Goal: Task Accomplishment & Management: Manage account settings

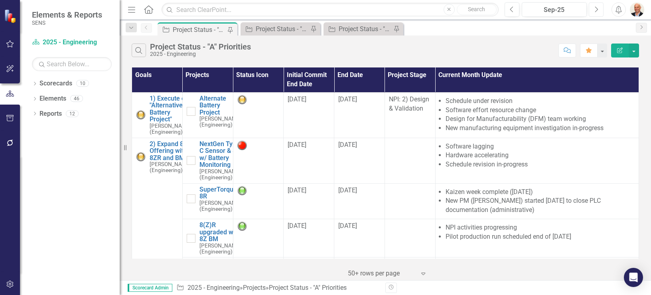
click at [323, 12] on icon "Next" at bounding box center [596, 9] width 4 height 7
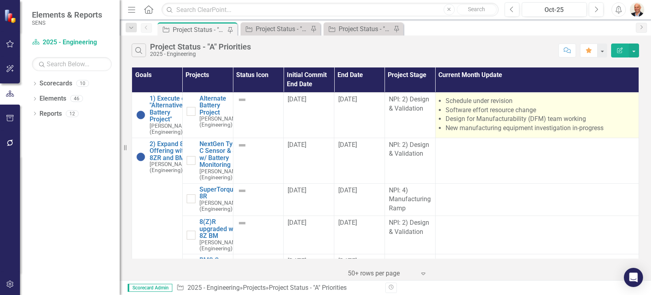
click at [480, 119] on li "Design for Manufacturability (DFM) team working" at bounding box center [540, 119] width 189 height 9
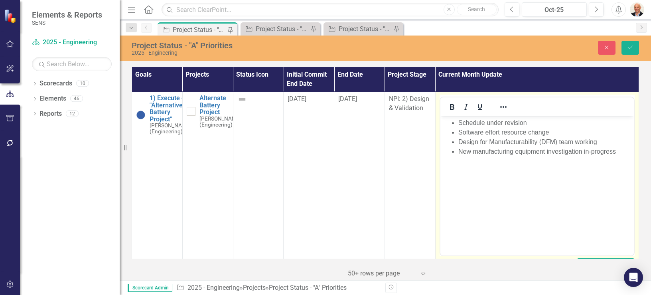
drag, startPoint x: 920, startPoint y: 235, endPoint x: 503, endPoint y: 148, distance: 425.9
click at [503, 148] on li "New manufacturing equipment investigation in-progress" at bounding box center [545, 152] width 174 height 10
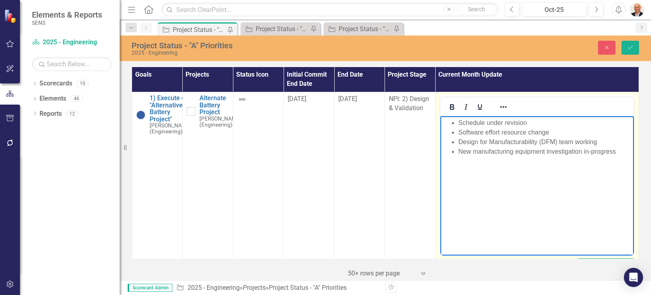
click at [504, 199] on body "Schedule under revision Software effort resource change Design for Manufacturab…" at bounding box center [537, 176] width 194 height 120
click at [535, 126] on li "Schedule under revision" at bounding box center [545, 123] width 174 height 10
click at [524, 133] on li "Software effort resource change" at bounding box center [545, 133] width 174 height 10
click at [522, 141] on li "Design for Manufacturability (DFM) team working" at bounding box center [545, 142] width 174 height 10
click at [605, 141] on li "Design for Manufacturability (DFM) team working" at bounding box center [545, 142] width 174 height 10
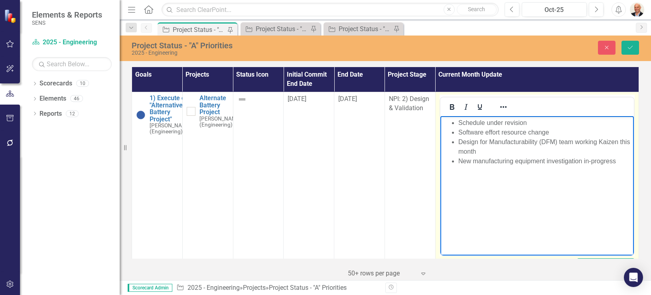
click at [611, 178] on body "Schedule under revision Software effort resource change Design for Manufacturab…" at bounding box center [537, 176] width 194 height 120
click at [620, 155] on li "Design for Manufacturability (DFM) team working Kaizen this month" at bounding box center [545, 146] width 174 height 19
click at [618, 161] on li "New manufacturing equipment investigation in-progress" at bounding box center [545, 161] width 174 height 10
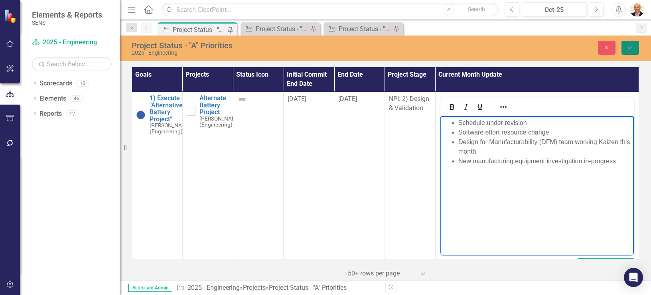
click at [633, 46] on icon "Save" at bounding box center [630, 48] width 7 height 6
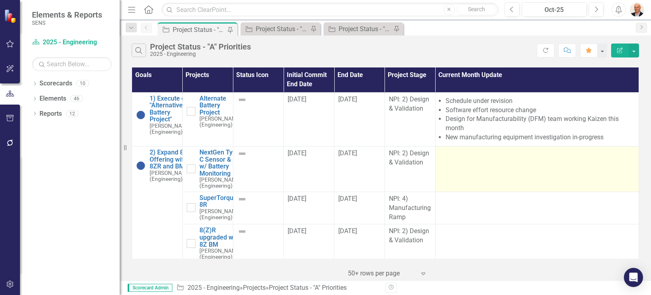
click at [475, 182] on td at bounding box center [537, 168] width 204 height 45
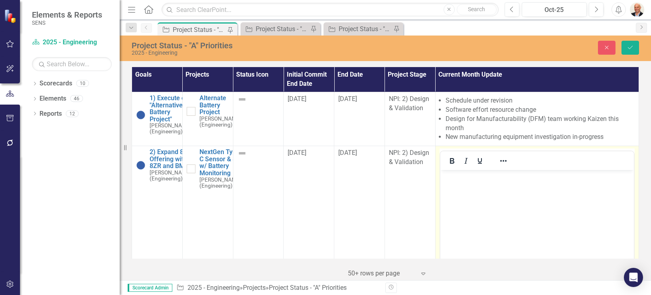
click at [521, 200] on body "Rich Text Area. Press ALT-0 for help." at bounding box center [537, 230] width 194 height 120
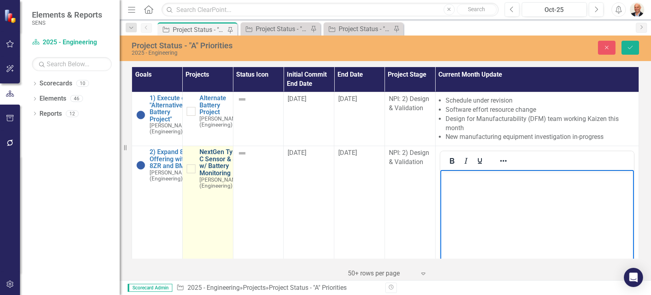
click at [211, 172] on link "NextGen Type C Sensor & 8Z w/ Battery Monitoring" at bounding box center [221, 162] width 42 height 28
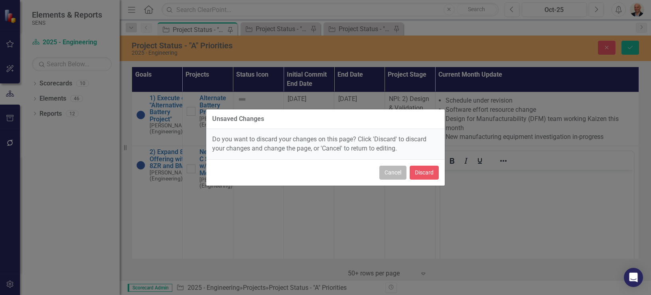
click at [393, 171] on button "Cancel" at bounding box center [393, 173] width 27 height 14
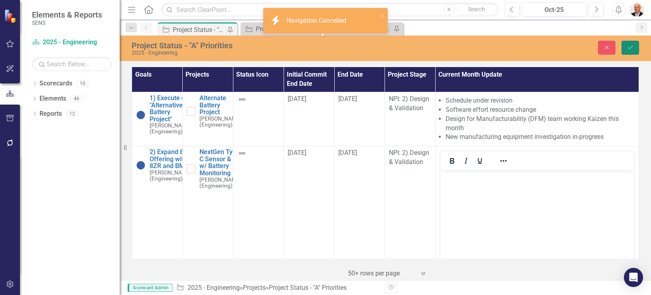
click at [632, 49] on icon "Save" at bounding box center [630, 48] width 7 height 6
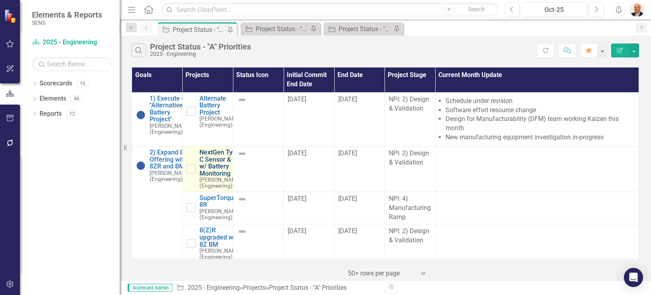
click at [210, 168] on link "NextGen Type C Sensor & 8Z w/ Battery Monitoring" at bounding box center [221, 163] width 42 height 28
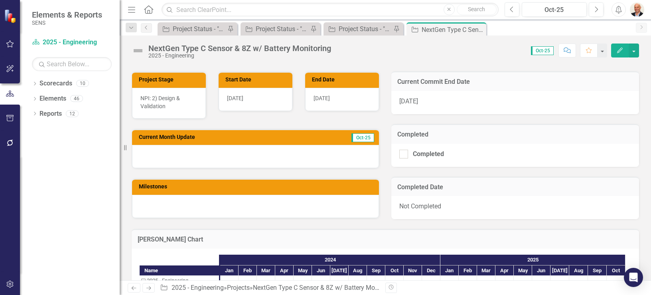
scroll to position [255, 0]
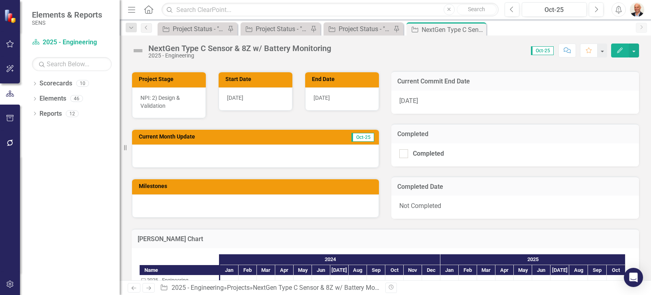
click at [319, 154] on div at bounding box center [255, 155] width 247 height 23
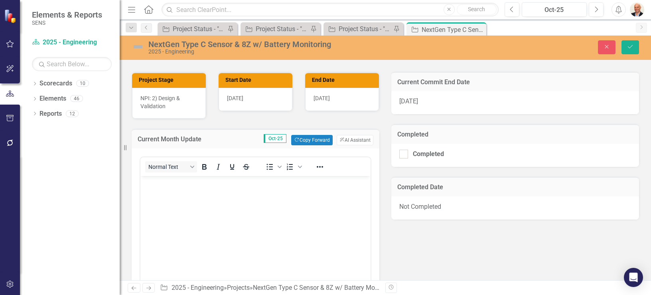
scroll to position [0, 0]
click at [309, 136] on button "Copy Forward Copy Forward" at bounding box center [311, 140] width 41 height 10
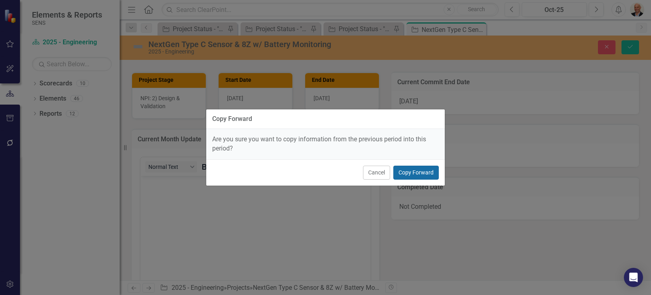
click at [405, 172] on button "Copy Forward" at bounding box center [415, 173] width 45 height 14
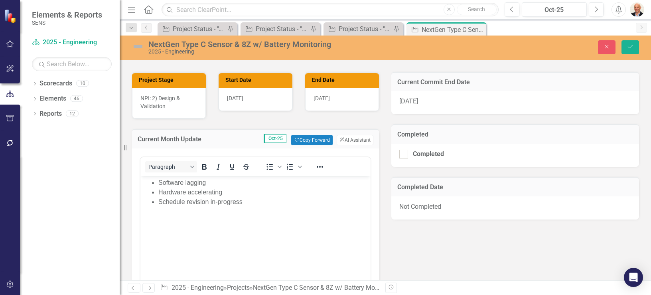
click at [165, 200] on li "Schedule revision in-progress" at bounding box center [263, 202] width 210 height 10
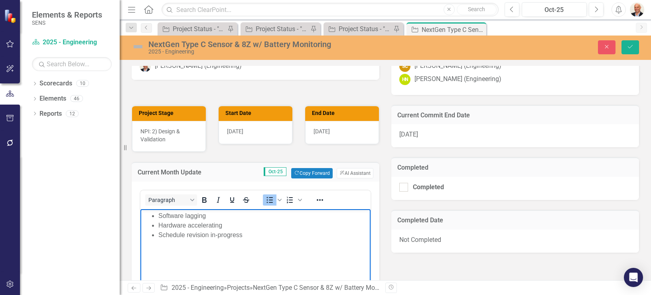
scroll to position [223, 0]
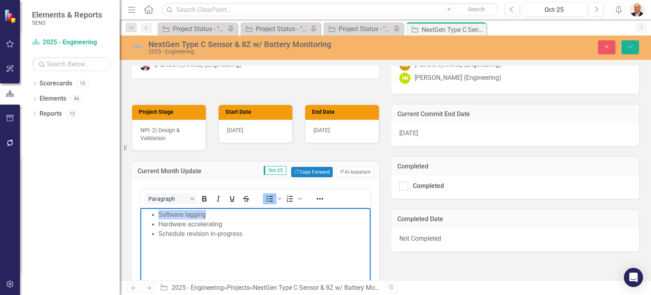
drag, startPoint x: 212, startPoint y: 215, endPoint x: 157, endPoint y: 215, distance: 55.1
click at [157, 215] on ul "Software lagging Hardware accelerating Schedule revision in-progress" at bounding box center [255, 224] width 226 height 29
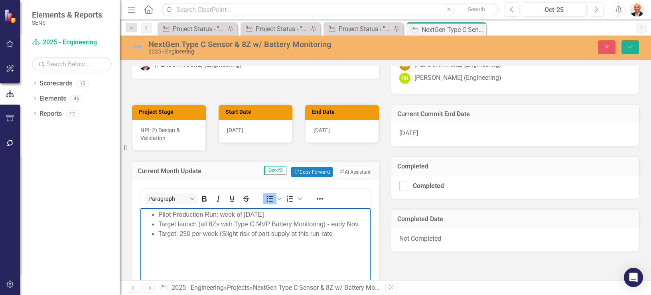
click at [238, 233] on li "Target: 250 per week ( Slight risk of part supply at this run-rate" at bounding box center [263, 234] width 210 height 10
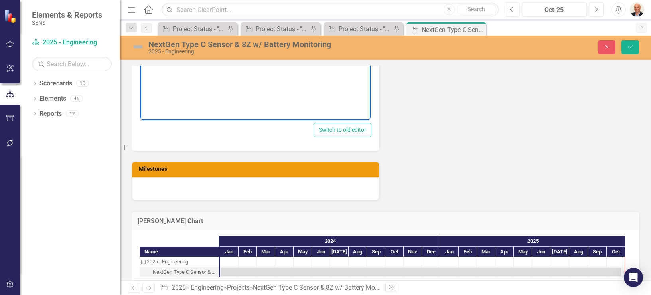
scroll to position [447, 0]
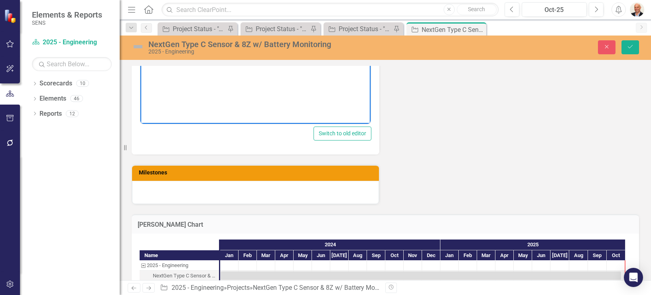
click at [179, 184] on div at bounding box center [255, 192] width 247 height 23
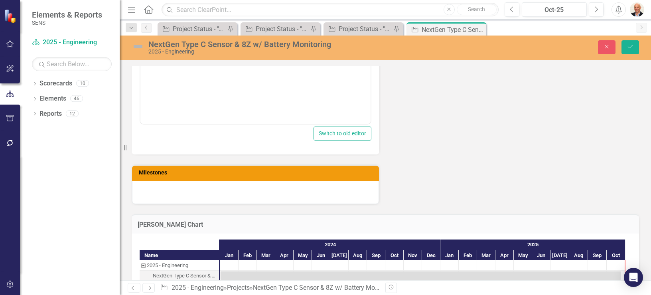
click at [179, 184] on div at bounding box center [255, 192] width 247 height 23
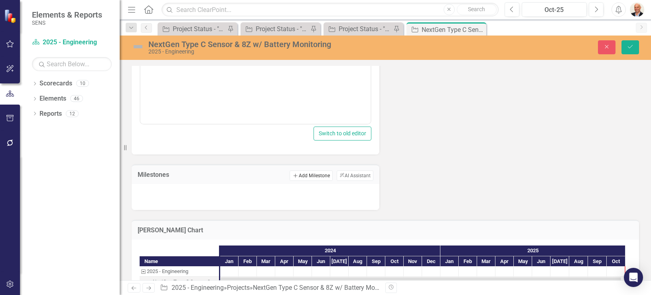
click at [301, 177] on button "Add Add Milestone" at bounding box center [311, 175] width 43 height 10
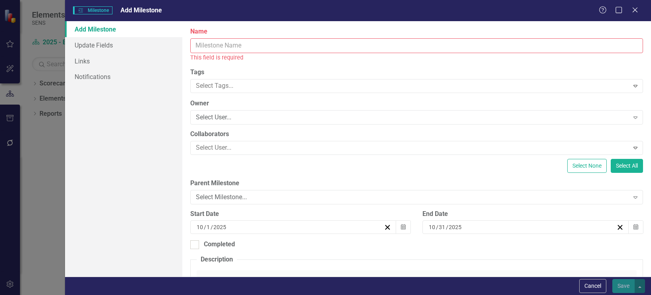
click at [259, 45] on input "Name" at bounding box center [416, 45] width 453 height 15
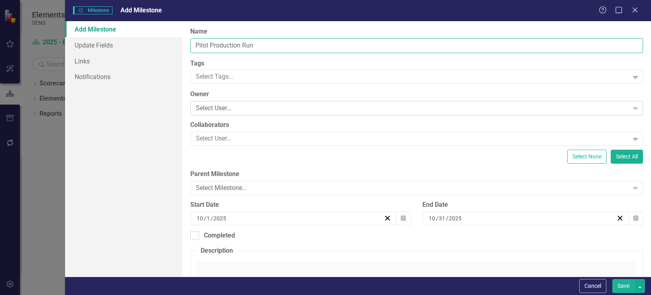
type input "Pilot Production Run"
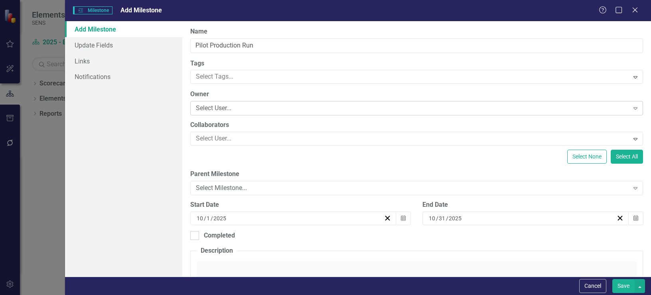
click at [244, 109] on div "Select User..." at bounding box center [412, 108] width 433 height 9
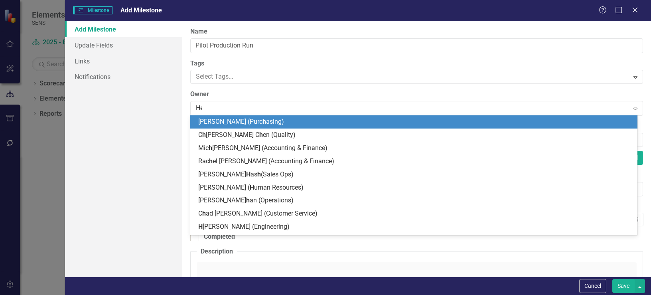
type input "Heid"
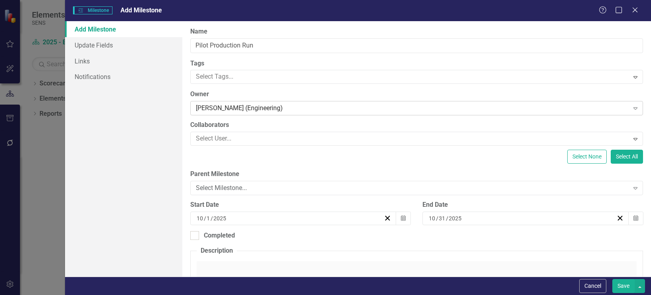
click at [281, 111] on div "Heidi Nace (Engineering)" at bounding box center [412, 108] width 433 height 9
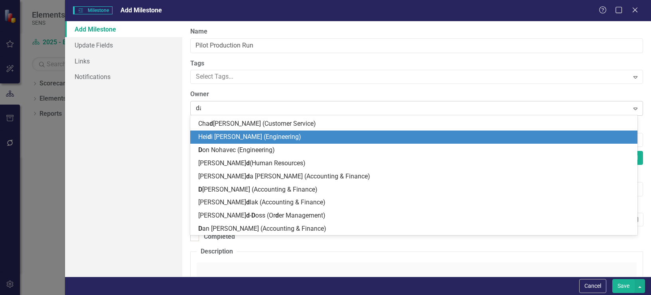
scroll to position [0, 0]
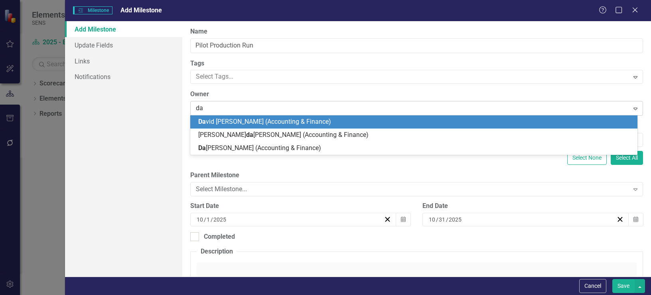
type input "d"
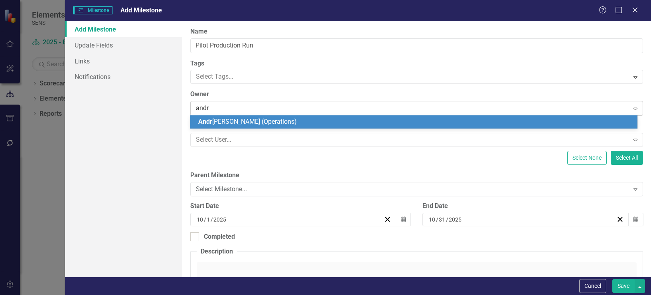
type input "andre"
click at [289, 117] on div "Andre w Meehan (Operations)" at bounding box center [415, 121] width 435 height 9
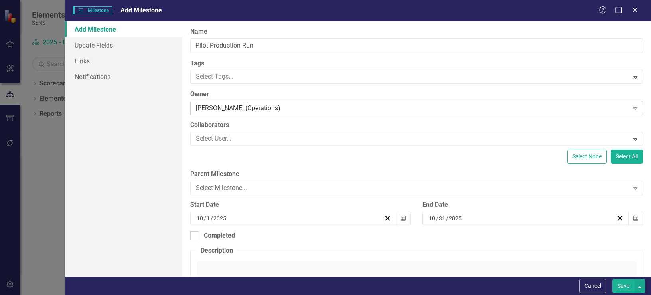
click at [295, 110] on div "Andrew Meehan (Operations)" at bounding box center [412, 108] width 433 height 9
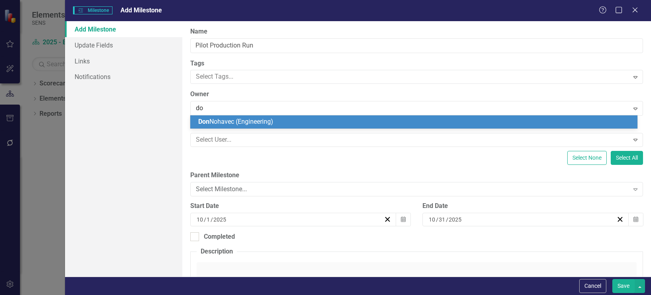
type input "d"
type input "j"
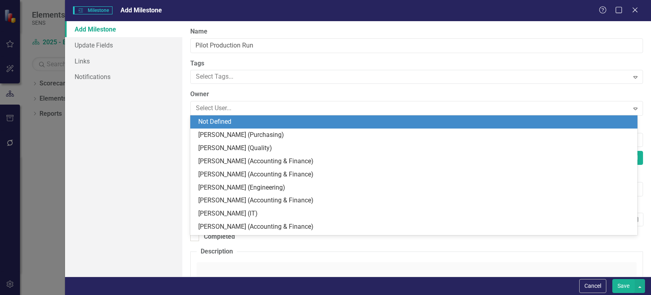
click at [149, 114] on div "Add Milestone Update Fields Links Notifications" at bounding box center [123, 148] width 117 height 255
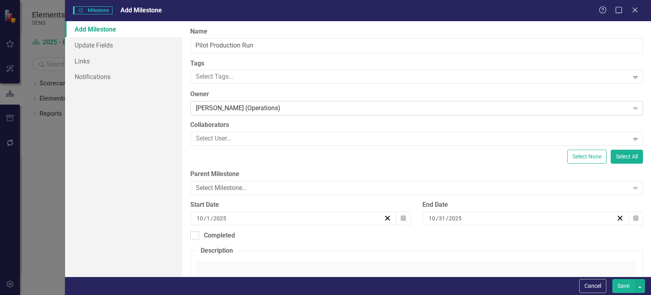
click at [233, 105] on div "Andrew Meehan (Operations)" at bounding box center [412, 108] width 433 height 9
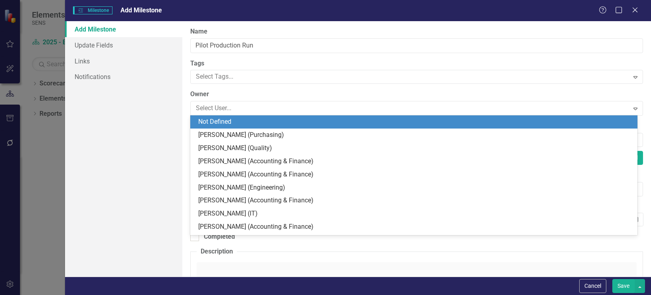
click at [223, 122] on div "Not Defined" at bounding box center [415, 121] width 435 height 9
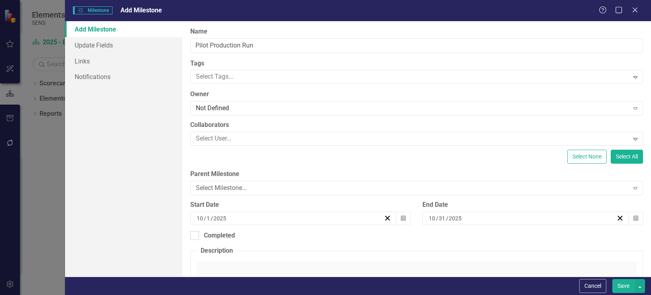
click at [131, 152] on div "Add Milestone Update Fields Links Notifications" at bounding box center [123, 148] width 117 height 255
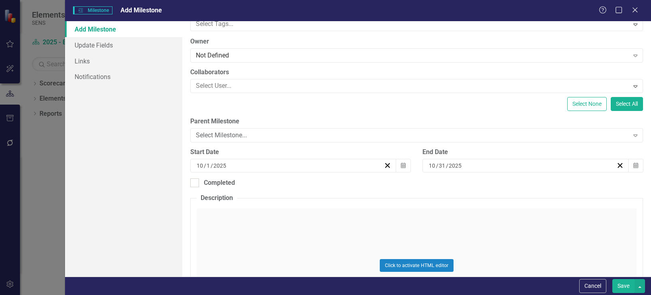
scroll to position [64, 0]
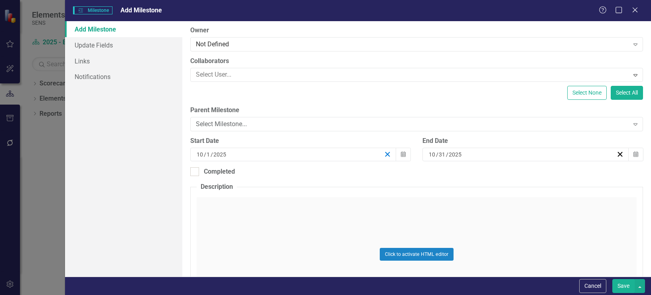
click at [386, 154] on line "button" at bounding box center [388, 154] width 4 height 4
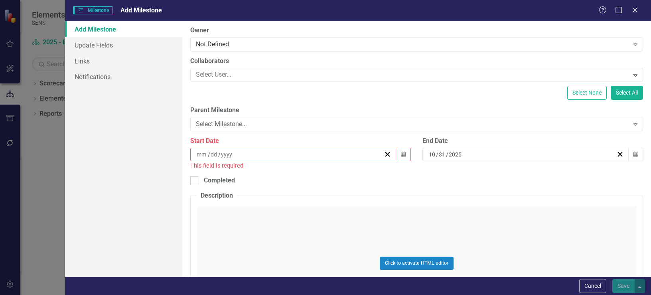
click at [254, 153] on div "/ /" at bounding box center [290, 154] width 188 height 8
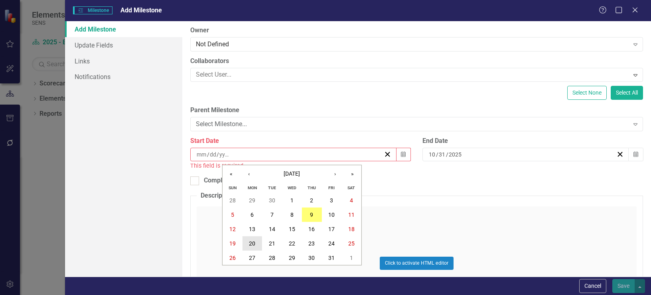
click at [252, 241] on abbr "20" at bounding box center [252, 243] width 6 height 6
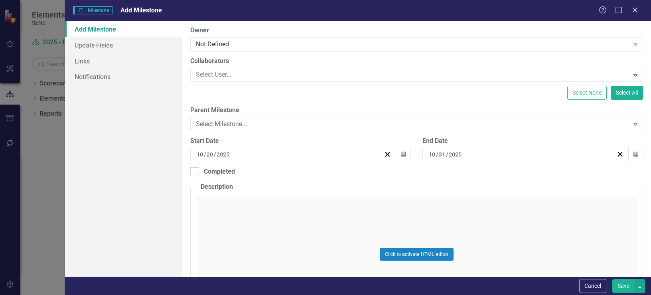
click at [460, 155] on div "10 / 31 / 2025" at bounding box center [522, 154] width 188 height 8
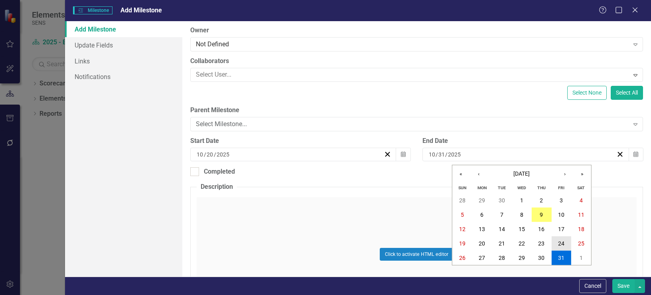
click at [564, 245] on abbr "24" at bounding box center [561, 243] width 6 height 6
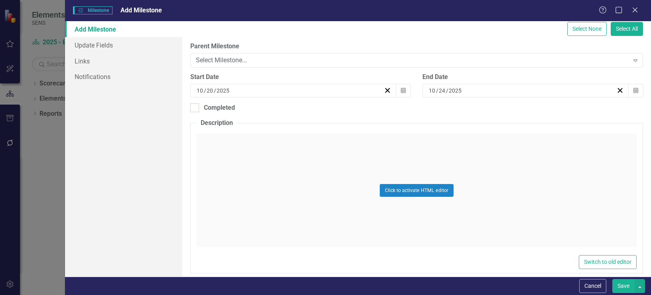
scroll to position [136, 0]
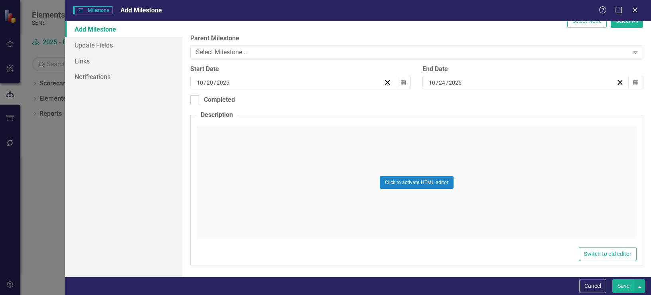
click at [626, 287] on button "Save" at bounding box center [624, 286] width 22 height 14
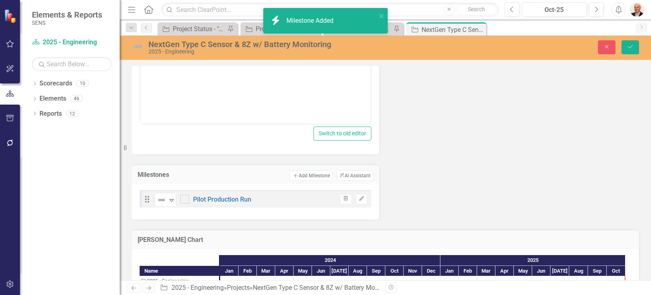
scroll to position [543, 0]
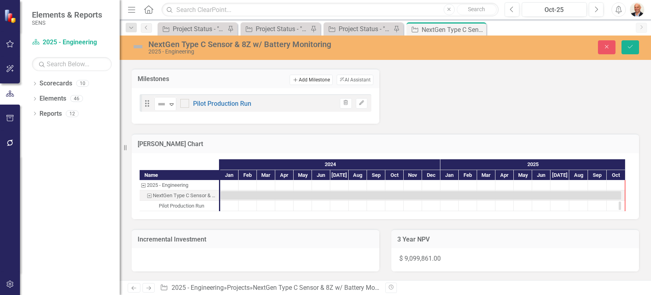
click at [304, 80] on button "Add Add Milestone" at bounding box center [311, 80] width 43 height 10
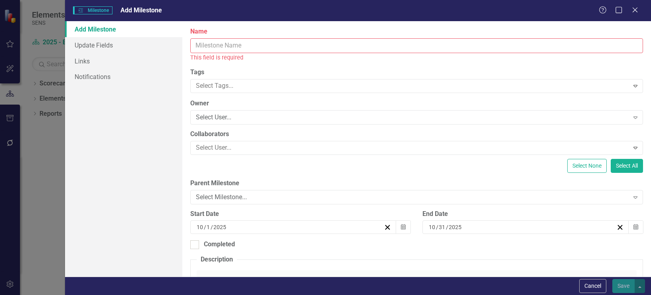
click at [333, 44] on input "Name" at bounding box center [416, 45] width 453 height 15
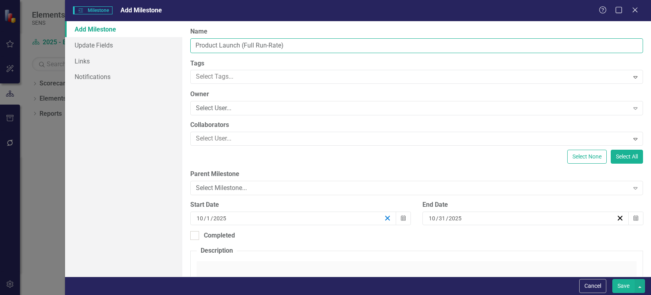
type input "Product Launch (Full Run-Rate)"
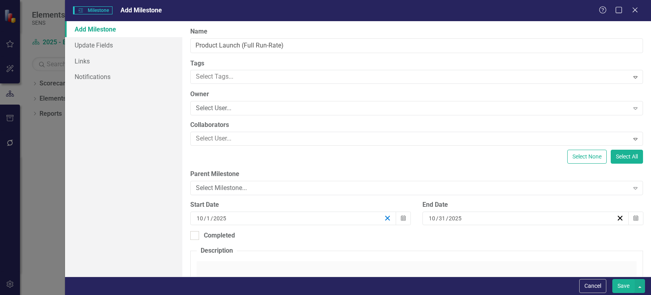
click at [386, 219] on line "button" at bounding box center [388, 218] width 4 height 4
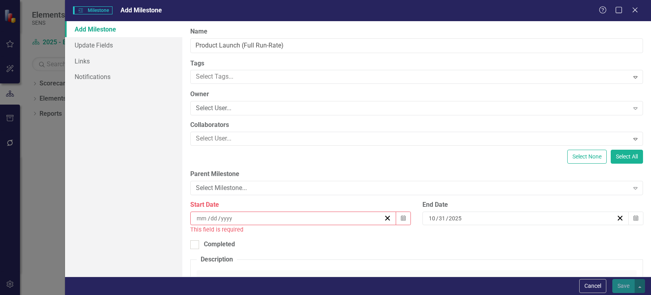
click at [362, 219] on div "/ /" at bounding box center [290, 218] width 188 height 8
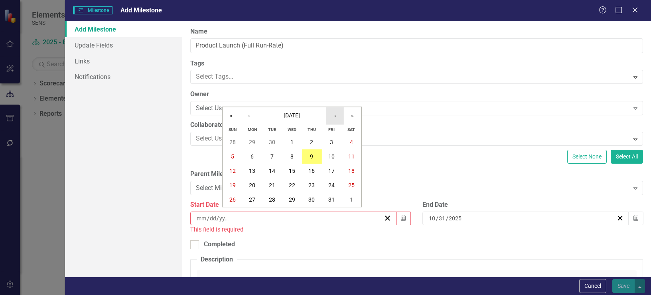
click at [336, 117] on button "›" at bounding box center [335, 116] width 18 height 18
click at [251, 153] on abbr "3" at bounding box center [252, 156] width 3 height 6
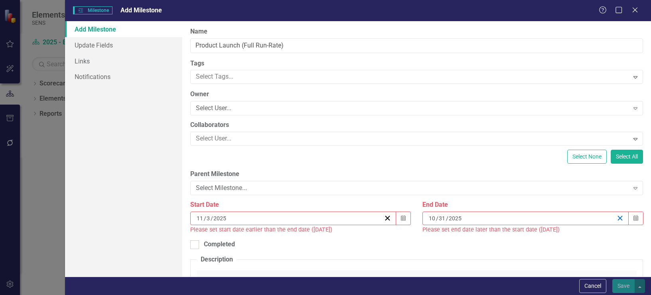
click at [617, 217] on icon "button" at bounding box center [621, 218] width 8 height 8
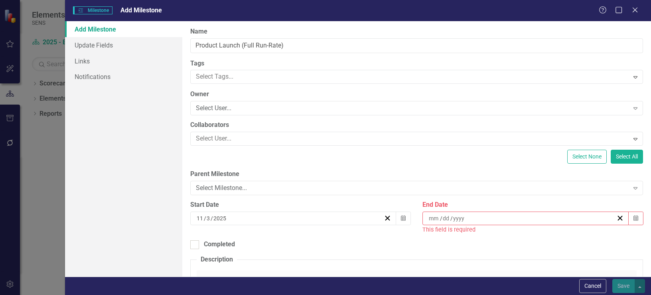
click at [543, 212] on div "/ /" at bounding box center [526, 219] width 206 height 14
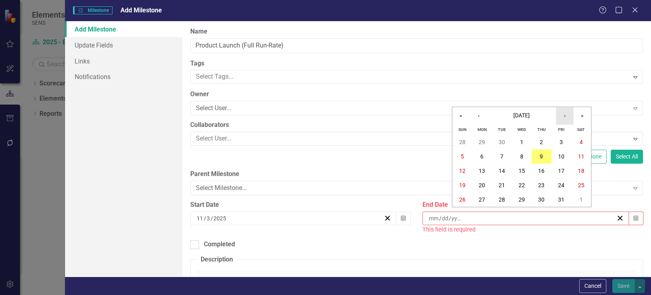
click at [565, 117] on button "›" at bounding box center [565, 116] width 18 height 18
click at [523, 198] on abbr "31" at bounding box center [522, 199] width 6 height 6
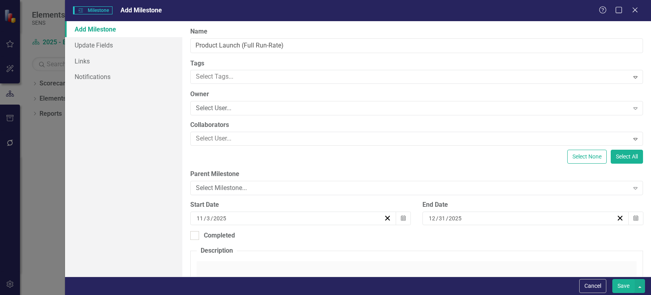
click at [621, 283] on button "Save" at bounding box center [624, 286] width 22 height 14
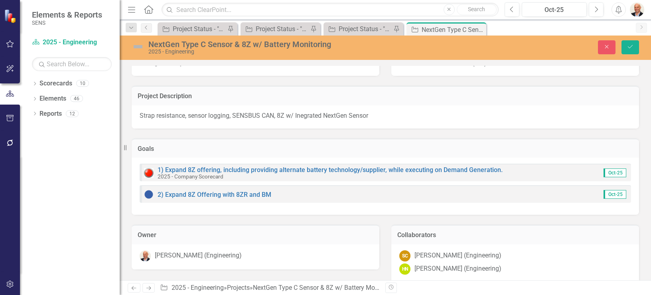
scroll to position [96, 0]
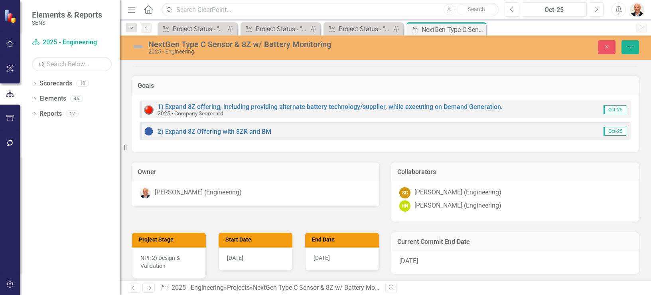
click at [467, 200] on div "HN Heidi Nace (Engineering)" at bounding box center [515, 205] width 232 height 11
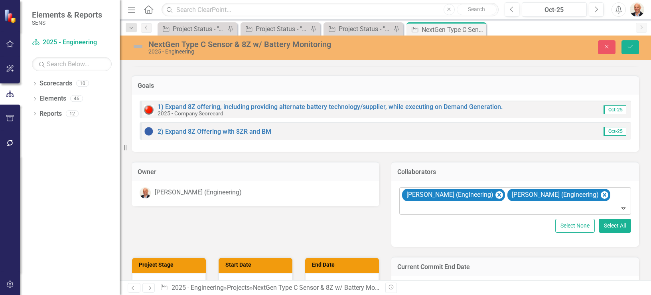
click at [606, 196] on div "Sam Coleman (Engineering) Heidi Nace (Engineering)" at bounding box center [516, 201] width 230 height 27
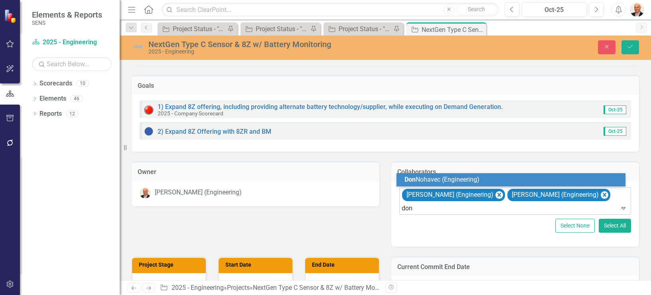
type input "don n"
click at [461, 174] on div "Don N ohavec (Engineering)" at bounding box center [511, 179] width 229 height 13
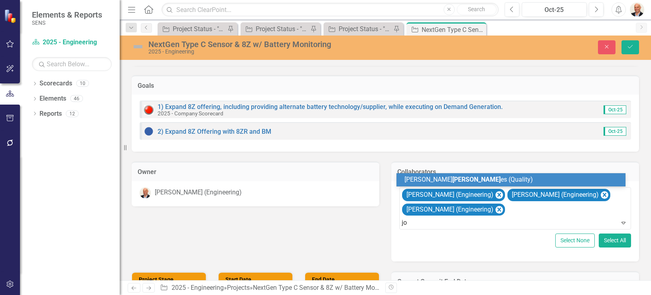
type input "j"
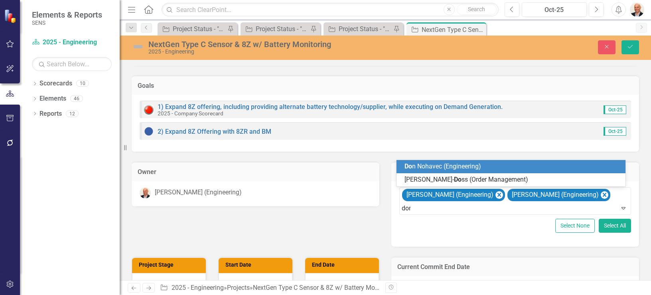
type input "don n"
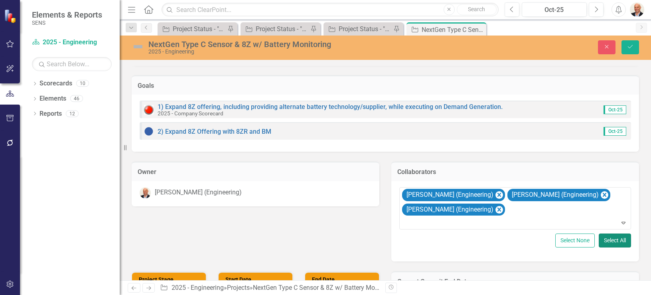
click at [609, 239] on button "Select All" at bounding box center [615, 240] width 32 height 14
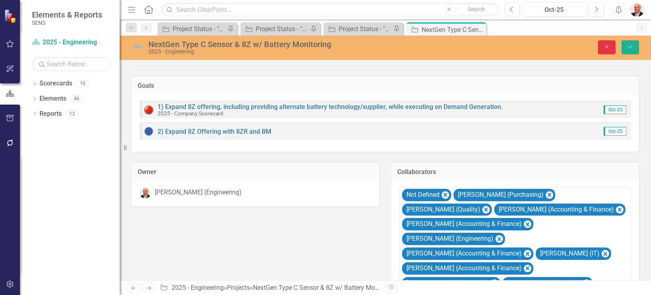
click at [605, 49] on icon "Close" at bounding box center [606, 47] width 7 height 6
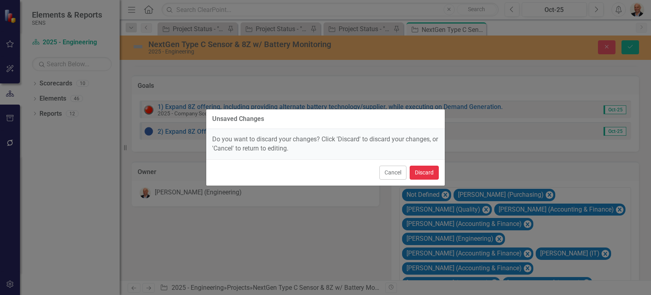
click at [428, 171] on button "Discard" at bounding box center [424, 173] width 29 height 14
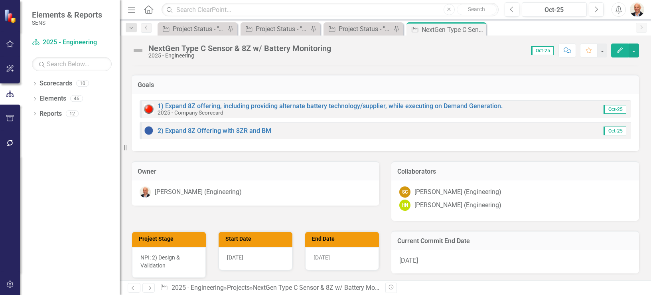
click at [579, 185] on div "SC Sam Coleman (Engineering) HN Heidi Nace (Engineering)" at bounding box center [515, 200] width 248 height 40
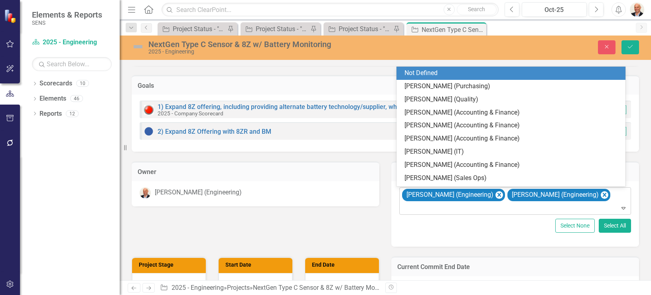
click at [579, 211] on div at bounding box center [516, 208] width 228 height 11
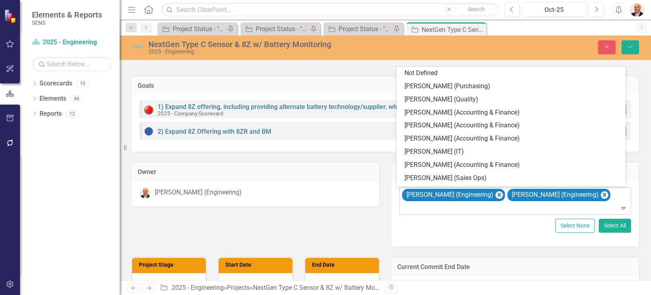
type input "d"
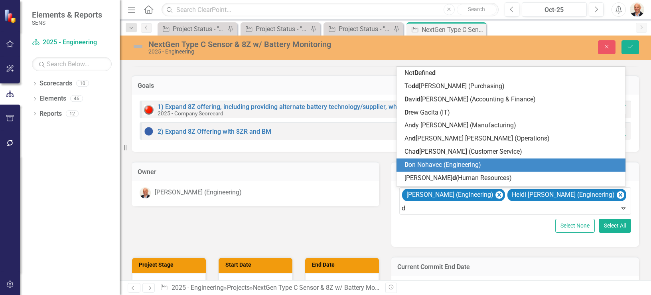
click at [448, 166] on span "D on Nohavec (Engineering)" at bounding box center [443, 165] width 77 height 8
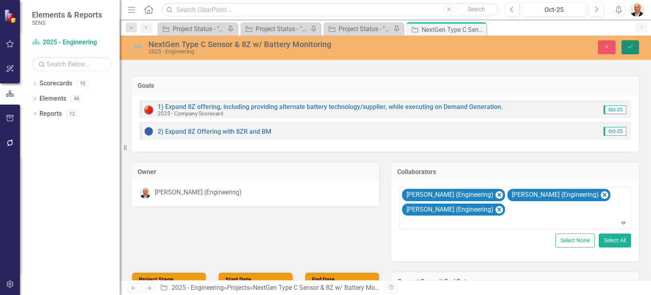
click at [631, 46] on icon "submit" at bounding box center [630, 46] width 5 height 3
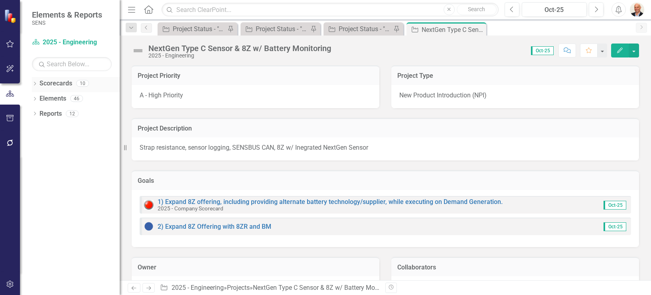
click at [38, 83] on div "Dropdown Scorecards 10" at bounding box center [76, 84] width 88 height 15
click at [36, 84] on icon "Dropdown" at bounding box center [35, 84] width 6 height 4
click at [36, 84] on icon "Dropdown" at bounding box center [34, 83] width 4 height 6
click at [479, 29] on icon "Close" at bounding box center [479, 29] width 8 height 6
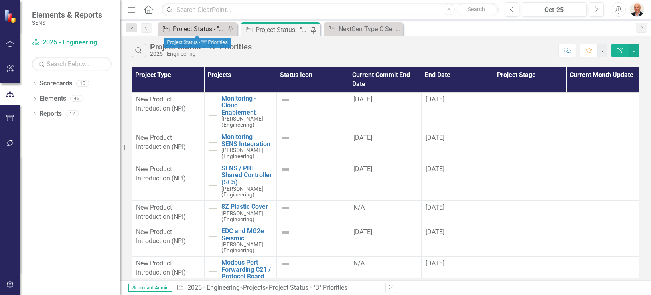
click at [196, 29] on div "Project Status - "A" Priorities" at bounding box center [199, 29] width 53 height 10
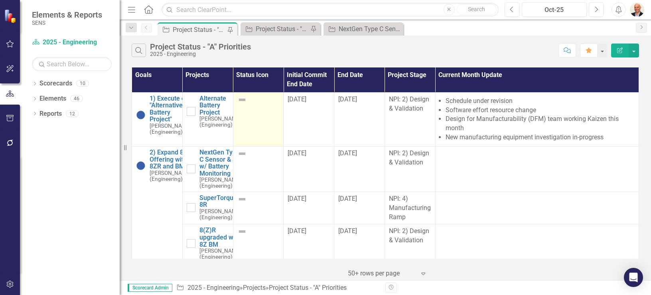
click at [239, 99] on img at bounding box center [242, 100] width 10 height 10
click at [238, 100] on img at bounding box center [242, 100] width 10 height 10
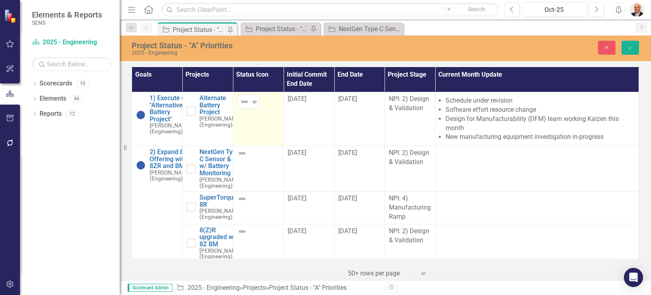
click at [240, 100] on img at bounding box center [245, 102] width 10 height 10
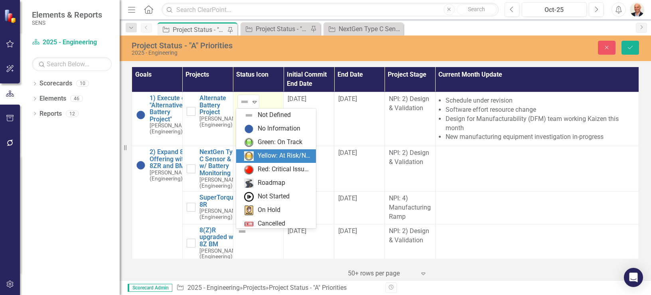
click at [255, 156] on div "Yellow: At Risk/Needs Attention" at bounding box center [277, 156] width 67 height 10
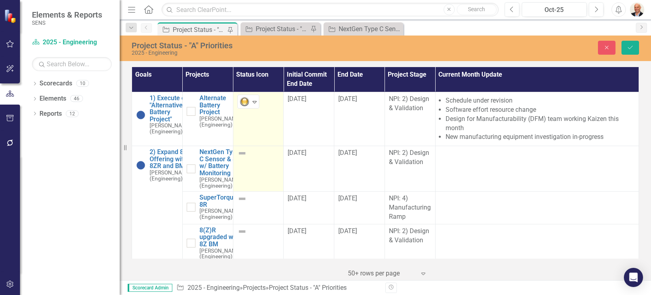
click at [241, 157] on img at bounding box center [242, 153] width 10 height 10
click at [241, 157] on img at bounding box center [245, 156] width 10 height 10
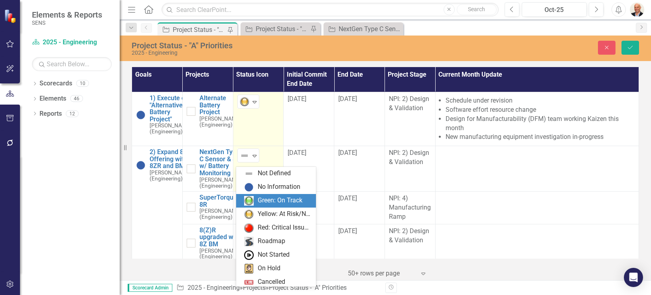
click at [254, 200] on div "Green: On Track" at bounding box center [277, 201] width 67 height 10
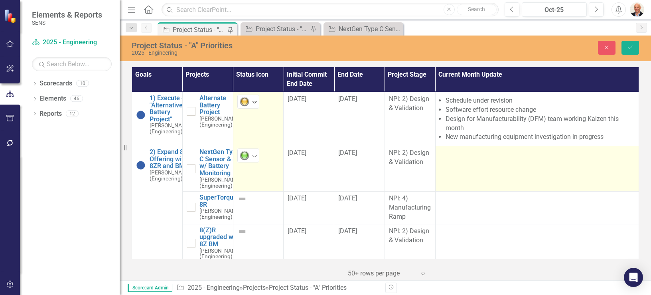
click at [495, 192] on td at bounding box center [537, 168] width 204 height 45
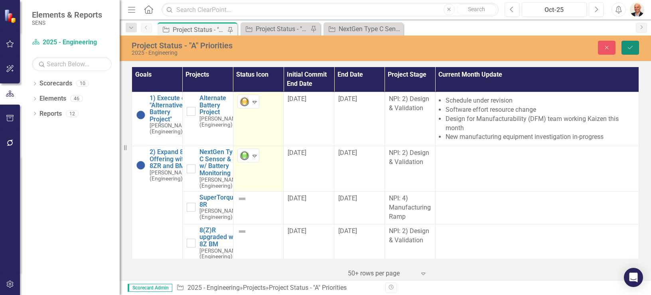
click at [633, 48] on icon "Save" at bounding box center [630, 48] width 7 height 6
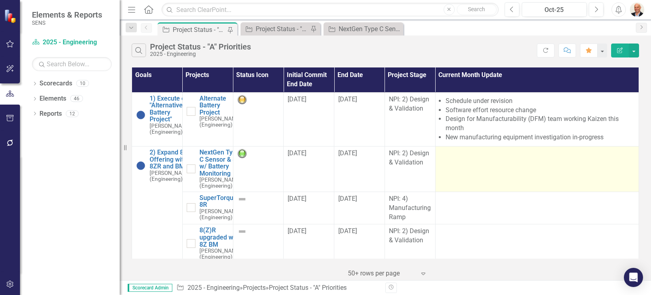
click at [473, 184] on td at bounding box center [537, 168] width 204 height 45
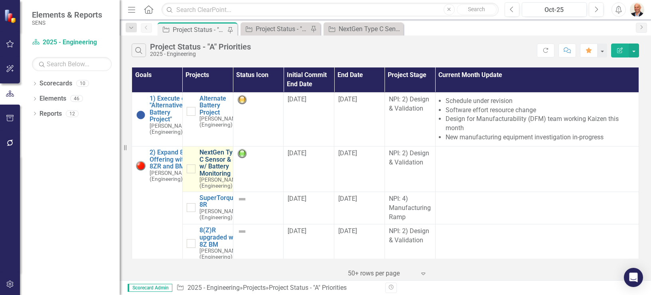
click at [211, 164] on link "NextGen Type C Sensor & 8Z w/ Battery Monitoring" at bounding box center [221, 163] width 42 height 28
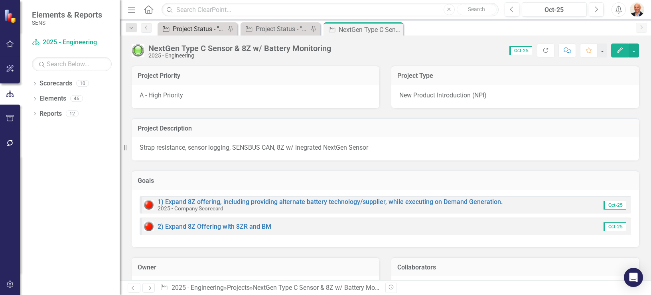
click at [198, 29] on div "Project Status - "A" Priorities" at bounding box center [199, 29] width 53 height 10
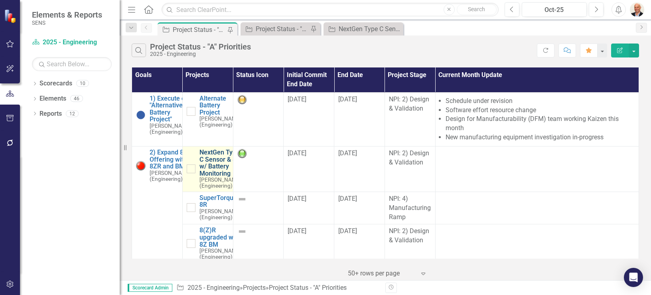
click at [216, 165] on link "NextGen Type C Sensor & 8Z w/ Battery Monitoring" at bounding box center [221, 163] width 42 height 28
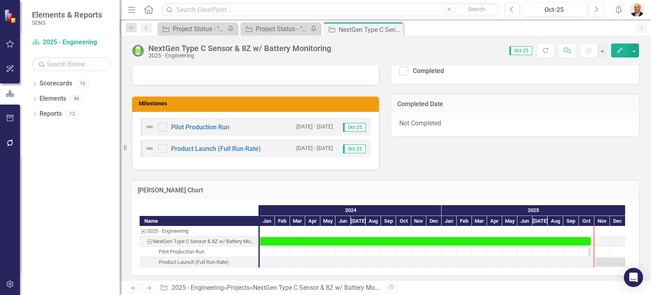
scroll to position [255, 0]
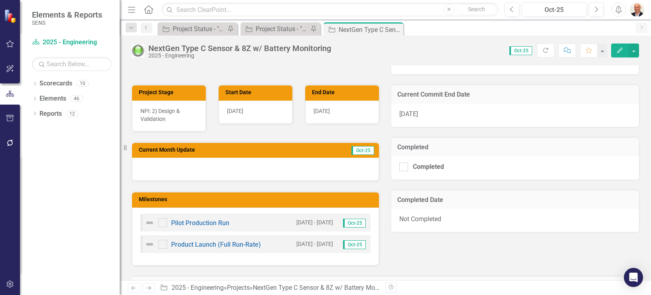
click at [273, 171] on div at bounding box center [255, 169] width 247 height 23
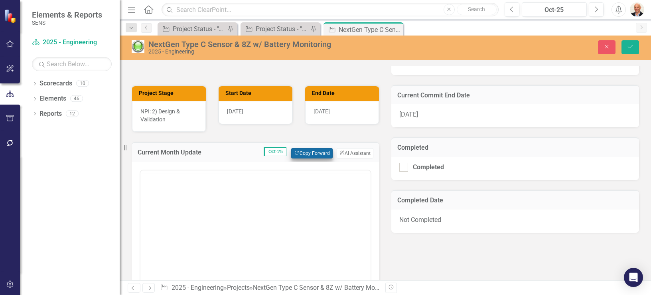
scroll to position [0, 0]
click at [294, 152] on icon "Copy Forward" at bounding box center [296, 153] width 5 height 4
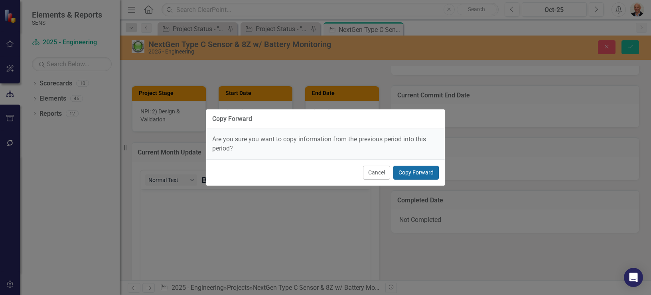
click at [418, 174] on button "Copy Forward" at bounding box center [415, 173] width 45 height 14
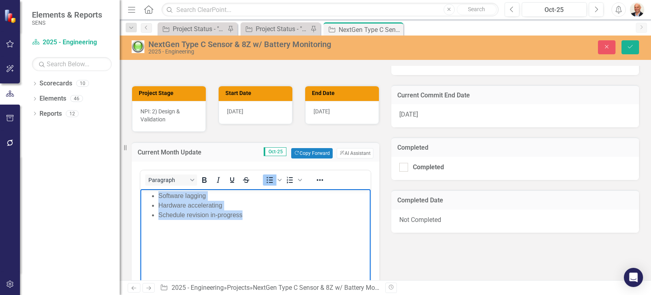
drag, startPoint x: 262, startPoint y: 215, endPoint x: 145, endPoint y: 199, distance: 118.0
click at [145, 199] on ul "Software lagging Hardware accelerating Schedule revision in-progress" at bounding box center [255, 205] width 226 height 29
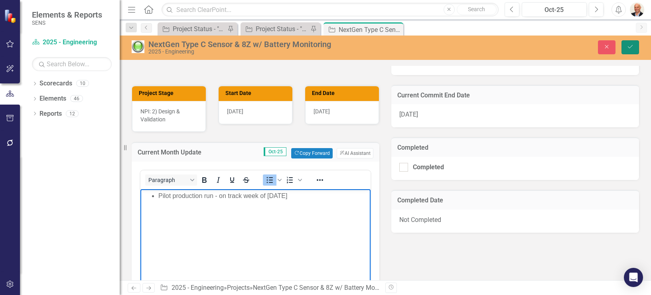
click at [634, 46] on icon "Save" at bounding box center [630, 47] width 7 height 6
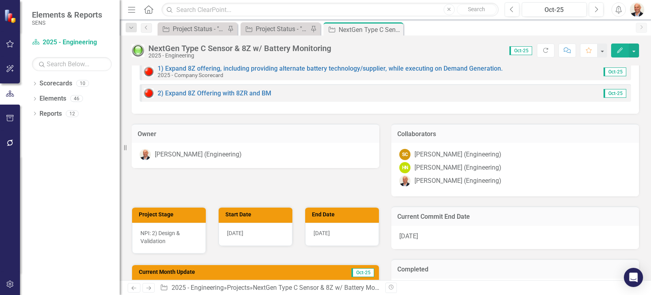
scroll to position [96, 0]
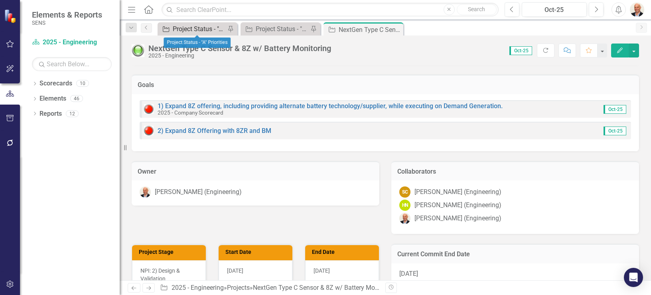
click at [193, 30] on div "Project Status - "A" Priorities" at bounding box center [199, 29] width 53 height 10
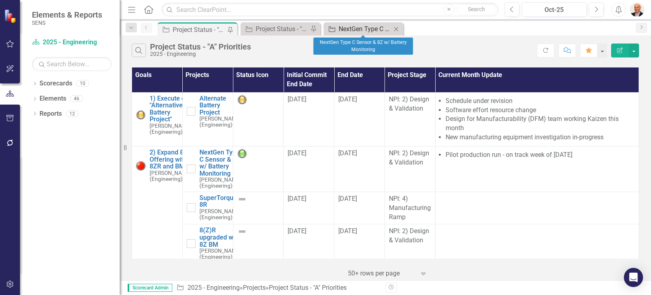
click at [346, 29] on div "NextGen Type C Sensor & 8Z w/ Battery Monitoring" at bounding box center [365, 29] width 53 height 10
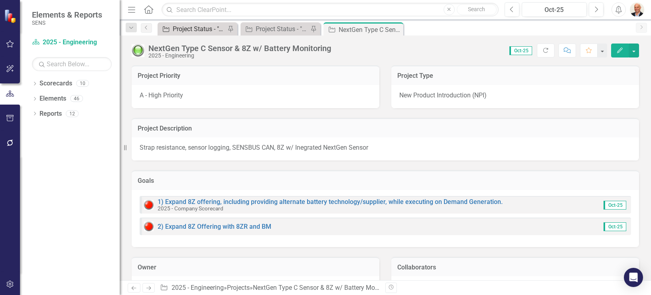
click at [202, 29] on div "Project Status - "A" Priorities" at bounding box center [199, 29] width 53 height 10
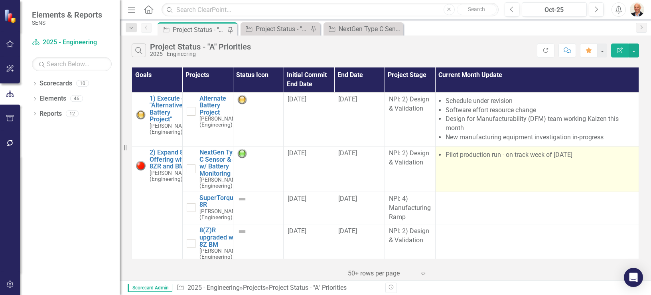
click at [590, 167] on td "Pilot production run - on track week of [DATE]" at bounding box center [537, 168] width 204 height 45
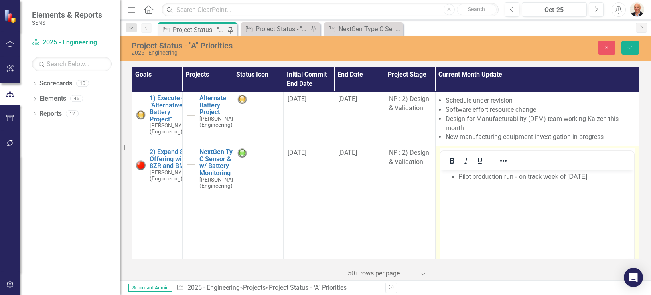
click at [609, 175] on li "Pilot production run - on track week of [DATE]" at bounding box center [545, 177] width 174 height 10
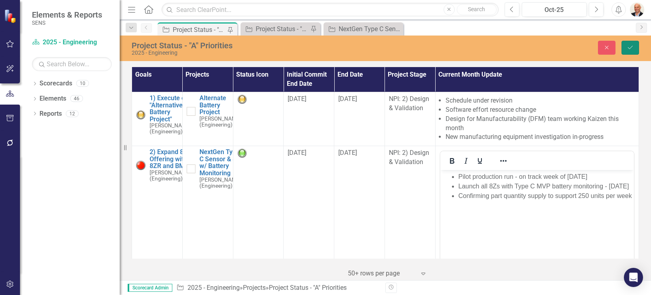
click at [634, 45] on icon "Save" at bounding box center [630, 48] width 7 height 6
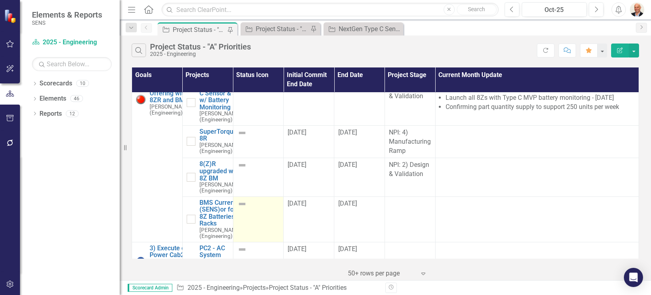
scroll to position [64, 0]
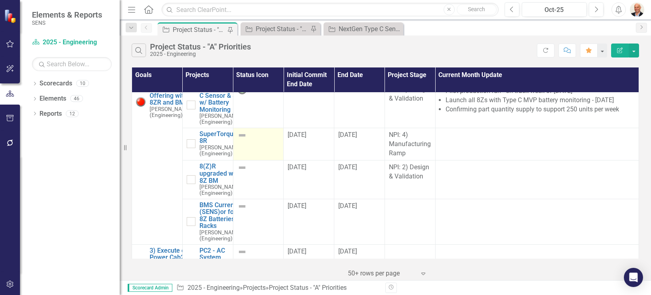
click at [241, 140] on img at bounding box center [242, 135] width 10 height 10
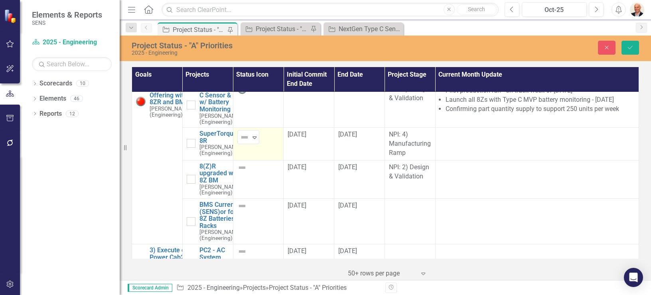
click at [241, 142] on img at bounding box center [245, 137] width 10 height 10
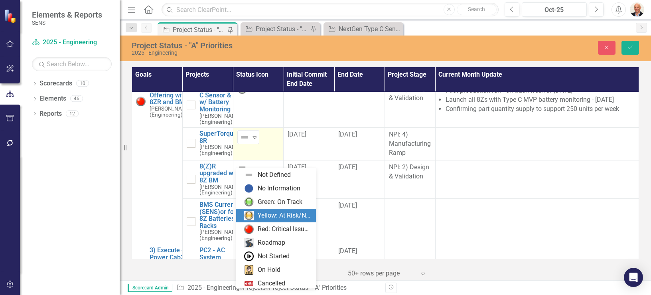
click at [254, 214] on div "Yellow: At Risk/Needs Attention" at bounding box center [277, 216] width 67 height 10
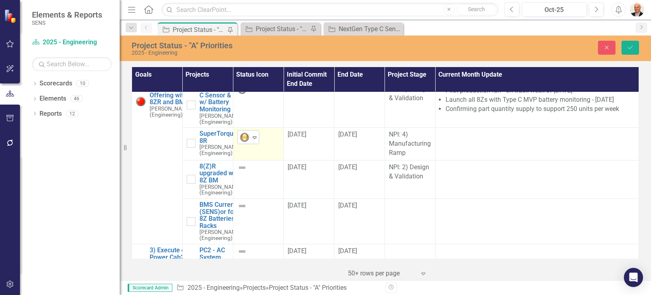
click at [245, 142] on img at bounding box center [245, 137] width 10 height 10
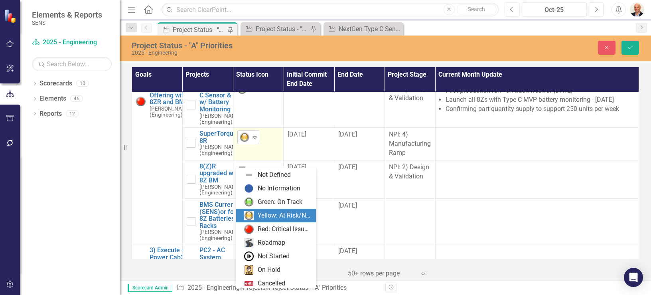
scroll to position [16, 0]
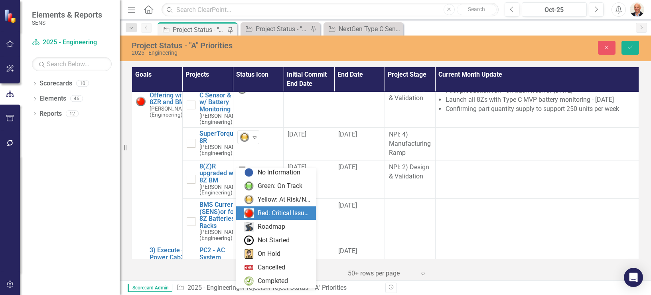
click at [261, 211] on div "Red: Critical Issues/Off-Track" at bounding box center [284, 213] width 53 height 9
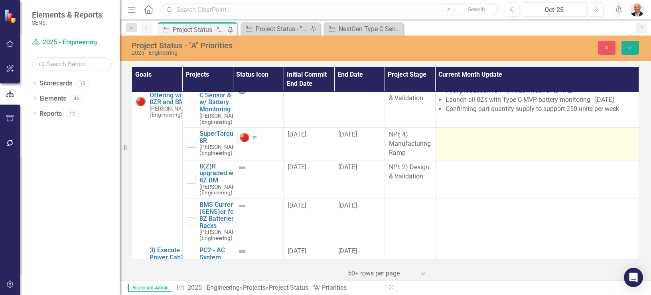
click at [472, 160] on td at bounding box center [537, 144] width 204 height 33
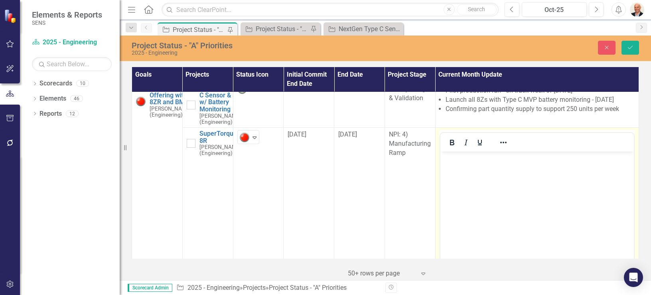
scroll to position [0, 0]
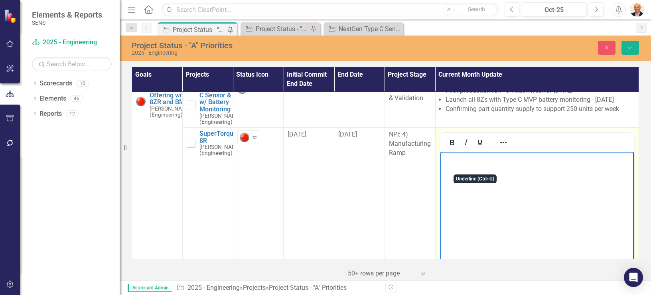
click at [529, 195] on body "Rich Text Area. Press ALT-0 for help." at bounding box center [537, 212] width 194 height 120
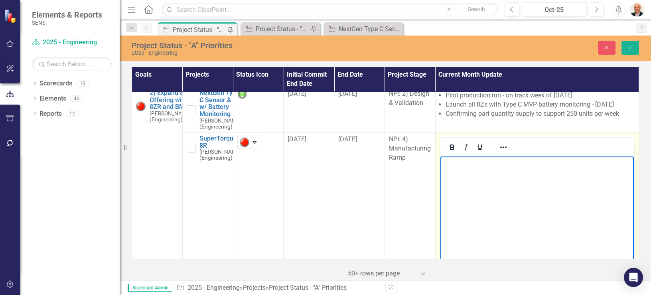
scroll to position [96, 0]
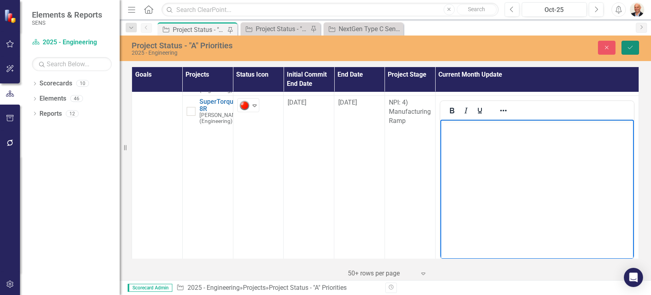
click at [628, 46] on icon "Save" at bounding box center [630, 48] width 7 height 6
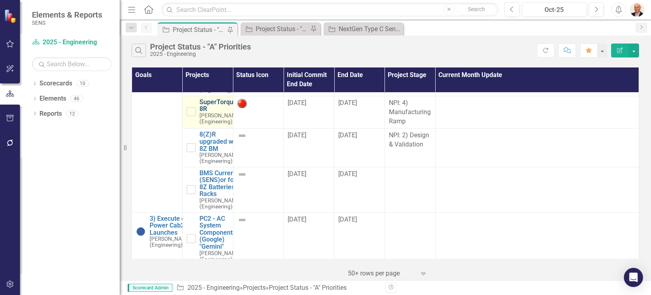
click at [216, 113] on link "SuperTorque® 8R" at bounding box center [221, 106] width 43 height 14
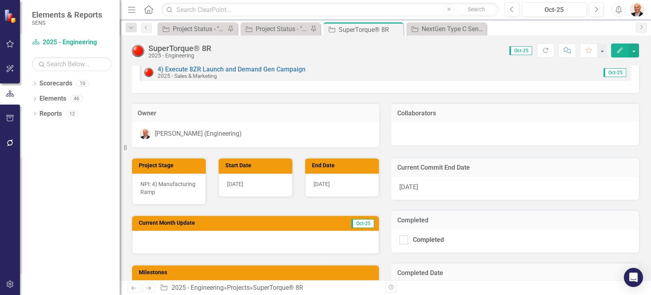
scroll to position [223, 0]
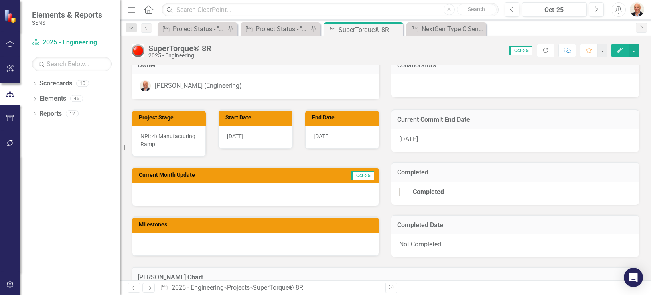
click at [252, 194] on div at bounding box center [255, 194] width 247 height 23
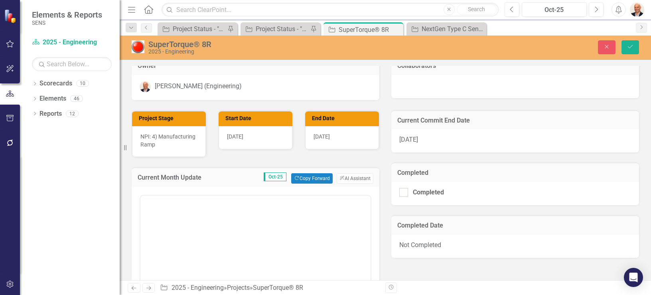
scroll to position [0, 0]
click at [315, 180] on button "Copy Forward Copy Forward" at bounding box center [311, 178] width 41 height 10
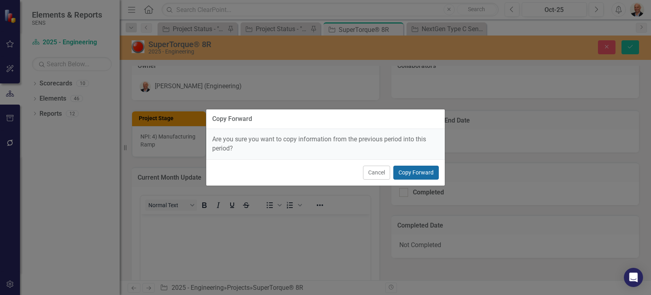
click at [410, 175] on button "Copy Forward" at bounding box center [415, 173] width 45 height 14
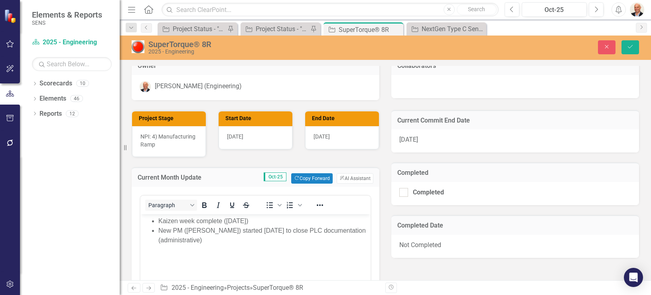
click at [233, 242] on li "New PM (Jon) started 9/22/2025 to close PLC documentation (administrative)" at bounding box center [263, 235] width 210 height 19
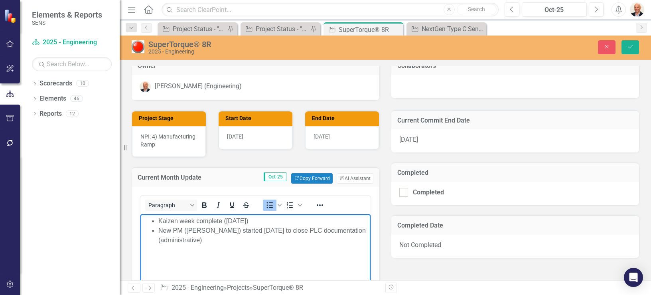
click at [221, 223] on li "Kaizen week complete (22 Aug'25)" at bounding box center [263, 221] width 210 height 10
drag, startPoint x: 264, startPoint y: 220, endPoint x: 277, endPoint y: 436, distance: 216.7
click at [140, 218] on html "Kaizen week completed (22 Aug'25) New PM (Jon) started 9/22/2025 to close PLC d…" at bounding box center [255, 274] width 230 height 120
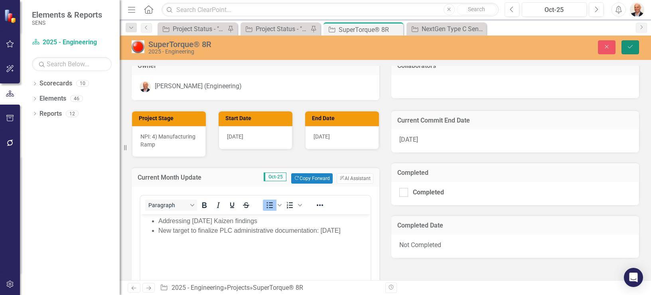
click at [631, 46] on icon "Save" at bounding box center [630, 47] width 7 height 6
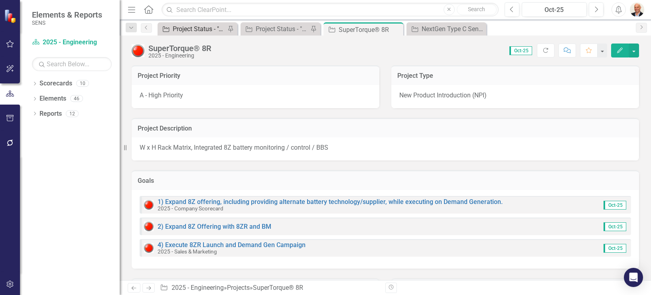
click at [200, 30] on div "Project Status - "A" Priorities" at bounding box center [199, 29] width 53 height 10
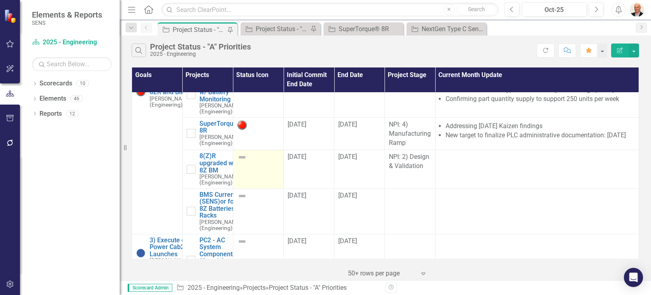
scroll to position [96, 0]
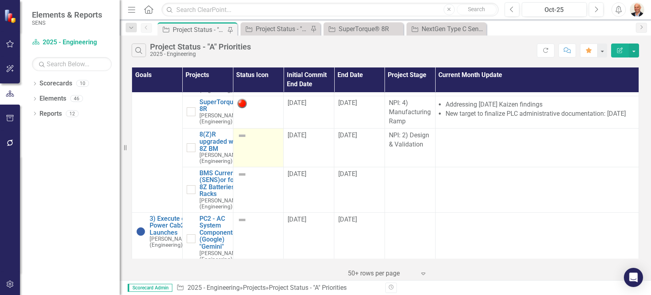
click at [240, 140] on img at bounding box center [242, 136] width 10 height 10
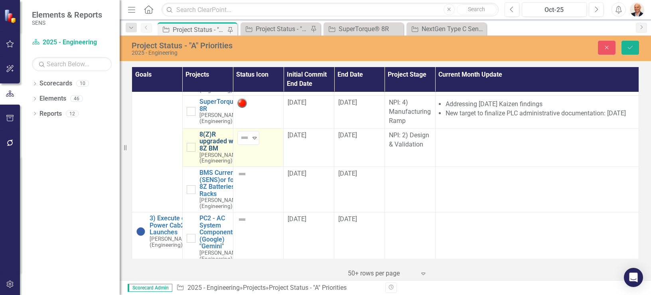
click at [221, 152] on link "8(Z)R upgraded with 8Z BM" at bounding box center [221, 141] width 42 height 21
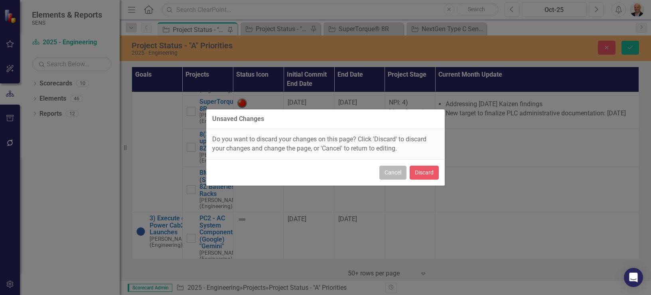
click at [390, 171] on button "Cancel" at bounding box center [393, 173] width 27 height 14
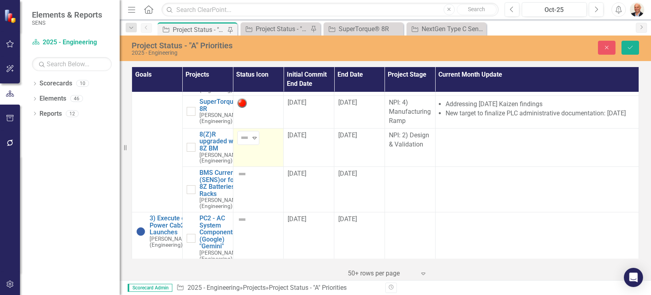
click at [110, 162] on div "Dropdown Scorecards 10 Dropdown 2025 - Company Scorecard 2025 - Accounting & Fi…" at bounding box center [70, 186] width 100 height 218
click at [376, 24] on div "SuperTorque® 8R" at bounding box center [365, 29] width 53 height 10
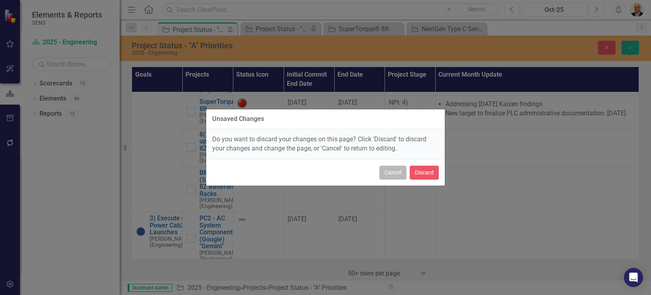
click at [395, 171] on button "Cancel" at bounding box center [393, 173] width 27 height 14
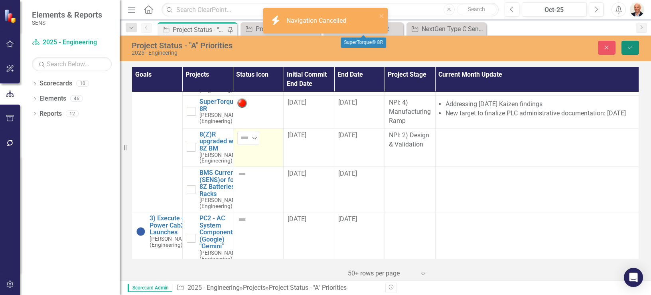
click at [627, 50] on icon "Save" at bounding box center [630, 48] width 7 height 6
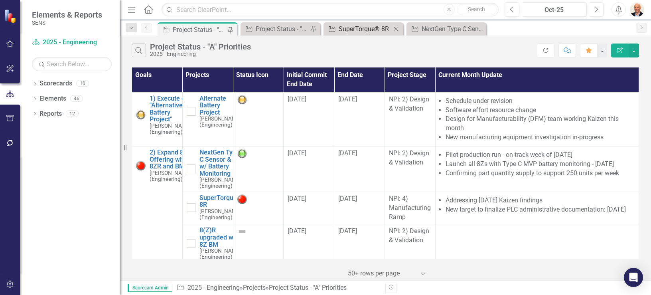
click at [355, 26] on div "SuperTorque® 8R" at bounding box center [365, 29] width 53 height 10
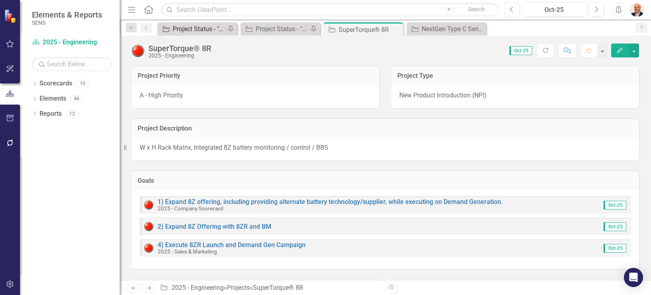
click at [198, 27] on div "Project Status - "A" Priorities" at bounding box center [199, 29] width 53 height 10
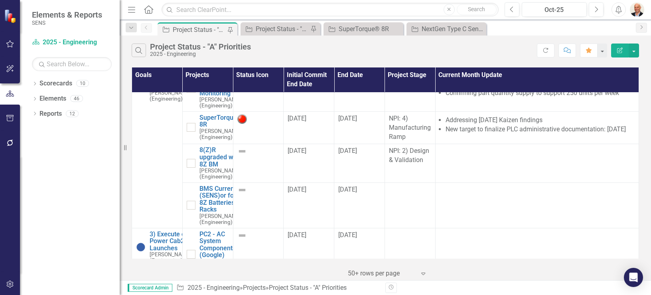
scroll to position [96, 0]
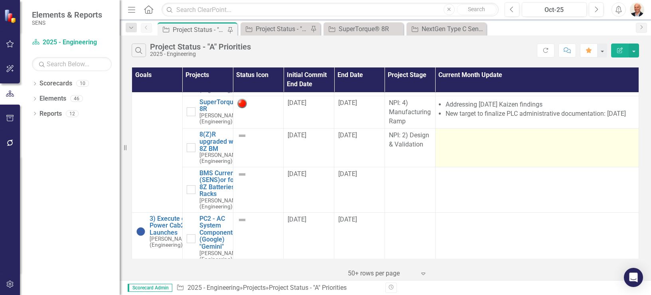
click at [454, 167] on td at bounding box center [537, 148] width 204 height 38
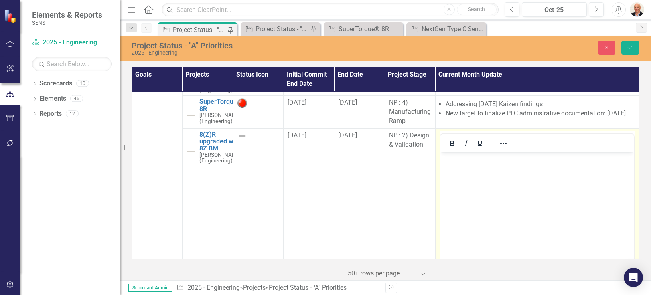
scroll to position [0, 0]
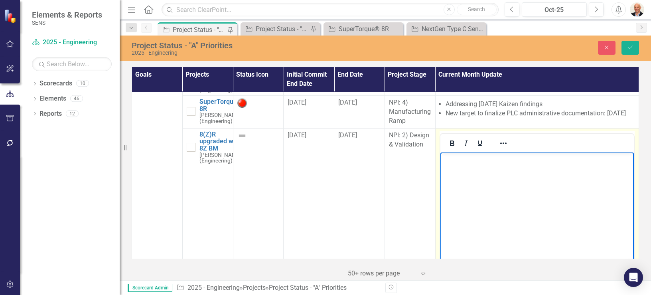
drag, startPoint x: 487, startPoint y: 164, endPoint x: 492, endPoint y: 166, distance: 5.2
click at [490, 165] on body "Rich Text Area. Press ALT-0 for help." at bounding box center [537, 212] width 194 height 120
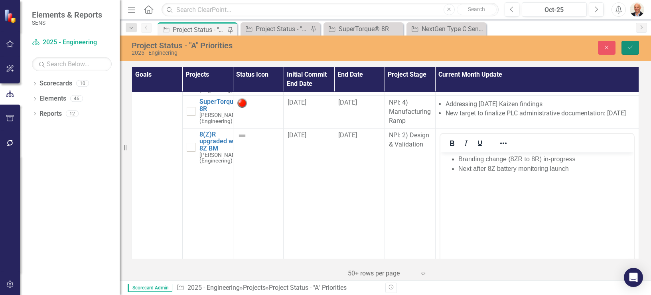
click at [626, 46] on button "Save" at bounding box center [631, 48] width 18 height 14
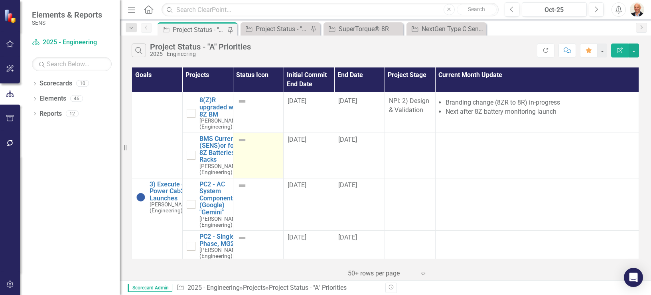
scroll to position [96, 0]
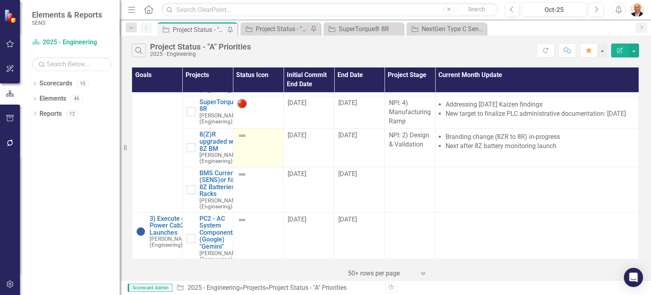
click at [240, 140] on img at bounding box center [242, 136] width 10 height 10
click at [241, 140] on img at bounding box center [242, 136] width 10 height 10
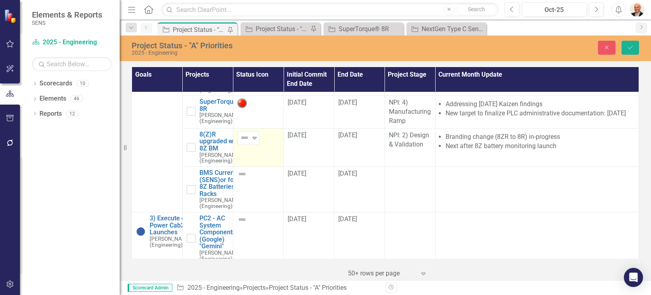
click at [241, 142] on img at bounding box center [245, 138] width 10 height 10
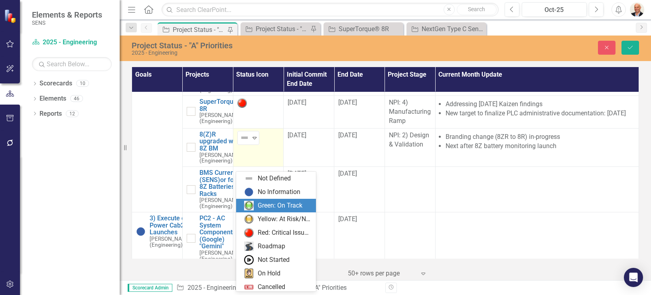
click at [256, 201] on div "Green: On Track" at bounding box center [277, 206] width 67 height 10
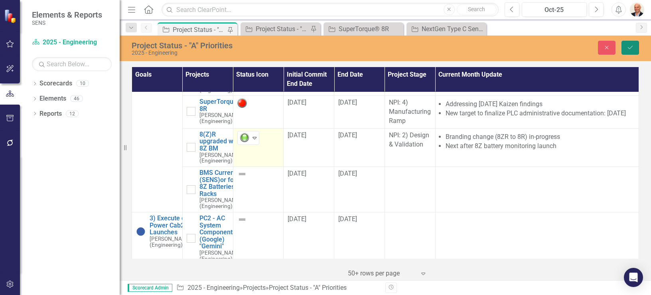
click at [631, 45] on icon "Save" at bounding box center [630, 48] width 7 height 6
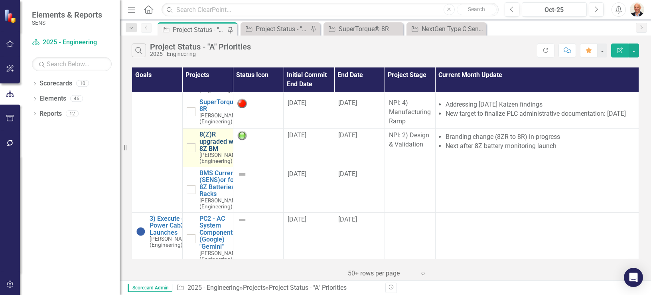
click at [216, 152] on link "8(Z)R upgraded with 8Z BM" at bounding box center [221, 141] width 42 height 21
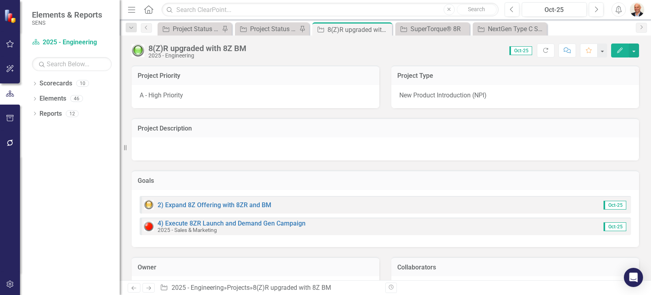
click at [268, 146] on div at bounding box center [386, 148] width 508 height 23
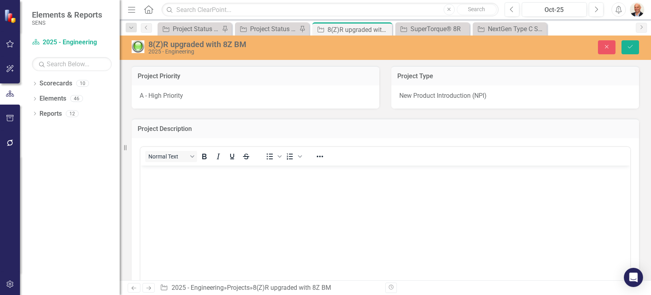
click at [279, 174] on p "Rich Text Area. Press ALT-0 for help." at bounding box center [385, 172] width 486 height 10
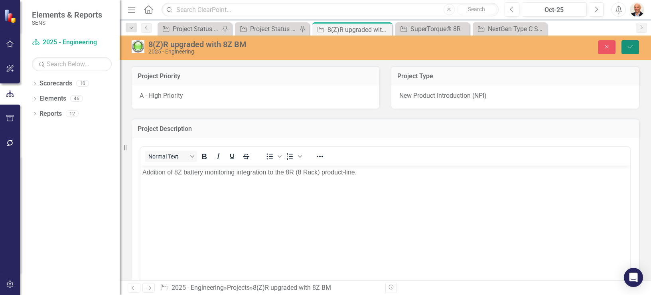
click at [631, 46] on icon "Save" at bounding box center [630, 47] width 7 height 6
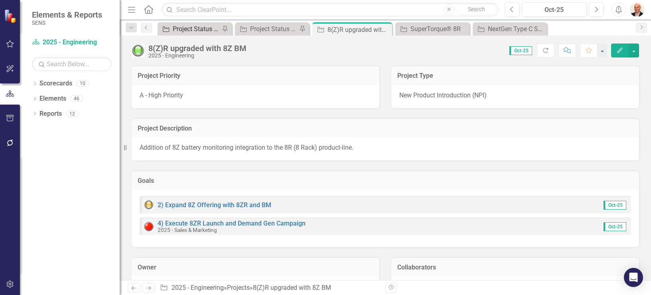
click at [198, 33] on div "Project Status - "A" Priorities" at bounding box center [196, 29] width 47 height 10
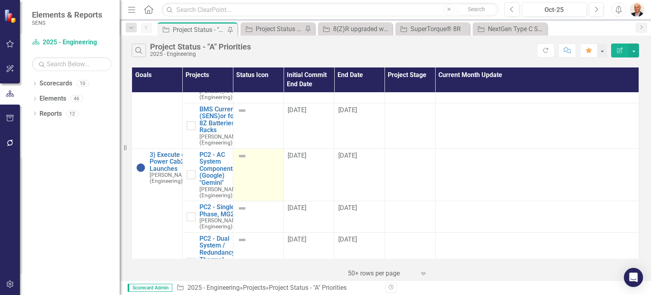
scroll to position [128, 0]
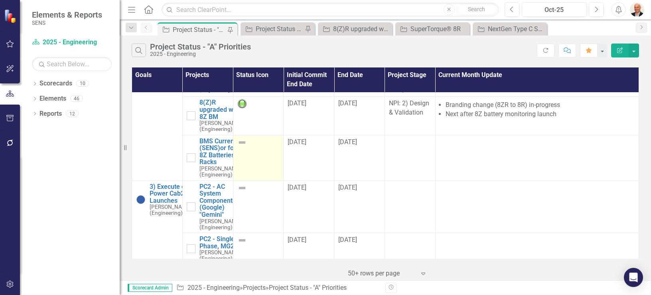
click at [244, 147] on img at bounding box center [242, 143] width 10 height 10
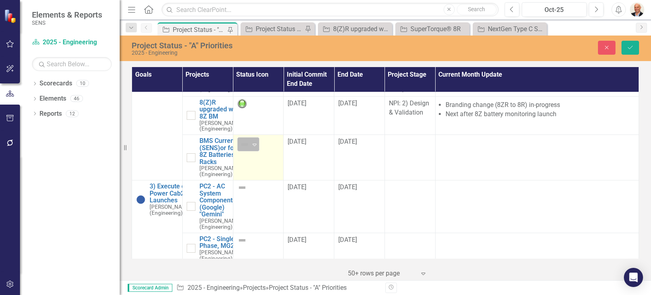
click at [243, 149] on img at bounding box center [245, 145] width 10 height 10
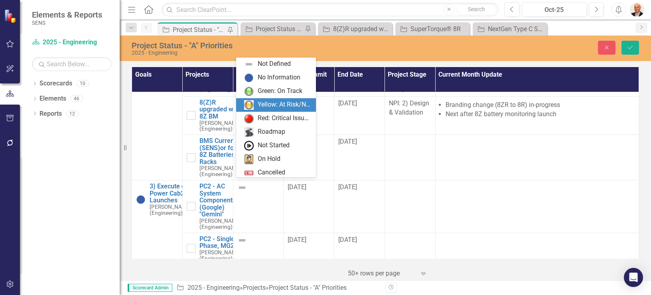
click at [255, 105] on div "Yellow: At Risk/Needs Attention" at bounding box center [277, 105] width 67 height 10
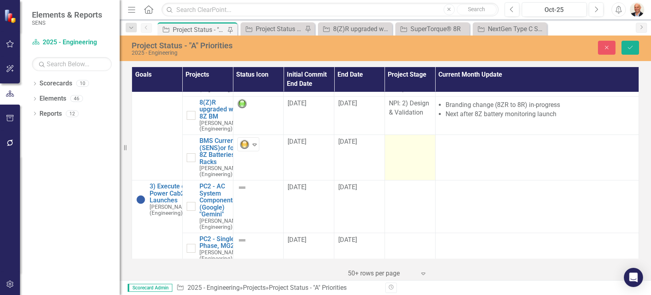
click at [405, 180] on td at bounding box center [410, 157] width 51 height 45
click at [405, 180] on td "Not Defined Expand" at bounding box center [410, 157] width 51 height 45
click at [399, 149] on div "Not Defined" at bounding box center [406, 144] width 22 height 9
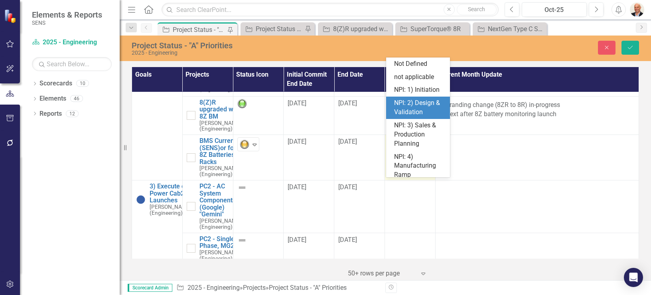
click at [408, 117] on div "NPI: 2) Design & Validation" at bounding box center [419, 108] width 51 height 18
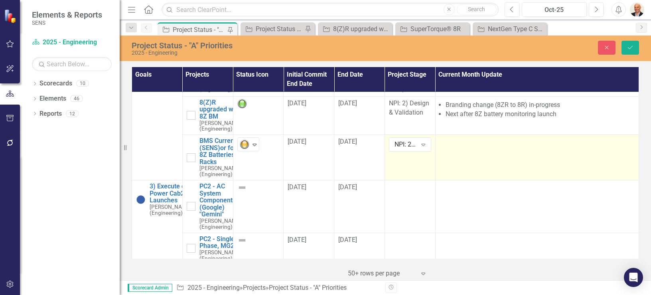
click at [465, 180] on td at bounding box center [537, 157] width 204 height 45
click at [461, 180] on td at bounding box center [537, 157] width 204 height 45
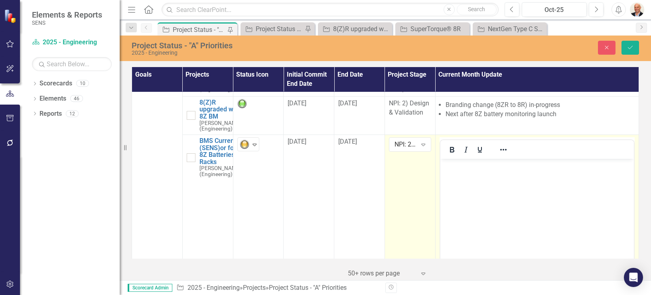
scroll to position [0, 0]
drag, startPoint x: 901, startPoint y: 363, endPoint x: 464, endPoint y: 164, distance: 480.1
click at [464, 164] on p "Rich Text Area. Press ALT-0 for help." at bounding box center [537, 166] width 190 height 10
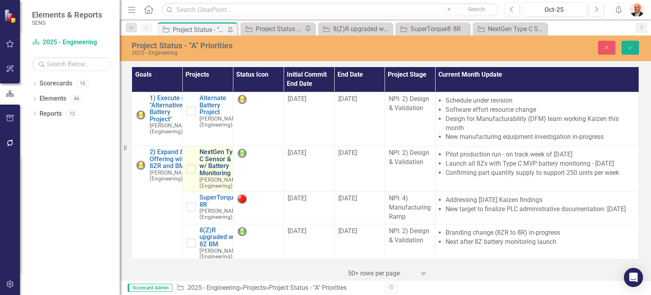
click at [204, 172] on link "NextGen Type C Sensor & 8Z w/ Battery Monitoring" at bounding box center [221, 162] width 42 height 28
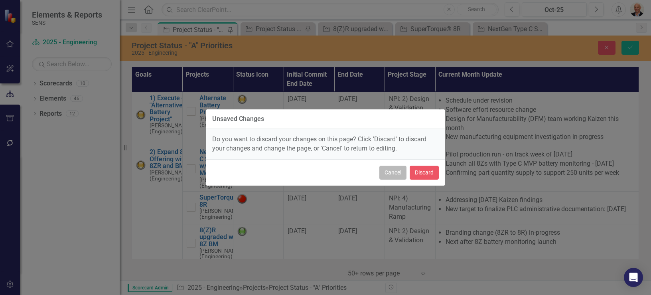
click at [401, 174] on button "Cancel" at bounding box center [393, 173] width 27 height 14
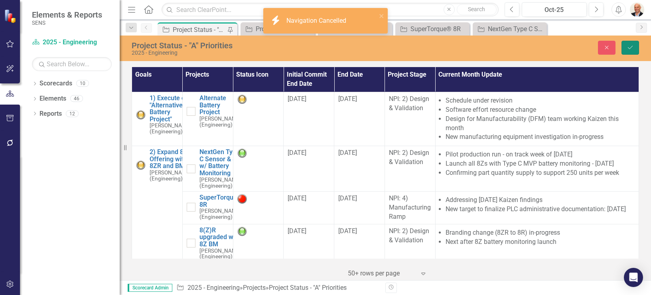
click at [632, 47] on icon "Save" at bounding box center [630, 48] width 7 height 6
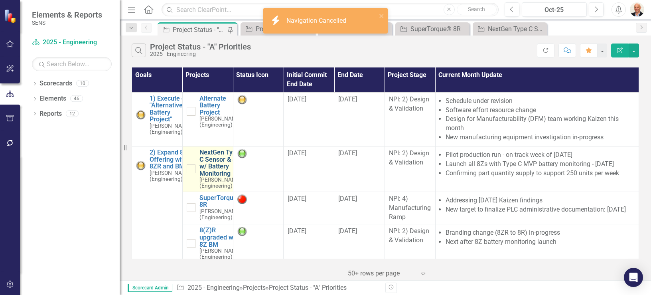
click at [212, 165] on link "NextGen Type C Sensor & 8Z w/ Battery Monitoring" at bounding box center [221, 163] width 42 height 28
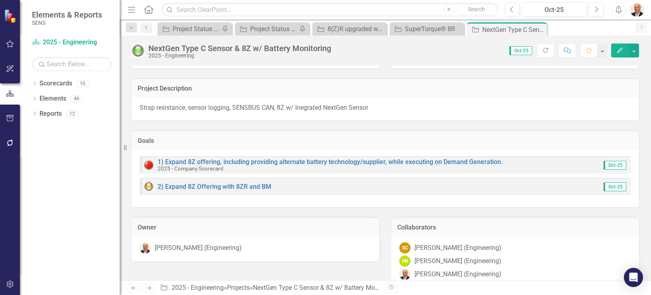
scroll to position [32, 0]
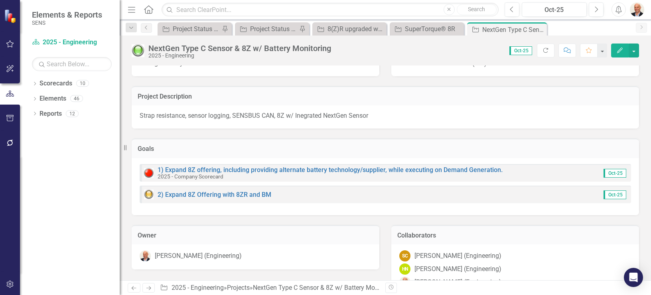
click at [325, 112] on span "Strap resistance, sensor logging, SENSBUS CAN, 8Z w/ Inegrated NextGen Sensor" at bounding box center [254, 116] width 229 height 8
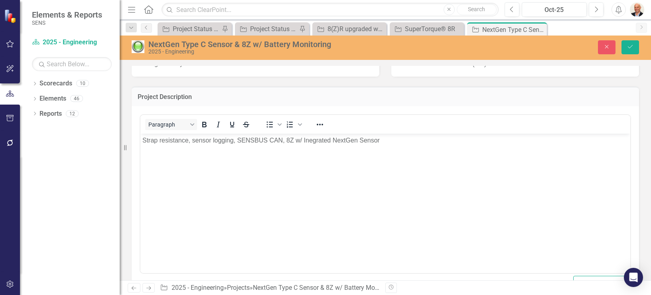
scroll to position [0, 0]
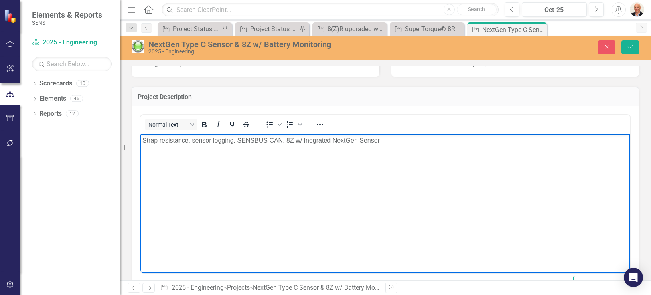
click at [391, 140] on p "Strap resistance, sensor logging, SENSBUS CAN, 8Z w/ Inegrated NextGen Sensor" at bounding box center [385, 140] width 486 height 10
click at [433, 147] on p "Strap resistance, sensor logging, SENSBUS CAN, 8Z w/ Inegrated NextGen Sensor" at bounding box center [385, 149] width 486 height 29
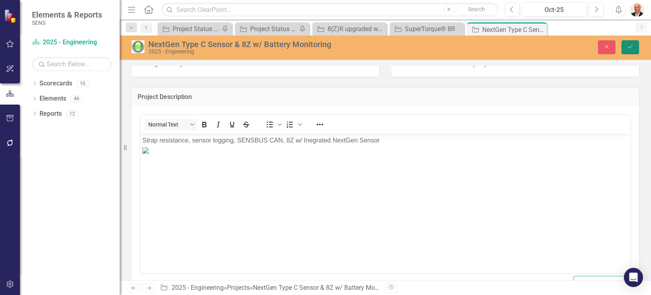
click at [635, 45] on button "Save" at bounding box center [631, 47] width 18 height 14
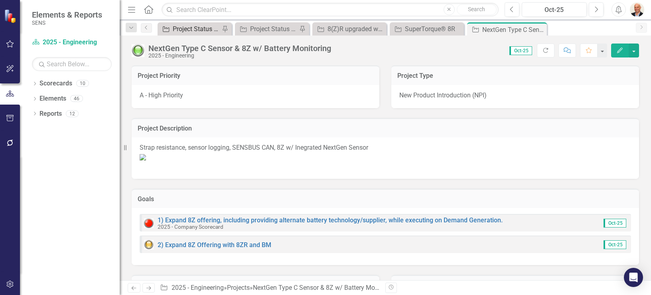
click at [194, 32] on div "Project Status - "A" Priorities" at bounding box center [196, 29] width 47 height 10
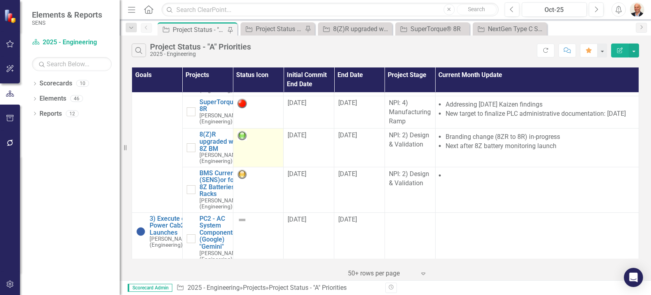
scroll to position [128, 0]
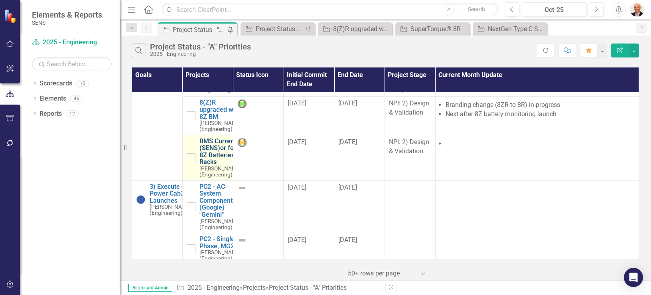
click at [205, 166] on link "BMS Current (SENS)or for 8Z Batteries & Racks" at bounding box center [221, 152] width 42 height 28
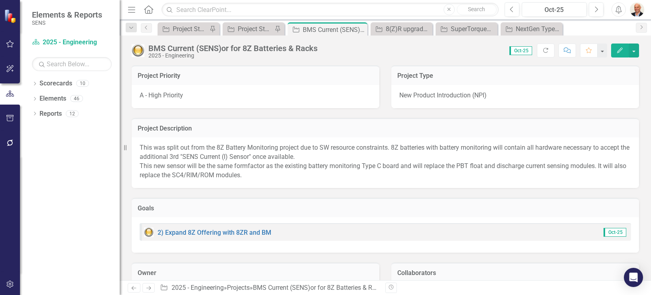
click at [235, 172] on p "This was split out from the 8Z Battery Monitoring project due to SW resource co…" at bounding box center [386, 161] width 492 height 36
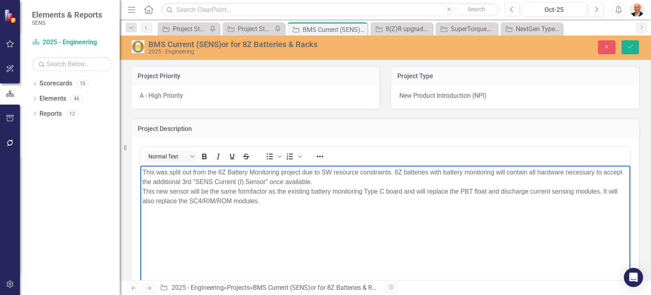
click at [273, 202] on p "This was split out from the 8Z Battery Monitoring project due to SW resource co…" at bounding box center [385, 186] width 486 height 38
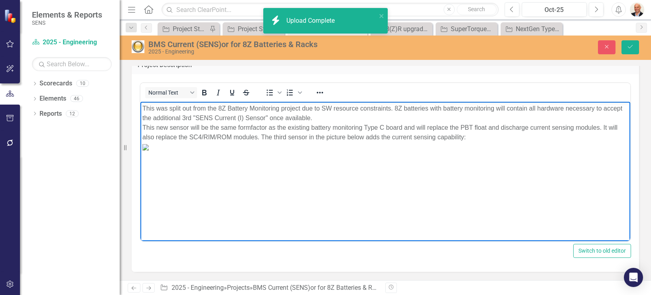
click at [149, 150] on img "Rich Text Area. Press ALT-0 for help." at bounding box center [145, 147] width 6 height 6
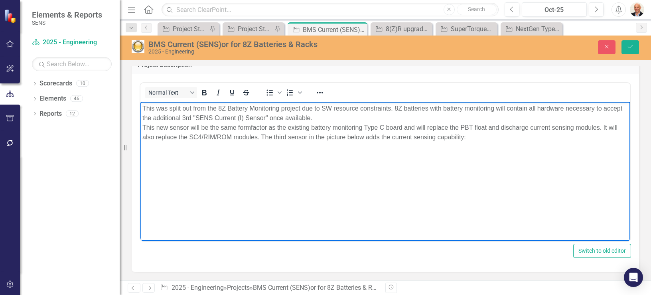
click at [209, 141] on p "This was split out from the 8Z Battery Monitoring project due to SW resource co…" at bounding box center [385, 127] width 486 height 48
click at [213, 148] on p "This was split out from the 8Z Battery Monitoring project due to SW resource co…" at bounding box center [385, 127] width 486 height 48
click at [629, 48] on icon "Save" at bounding box center [630, 47] width 7 height 6
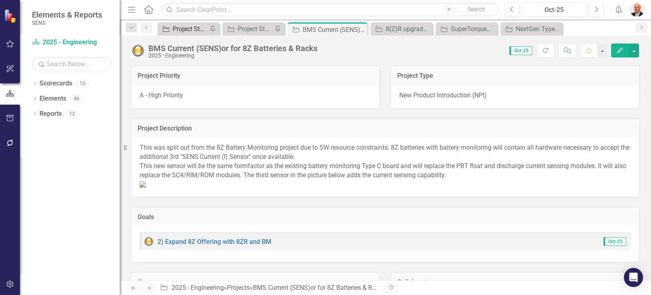
click at [177, 31] on div "Project Status - "A" Priorities" at bounding box center [190, 29] width 35 height 10
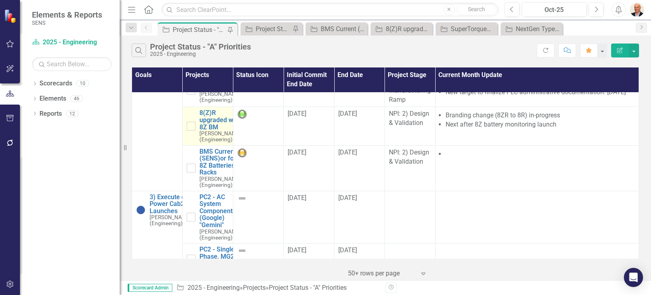
scroll to position [128, 0]
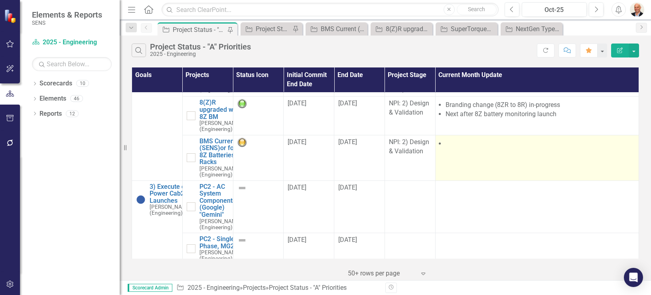
click at [463, 148] on li at bounding box center [540, 143] width 189 height 9
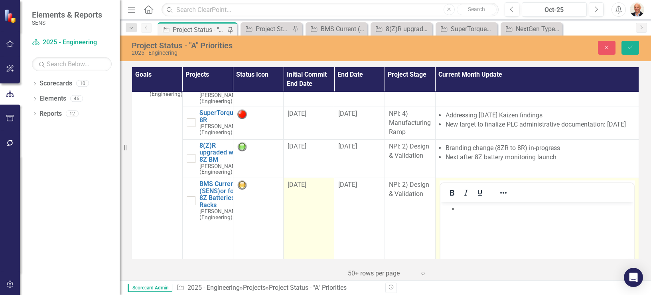
scroll to position [32, 0]
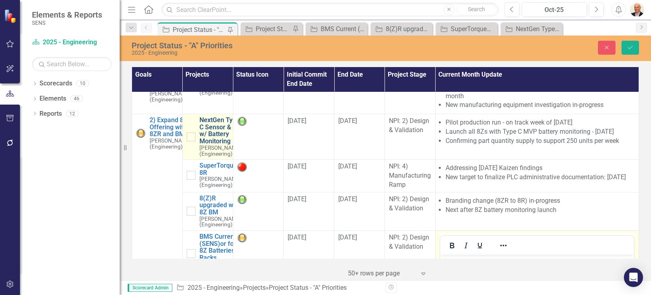
click at [215, 144] on link "NextGen Type C Sensor & 8Z w/ Battery Monitoring" at bounding box center [221, 131] width 42 height 28
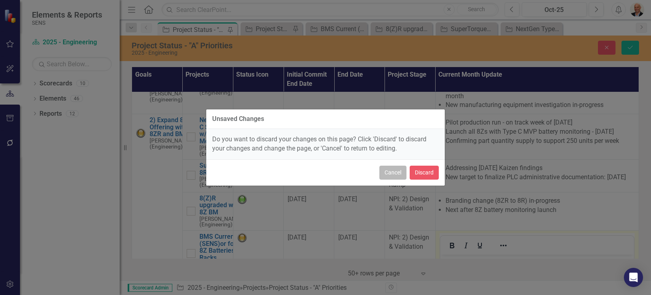
click at [386, 171] on button "Cancel" at bounding box center [393, 173] width 27 height 14
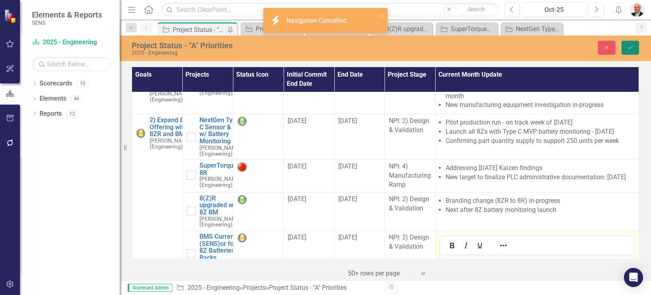
click at [634, 46] on icon "Save" at bounding box center [630, 48] width 7 height 6
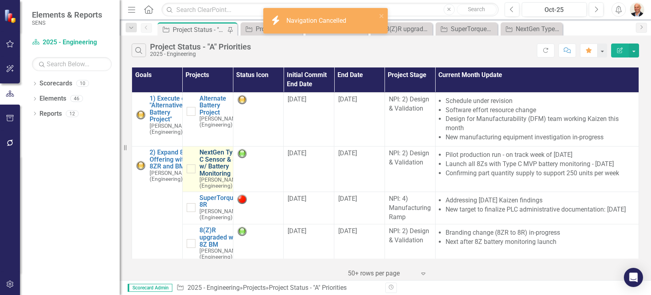
click at [216, 167] on link "NextGen Type C Sensor & 8Z w/ Battery Monitoring" at bounding box center [221, 163] width 42 height 28
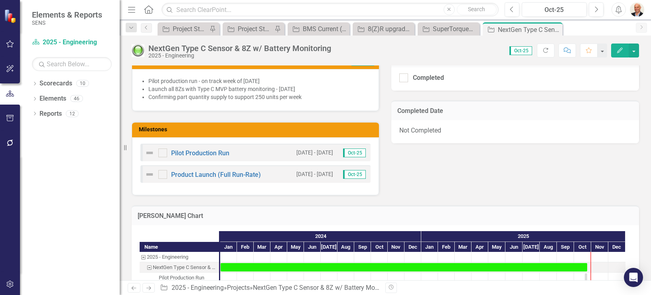
scroll to position [415, 0]
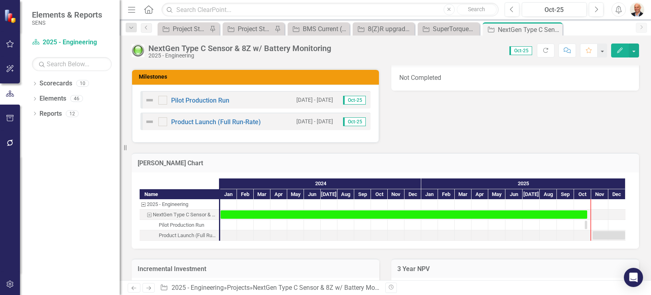
click at [268, 48] on li "Confirming part quantity supply to support 250 units per week" at bounding box center [259, 44] width 222 height 8
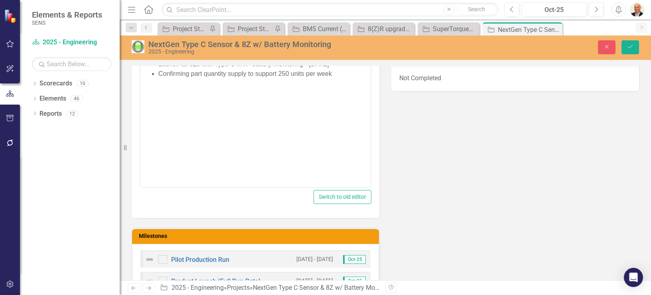
scroll to position [0, 0]
click at [306, 53] on li "Pilot production run - on track week of [DATE]" at bounding box center [263, 54] width 210 height 10
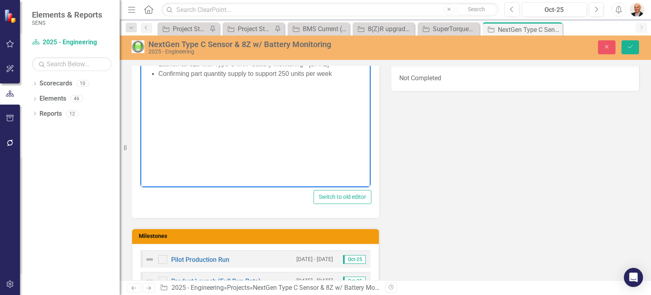
click at [228, 72] on li "Confirming part quantity supply to support 250 units per week" at bounding box center [263, 74] width 210 height 10
click at [213, 64] on li "Launch all 8Zs with Type C MVP battery monitoring - [DATE]" at bounding box center [263, 64] width 210 height 10
click at [336, 73] on li "Confirming part quantity supply to support 250 units per week" at bounding box center [263, 74] width 210 height 10
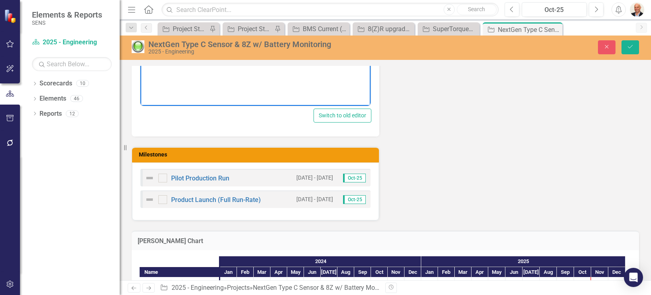
scroll to position [511, 0]
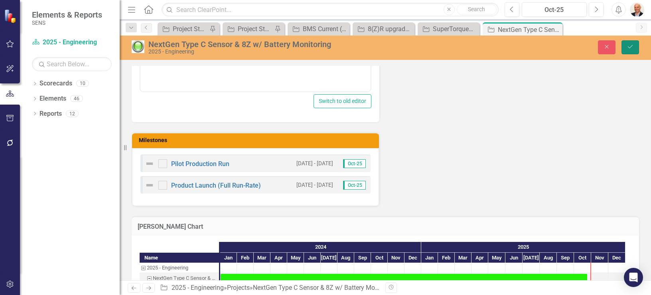
click at [626, 47] on button "Save" at bounding box center [631, 47] width 18 height 14
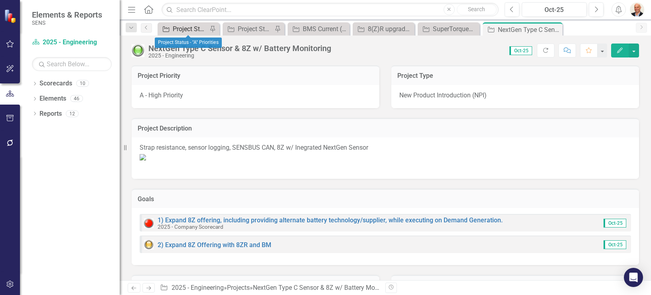
click at [193, 29] on div "Project Status - "A" Priorities" at bounding box center [190, 29] width 35 height 10
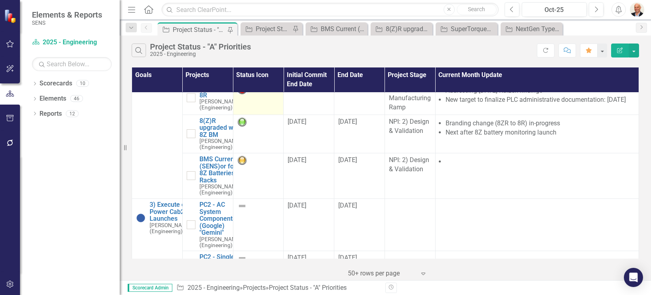
scroll to position [128, 0]
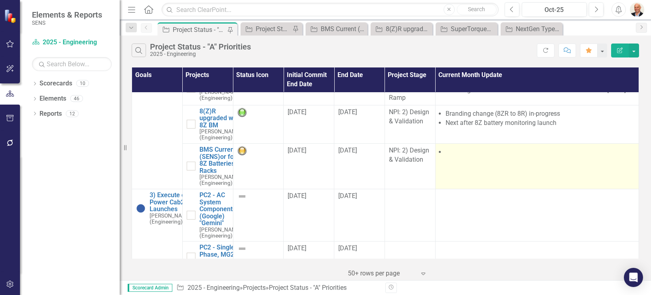
click at [456, 157] on li at bounding box center [540, 152] width 189 height 9
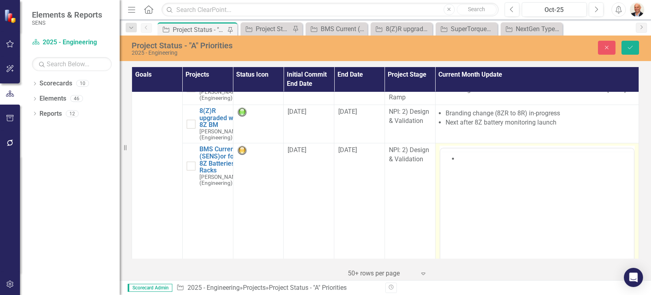
scroll to position [0, 0]
drag, startPoint x: 476, startPoint y: 168, endPoint x: 478, endPoint y: 173, distance: 6.1
click at [477, 172] on body "Rich Text Area. Press ALT-0 for help." at bounding box center [537, 227] width 194 height 120
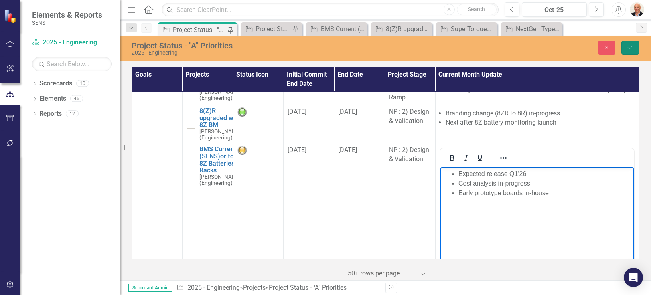
click at [631, 43] on button "Save" at bounding box center [631, 48] width 18 height 14
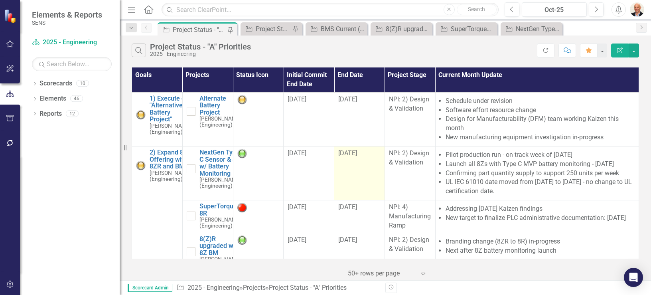
click at [353, 177] on td "10/24/25" at bounding box center [359, 173] width 51 height 54
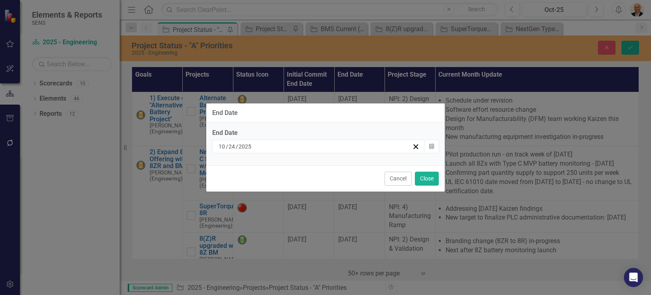
drag, startPoint x: 353, startPoint y: 177, endPoint x: 319, endPoint y: 148, distance: 44.5
click at [319, 148] on div "10 / 24 / 2025" at bounding box center [314, 146] width 195 height 8
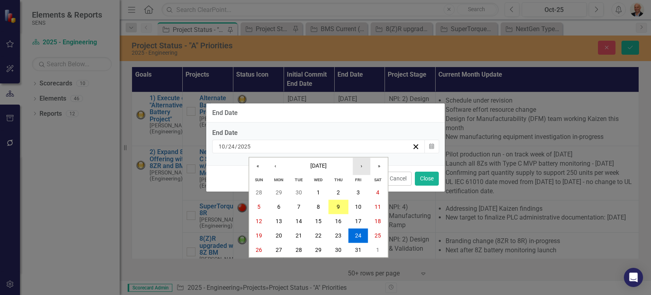
click at [360, 166] on button "›" at bounding box center [362, 166] width 18 height 18
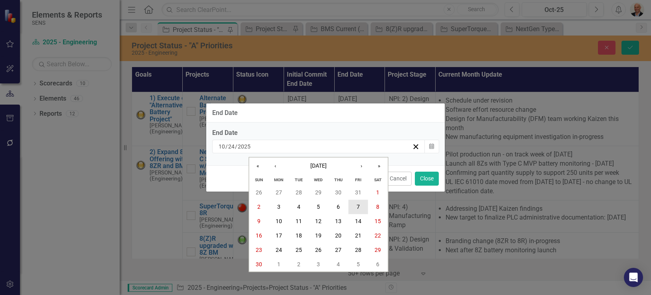
click at [357, 206] on abbr "7" at bounding box center [358, 207] width 3 height 6
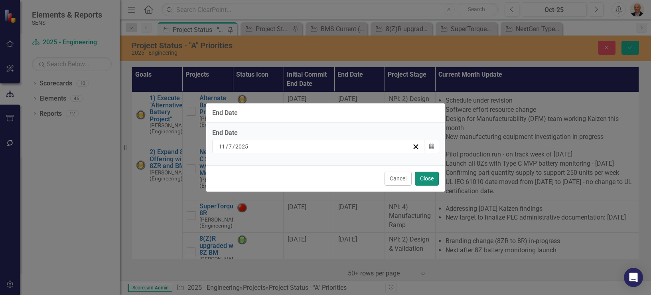
click at [424, 181] on button "Close" at bounding box center [427, 179] width 24 height 14
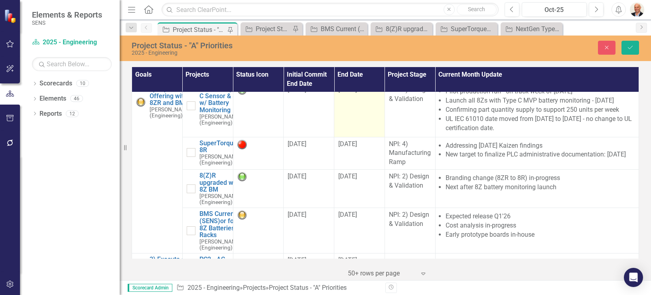
scroll to position [64, 0]
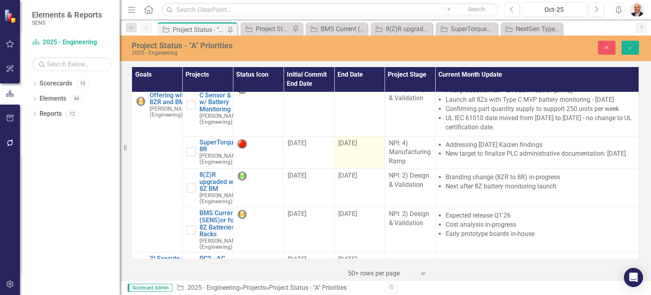
click at [352, 147] on span "10/15/25" at bounding box center [347, 143] width 19 height 8
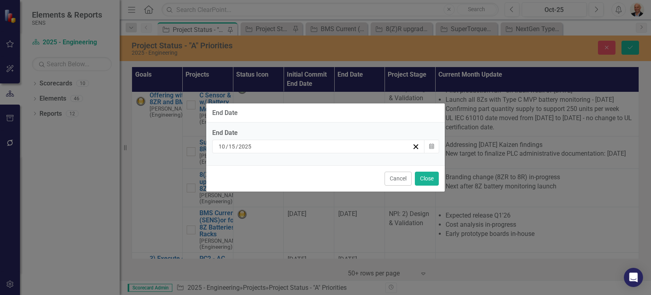
drag, startPoint x: 352, startPoint y: 161, endPoint x: 340, endPoint y: 144, distance: 20.5
click at [340, 144] on div "10 / 15 / 2025" at bounding box center [314, 146] width 195 height 8
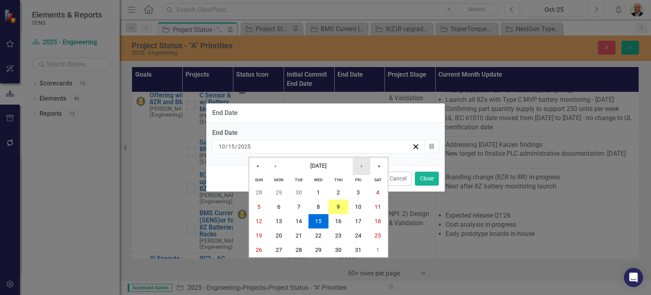
click at [363, 167] on button "›" at bounding box center [362, 166] width 18 height 18
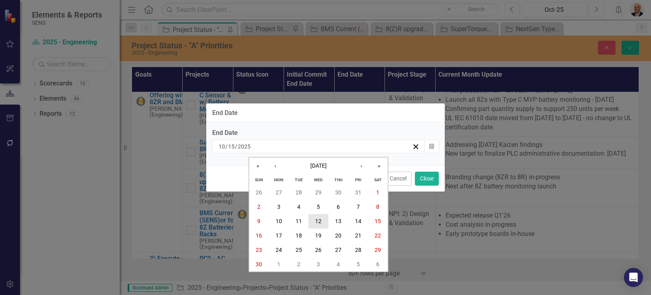
click at [320, 219] on abbr "12" at bounding box center [318, 221] width 6 height 6
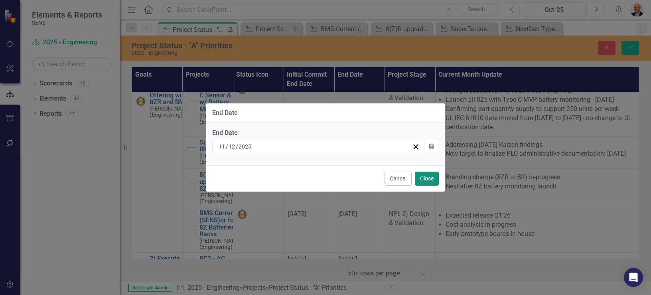
click at [421, 175] on button "Close" at bounding box center [427, 179] width 24 height 14
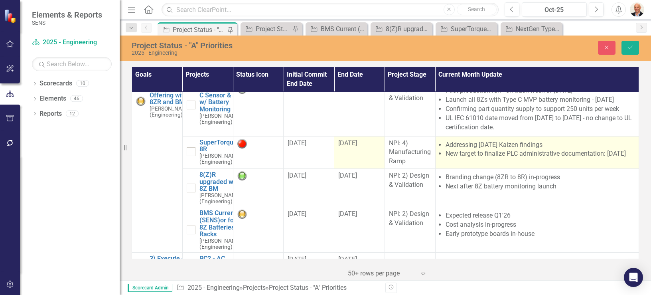
click at [551, 158] on li "New target to finalize PLC administrative documentation: 15 Nov'25" at bounding box center [540, 153] width 189 height 9
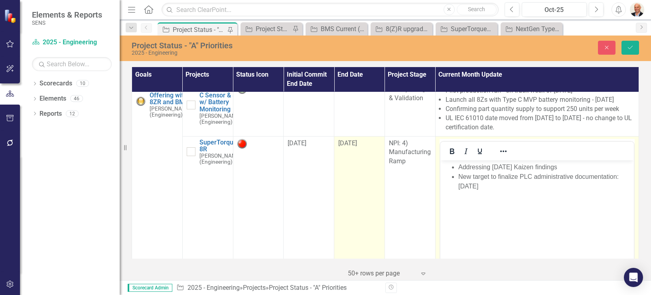
scroll to position [0, 0]
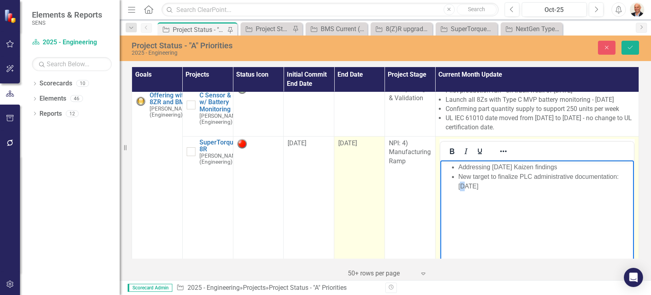
drag, startPoint x: 622, startPoint y: 175, endPoint x: 626, endPoint y: 177, distance: 4.5
click at [626, 177] on li "New target to finalize PLC administrative documentation: 15 Nov'25" at bounding box center [545, 181] width 174 height 19
drag, startPoint x: 621, startPoint y: 177, endPoint x: 628, endPoint y: 176, distance: 7.2
click at [628, 176] on li "New target to finalize PLC administrative documentation: 15 Nov'25" at bounding box center [545, 181] width 174 height 19
click at [630, 45] on icon "Save" at bounding box center [630, 48] width 7 height 6
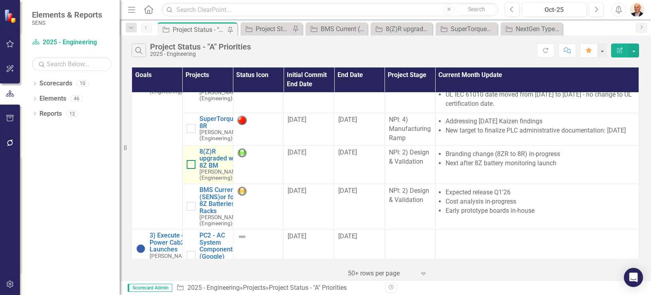
scroll to position [64, 0]
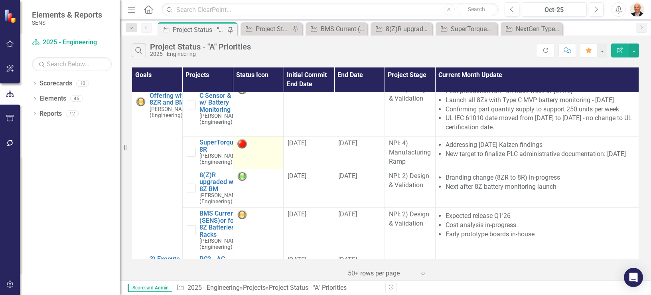
click at [241, 148] on img at bounding box center [242, 144] width 10 height 10
click at [240, 148] on img at bounding box center [242, 144] width 10 height 10
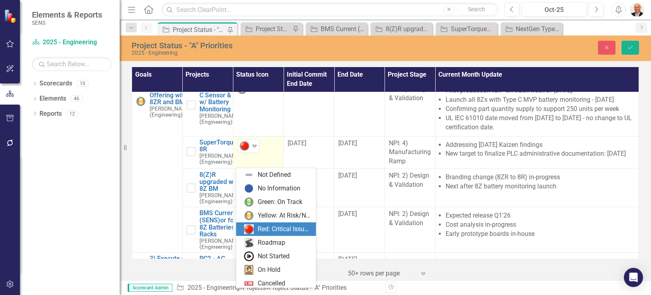
scroll to position [16, 0]
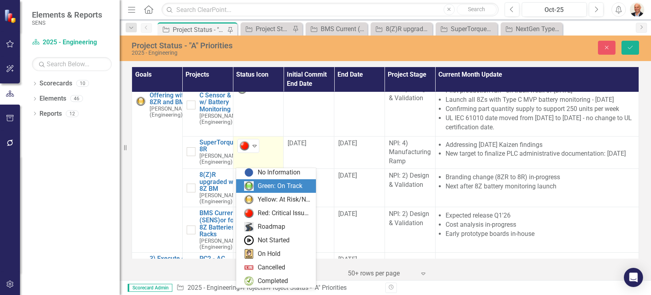
click at [261, 190] on div "Green: On Track" at bounding box center [280, 186] width 45 height 9
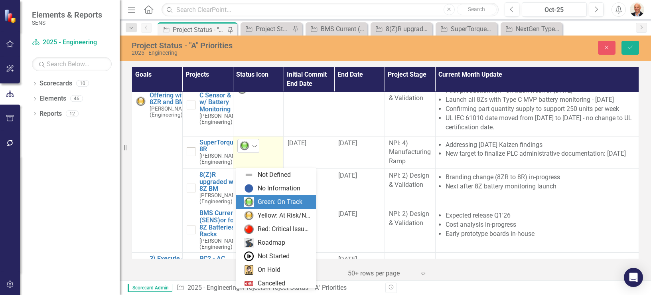
click at [245, 150] on img at bounding box center [245, 146] width 10 height 10
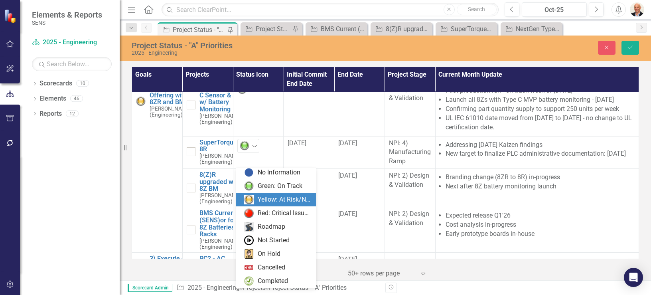
click at [255, 200] on div "Yellow: At Risk/Needs Attention" at bounding box center [277, 200] width 67 height 10
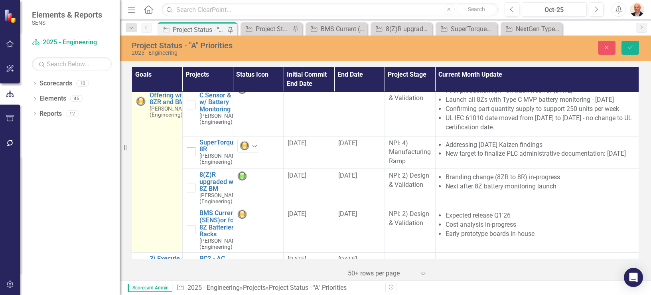
click at [150, 194] on td "2) Expand 8Z Offering with 8ZR and BM Sam Coleman (Engineering) Edit Edit Goal …" at bounding box center [157, 167] width 51 height 170
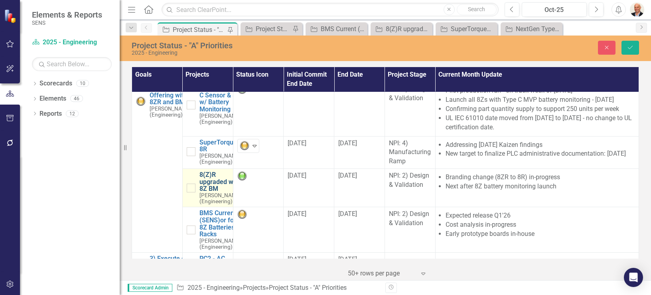
click at [209, 192] on link "8(Z)R upgraded with 8Z BM" at bounding box center [221, 181] width 42 height 21
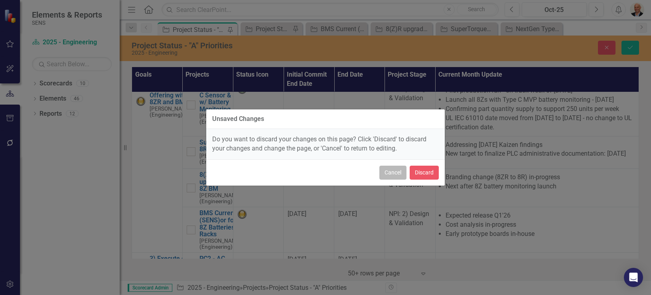
click at [394, 169] on button "Cancel" at bounding box center [393, 173] width 27 height 14
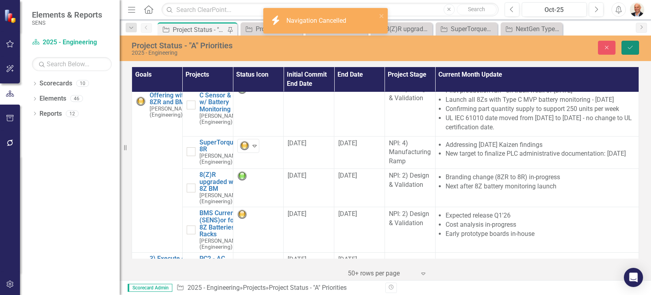
click at [637, 45] on button "Save" at bounding box center [631, 48] width 18 height 14
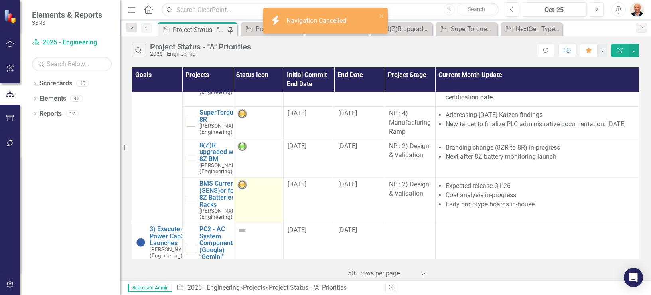
scroll to position [96, 0]
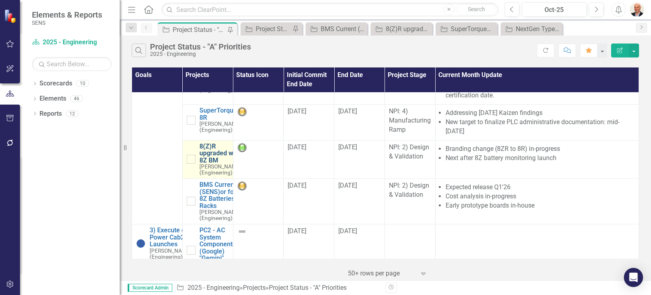
click at [201, 164] on link "8(Z)R upgraded with 8Z BM" at bounding box center [221, 153] width 42 height 21
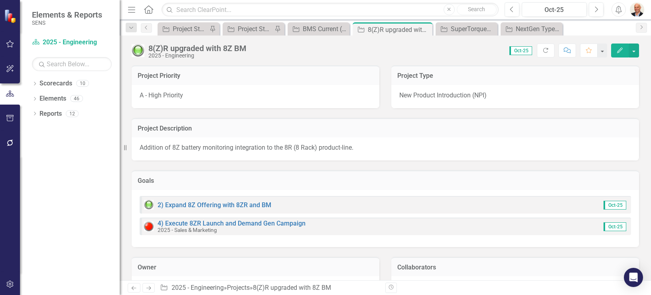
click at [188, 47] on div "8(Z)R upgraded with 8Z BM" at bounding box center [197, 48] width 98 height 9
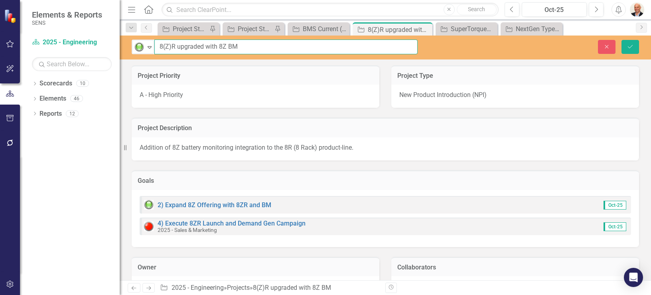
click at [170, 47] on input "8(Z)R upgraded with 8Z BM" at bounding box center [285, 47] width 263 height 15
type input "8R upgraded with 8Z BM"
click at [627, 44] on icon "Save" at bounding box center [630, 47] width 7 height 6
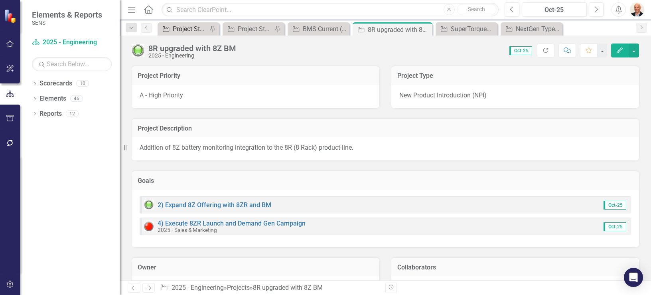
click at [181, 28] on div "Project Status - "A" Priorities" at bounding box center [190, 29] width 35 height 10
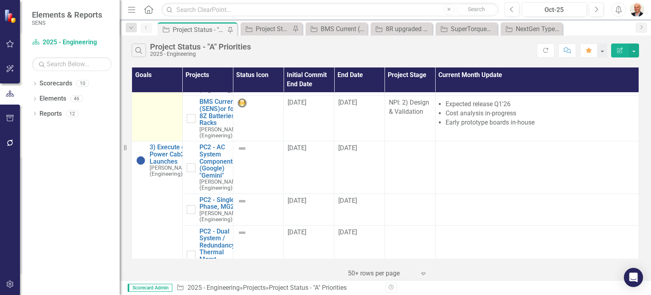
scroll to position [192, 0]
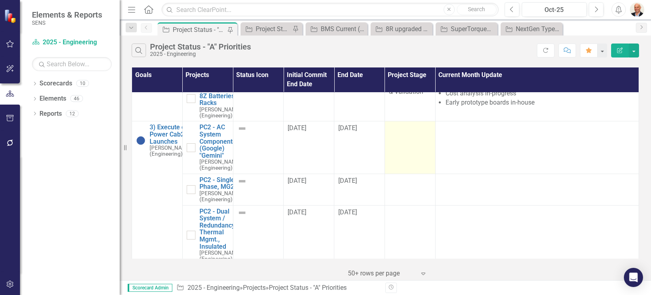
click at [400, 174] on td at bounding box center [410, 147] width 51 height 53
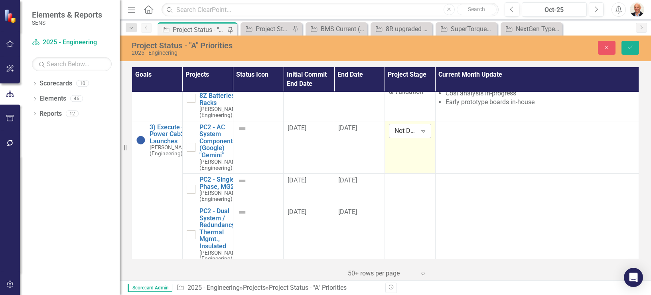
click at [409, 135] on div "Not Defined" at bounding box center [406, 130] width 22 height 9
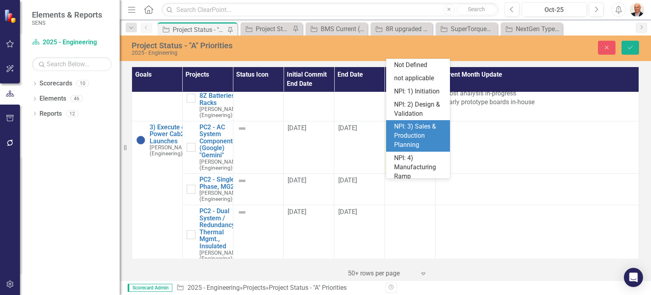
scroll to position [32, 0]
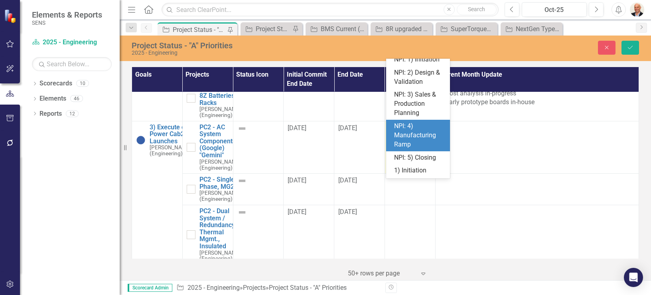
click at [407, 139] on div "NPI: 4) Manufacturing Ramp" at bounding box center [419, 136] width 51 height 28
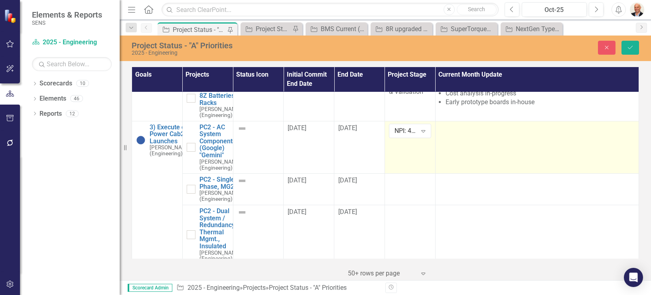
click at [463, 133] on div at bounding box center [537, 129] width 195 height 10
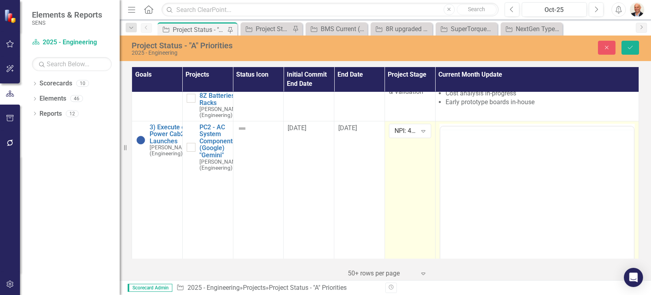
scroll to position [0, 0]
click at [473, 147] on p "Rich Text Area. Press ALT-0 for help." at bounding box center [537, 152] width 190 height 10
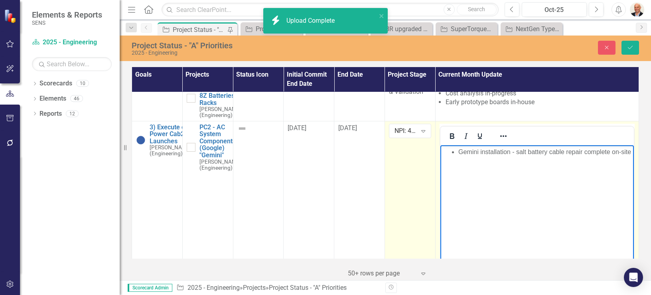
click at [484, 158] on li "Gemini installation - salt battery cable repair complete on-site" at bounding box center [545, 156] width 174 height 19
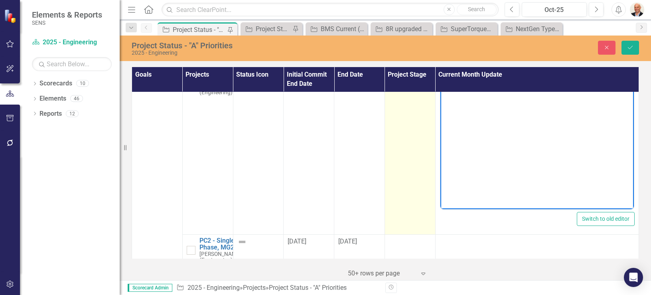
click at [500, 85] on li "Gemini installation - salt battery cable repair complete on-site" at bounding box center [545, 80] width 174 height 19
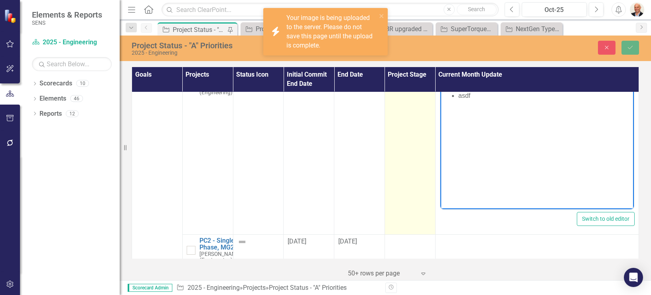
click at [458, 86] on img "Rich Text Area. Press ALT-0 for help." at bounding box center [458, 86] width 0 height 0
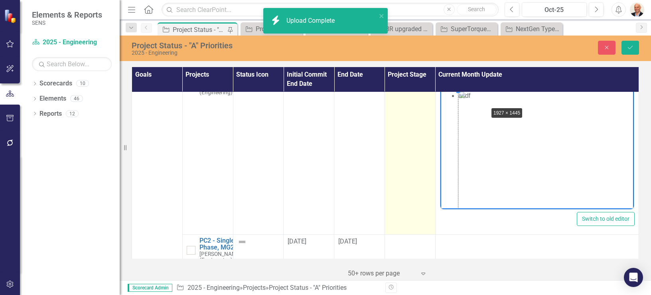
drag, startPoint x: 457, startPoint y: 89, endPoint x: 480, endPoint y: 101, distance: 26.4
drag, startPoint x: 458, startPoint y: 91, endPoint x: 524, endPoint y: 141, distance: 82.7
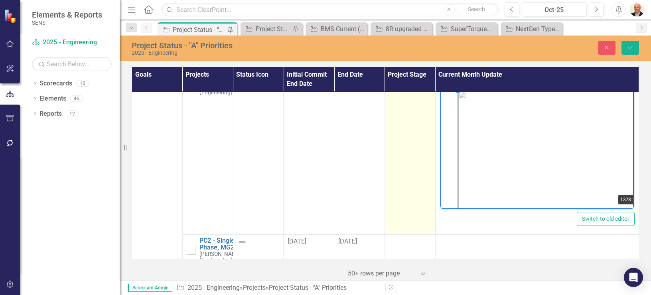
drag, startPoint x: 457, startPoint y: 90, endPoint x: 591, endPoint y: 177, distance: 159.6
drag, startPoint x: 458, startPoint y: 91, endPoint x: 566, endPoint y: 175, distance: 137.1
drag, startPoint x: 457, startPoint y: 91, endPoint x: 552, endPoint y: 166, distance: 120.9
drag, startPoint x: 457, startPoint y: 89, endPoint x: 554, endPoint y: 163, distance: 122.4
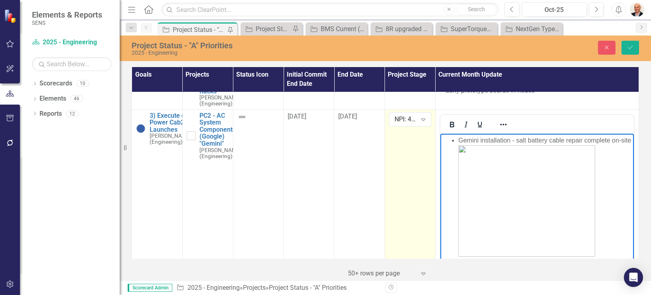
scroll to position [240, 0]
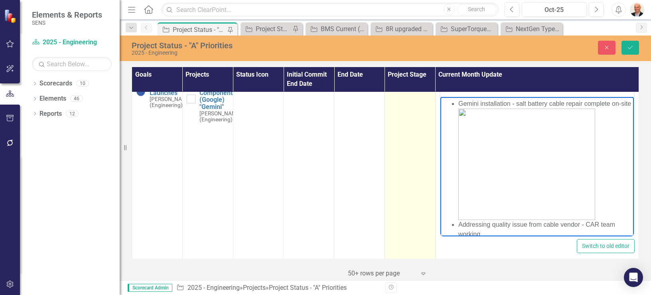
click at [480, 113] on li "Gemini installation - salt battery cable repair complete on-site" at bounding box center [545, 159] width 174 height 121
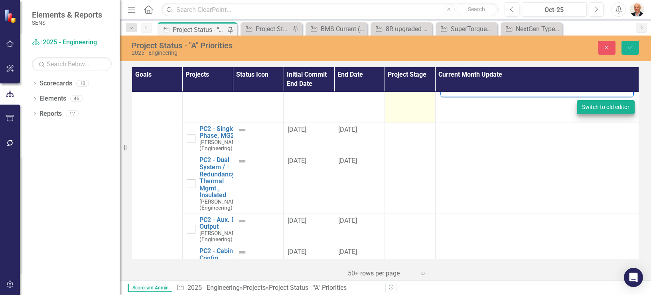
scroll to position [368, 0]
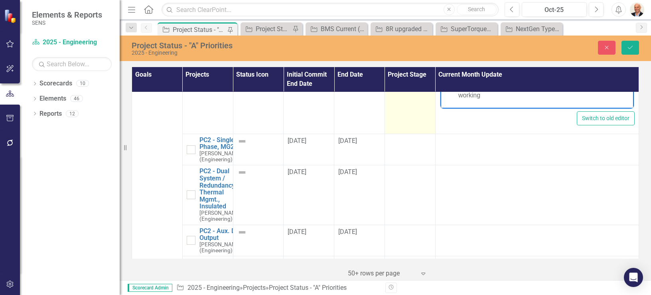
click at [459, 87] on li "Addressing quality issue from cable vendor - CAR team working" at bounding box center [545, 90] width 174 height 19
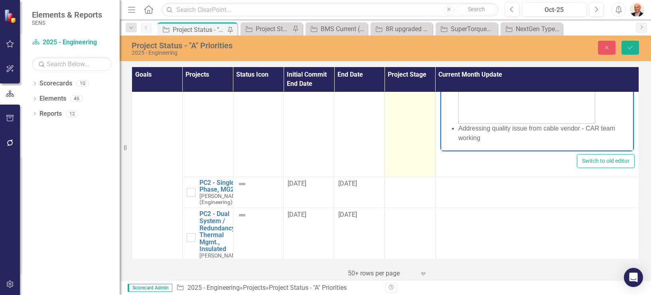
click at [514, 134] on li "Addressing quality issue from cable vendor - CAR team working" at bounding box center [545, 132] width 174 height 19
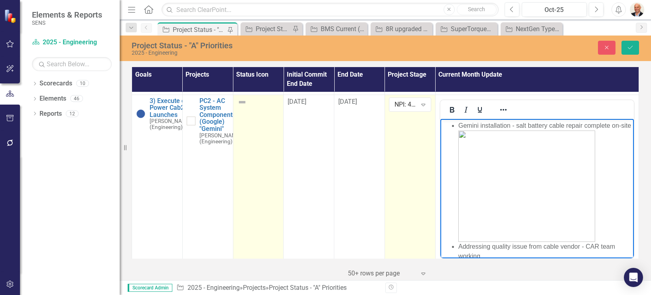
scroll to position [229, 0]
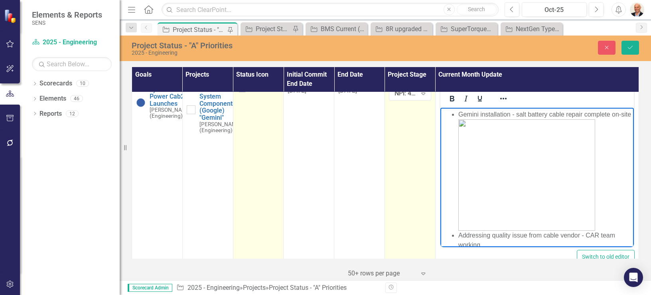
click at [243, 96] on img at bounding box center [242, 91] width 10 height 10
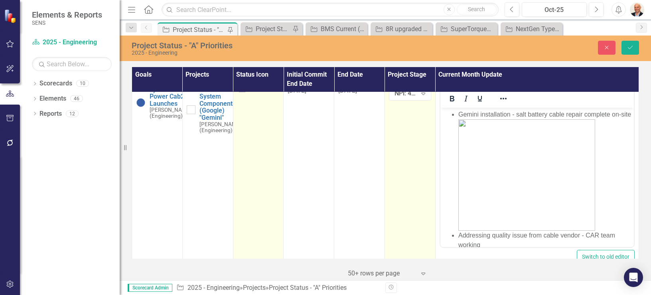
click at [243, 96] on img at bounding box center [242, 91] width 10 height 10
click at [245, 98] on img at bounding box center [245, 93] width 10 height 10
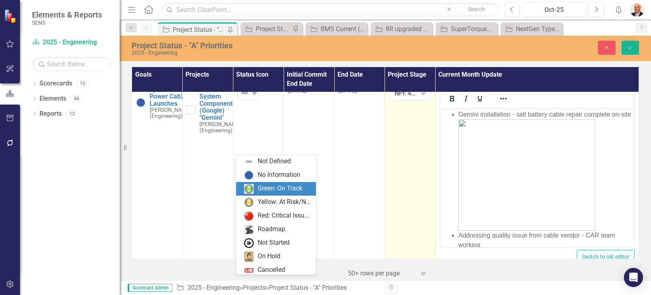
click at [258, 184] on div "Green: On Track" at bounding box center [280, 188] width 45 height 9
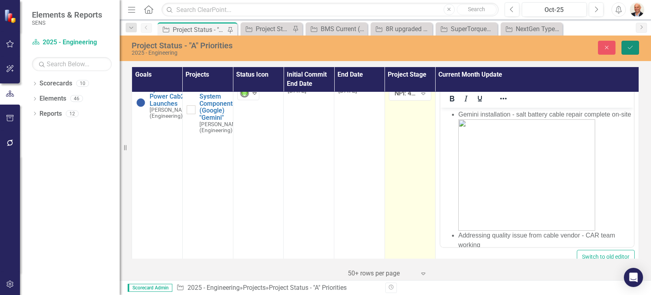
click at [635, 48] on button "Save" at bounding box center [631, 48] width 18 height 14
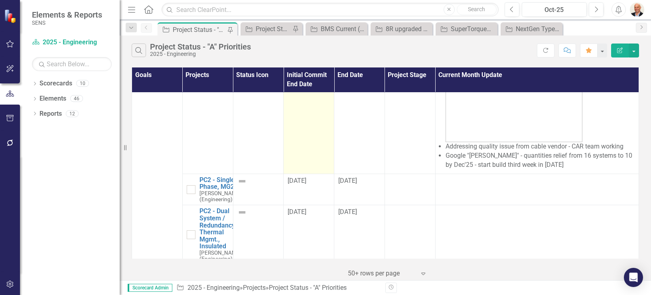
scroll to position [351, 0]
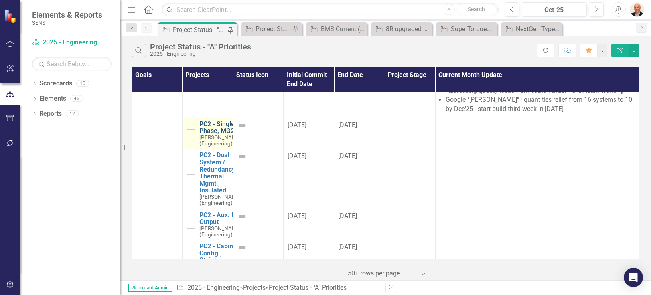
click at [212, 134] on link "PC2 - Single Phase, MG2e" at bounding box center [221, 128] width 42 height 14
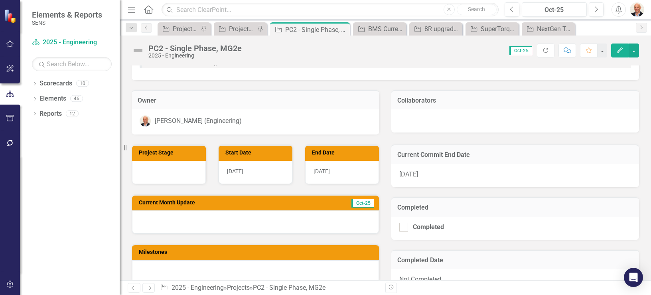
scroll to position [223, 0]
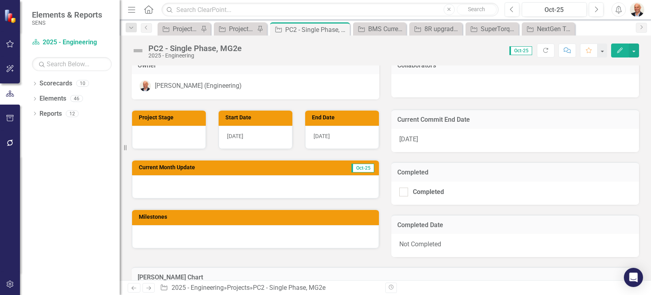
click at [217, 186] on div at bounding box center [255, 186] width 247 height 23
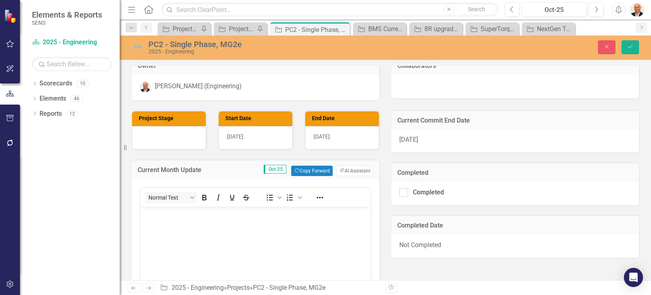
scroll to position [0, 0]
click at [294, 170] on icon "Copy Forward" at bounding box center [296, 170] width 5 height 4
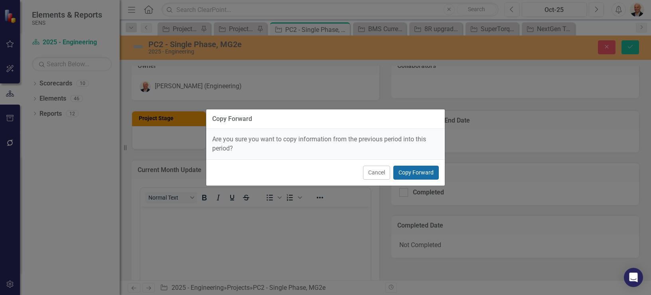
click at [408, 172] on button "Copy Forward" at bounding box center [415, 173] width 45 height 14
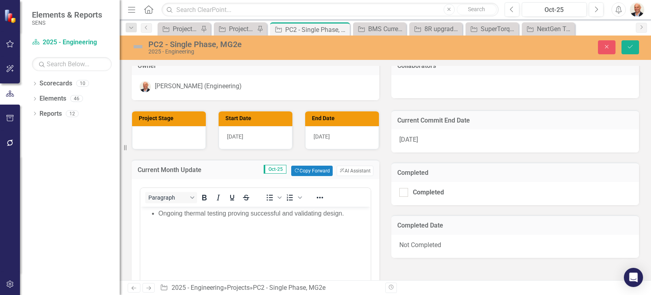
click at [320, 215] on li "Ongoing thermal testing proving successful and validating design." at bounding box center [263, 214] width 210 height 10
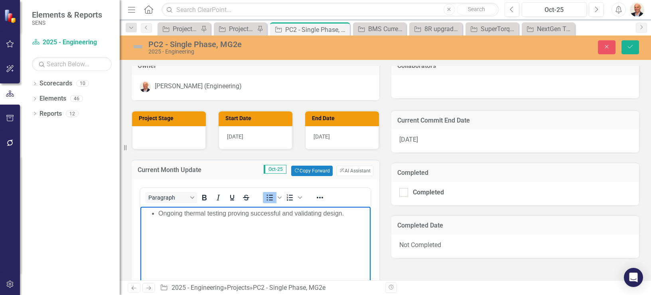
click at [346, 214] on li "Ongoing thermal testing proving successful and validating design." at bounding box center [263, 214] width 210 height 10
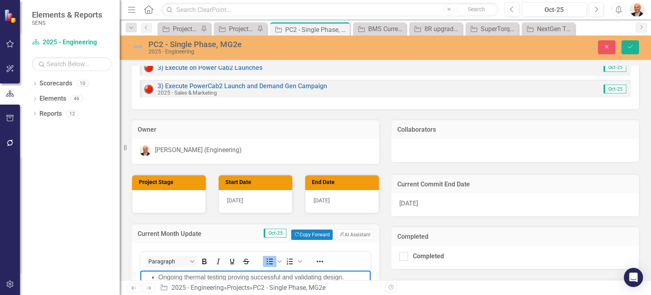
scroll to position [160, 0]
click at [629, 48] on icon "Save" at bounding box center [630, 47] width 7 height 6
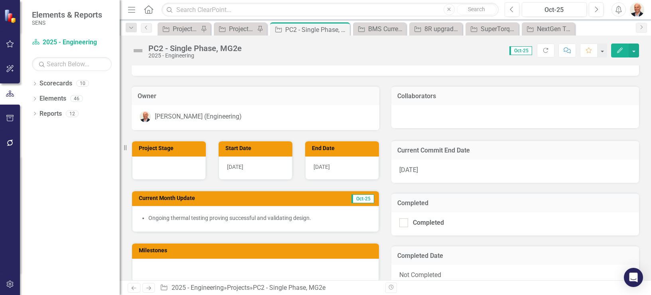
scroll to position [192, 0]
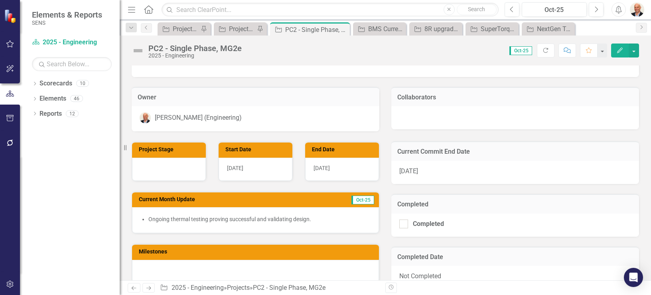
click at [166, 160] on div at bounding box center [169, 169] width 74 height 23
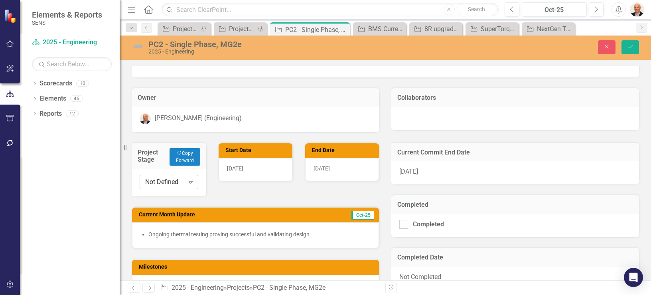
click at [177, 178] on div "Not Defined" at bounding box center [164, 182] width 39 height 9
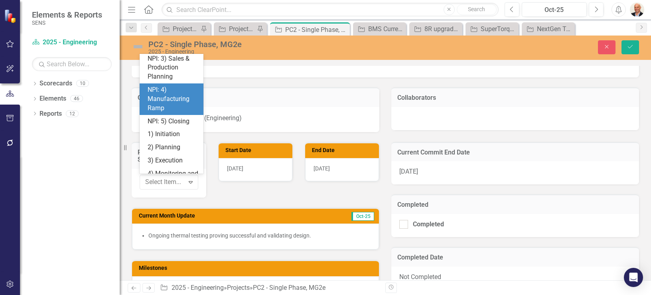
scroll to position [64, 0]
click at [188, 107] on div "NPI: 4) Manufacturing Ramp" at bounding box center [173, 99] width 51 height 28
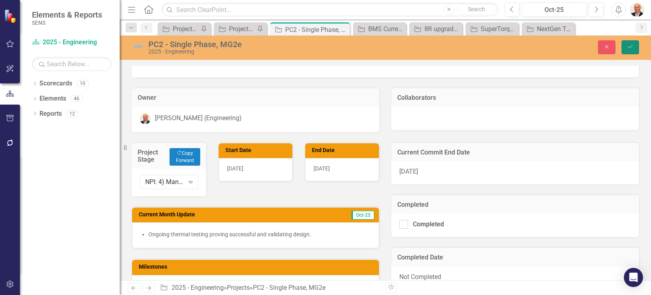
click at [631, 47] on icon "submit" at bounding box center [630, 46] width 5 height 3
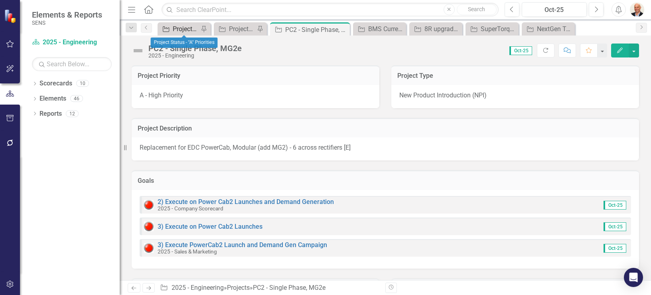
click at [187, 27] on div "Project Status - "A" Priorities" at bounding box center [186, 29] width 26 height 10
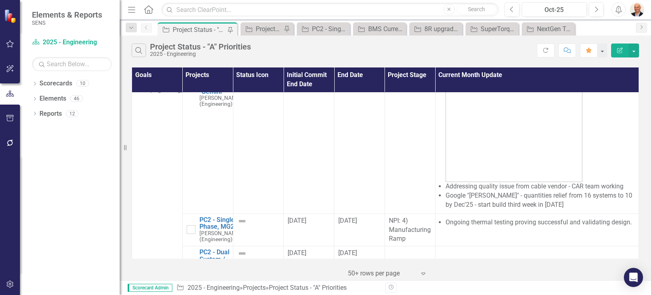
scroll to position [319, 0]
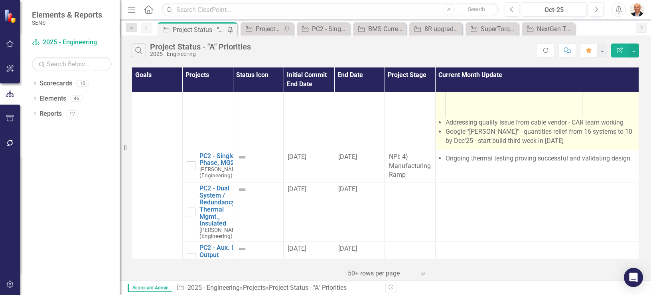
click at [465, 146] on li "Google "Perun" - quantities relief from 16 systems to 10 by Dec'25 - start buil…" at bounding box center [540, 136] width 189 height 18
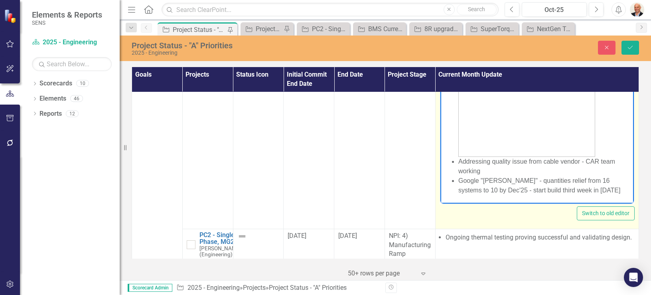
scroll to position [331, 0]
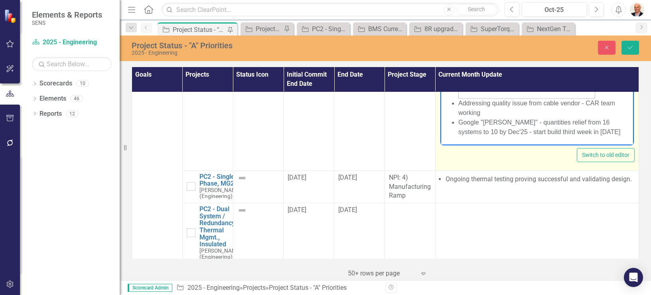
click at [480, 122] on li "Google "Perun" - quantities relief from 16 systems to 10 by Dec'25 - start buil…" at bounding box center [545, 126] width 174 height 19
click at [498, 121] on li "Google Perun" - quantities relief from 16 systems to 10 by Dec'25 - start build…" at bounding box center [545, 126] width 174 height 19
drag, startPoint x: 496, startPoint y: 124, endPoint x: 481, endPoint y: 123, distance: 15.6
click at [481, 123] on li "Google [PERSON_NAME] - quantities relief from 16 systems to 10 by Dec'25 - star…" at bounding box center [545, 126] width 174 height 19
drag, startPoint x: 490, startPoint y: 124, endPoint x: 486, endPoint y: 123, distance: 4.1
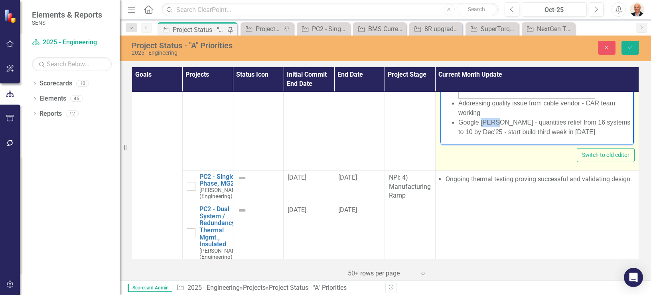
click at [486, 123] on li "Google [PERSON_NAME] - quantities relief from 16 systems to 10 by Dec'25 - star…" at bounding box center [545, 126] width 174 height 19
drag, startPoint x: 482, startPoint y: 122, endPoint x: 486, endPoint y: 123, distance: 4.1
click at [486, 123] on li "Google [PERSON_NAME] - quantities relief from 16 systems to 10 by Dec'25 - star…" at bounding box center [545, 126] width 174 height 19
click at [482, 123] on li "Google [PERSON_NAME] - quantities relief from 16 systems to 10 by Dec'25 - star…" at bounding box center [545, 126] width 174 height 19
drag, startPoint x: 481, startPoint y: 123, endPoint x: 496, endPoint y: 123, distance: 14.4
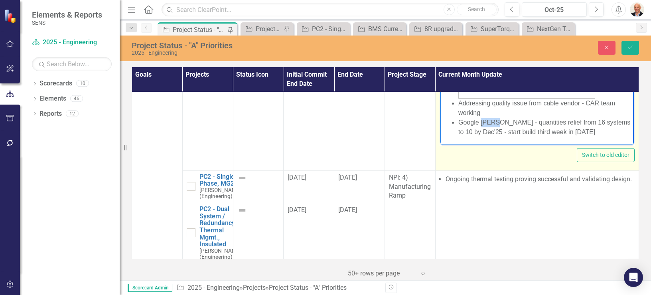
click at [496, 123] on li "Google [PERSON_NAME] - quantities relief from 16 systems to 10 by Dec'25 - star…" at bounding box center [545, 126] width 174 height 19
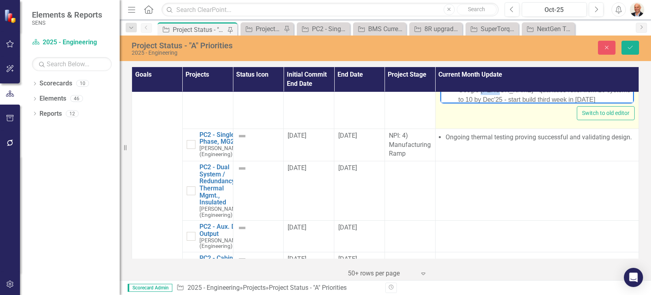
scroll to position [40, 0]
click at [479, 82] on li "Google [PERSON_NAME] - quantities relief from 16 systems to 10 by Dec'25 - star…" at bounding box center [545, 85] width 174 height 19
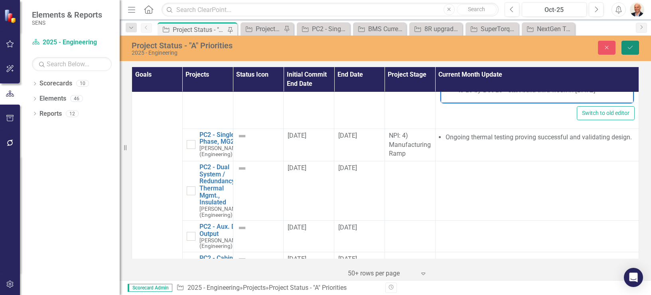
click at [630, 43] on button "Save" at bounding box center [631, 48] width 18 height 14
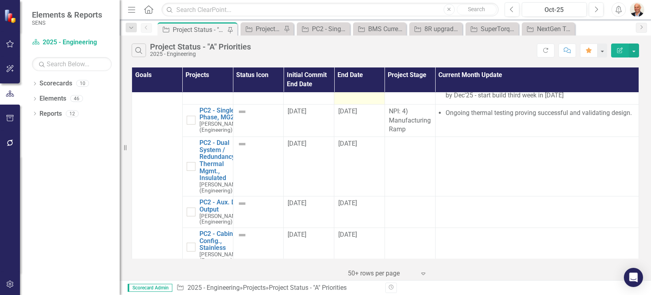
scroll to position [383, 0]
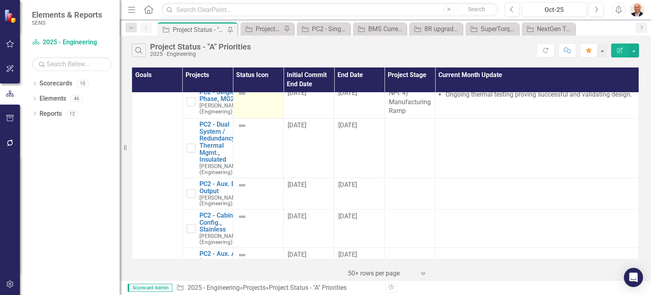
click at [238, 98] on img at bounding box center [242, 94] width 10 height 10
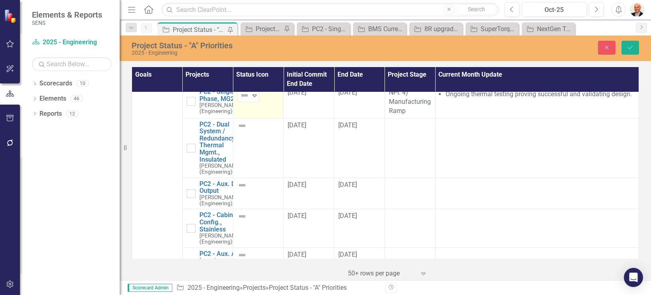
click at [239, 101] on div "Not Defined" at bounding box center [245, 95] width 12 height 11
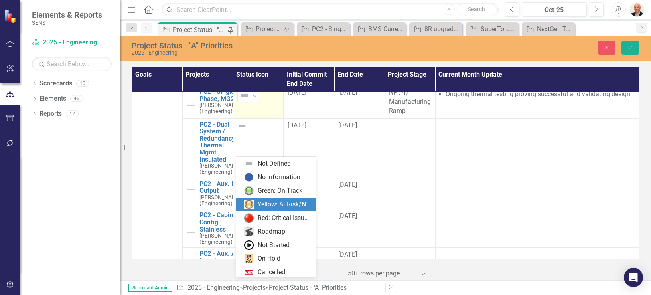
click at [275, 207] on div "Yellow: At Risk/Needs Attention" at bounding box center [284, 204] width 53 height 9
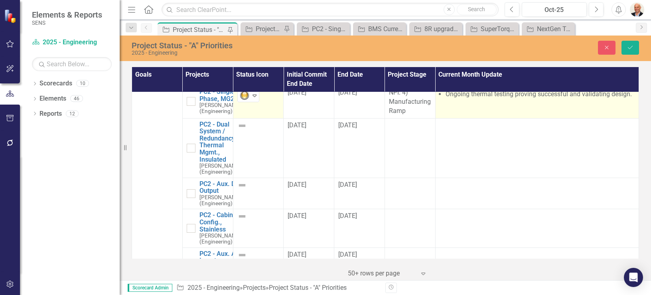
click at [508, 119] on td "Ongoing thermal testing proving successful and validating design." at bounding box center [537, 102] width 204 height 33
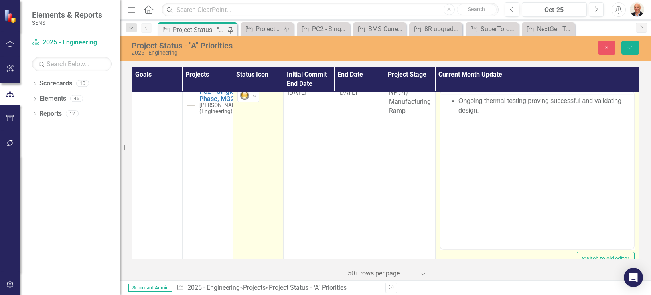
scroll to position [0, 0]
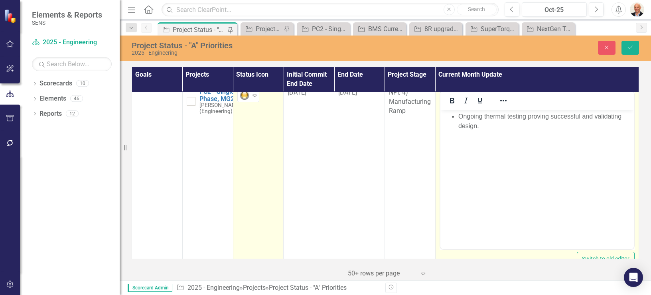
drag, startPoint x: 948, startPoint y: 271, endPoint x: 553, endPoint y: 117, distance: 424.3
click at [553, 117] on li "Ongoing thermal testing proving successful and validating design." at bounding box center [545, 121] width 174 height 19
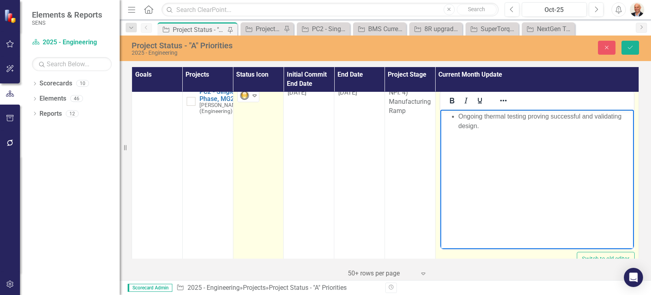
click at [498, 129] on li "Ongoing thermal testing proving successful and validating design." at bounding box center [545, 121] width 174 height 19
drag, startPoint x: 566, startPoint y: 136, endPoint x: 521, endPoint y: 137, distance: 45.1
click at [521, 137] on li "Slightly behind due to sales volumes." at bounding box center [545, 136] width 174 height 10
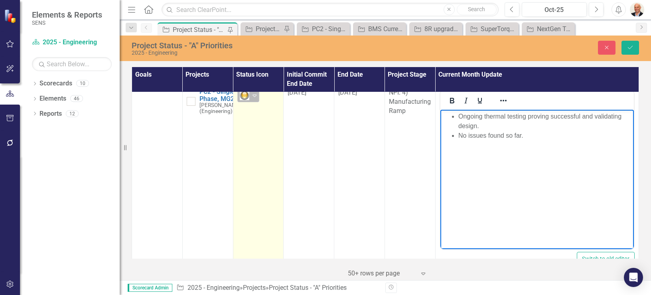
click at [247, 100] on img at bounding box center [245, 96] width 10 height 10
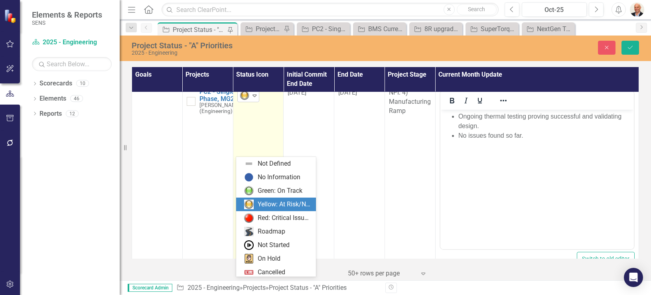
scroll to position [16, 0]
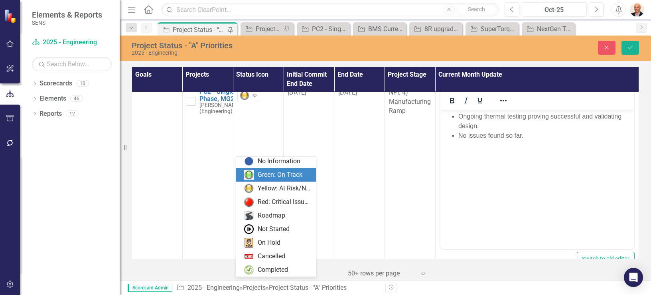
click at [253, 174] on img at bounding box center [249, 175] width 10 height 10
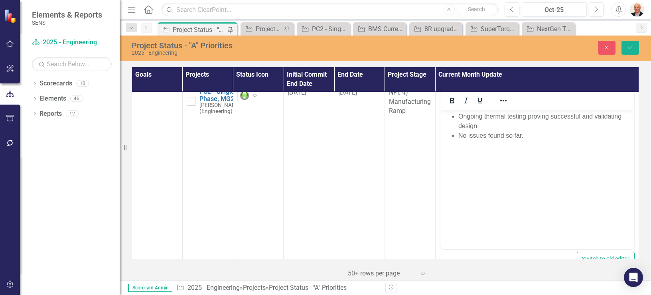
click at [469, 136] on li "No issues found so far." at bounding box center [545, 136] width 174 height 10
click at [631, 46] on icon "Save" at bounding box center [630, 48] width 7 height 6
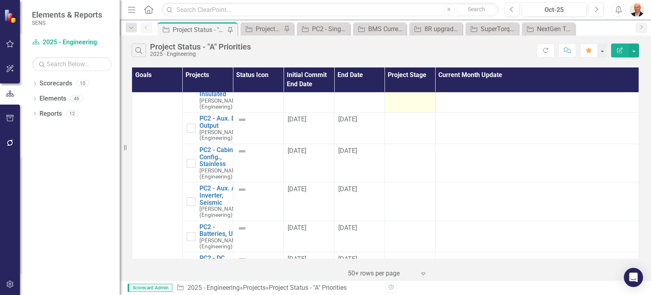
scroll to position [415, 0]
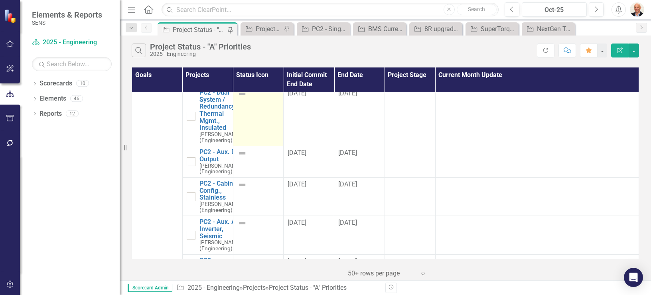
click at [254, 146] on td at bounding box center [258, 116] width 51 height 59
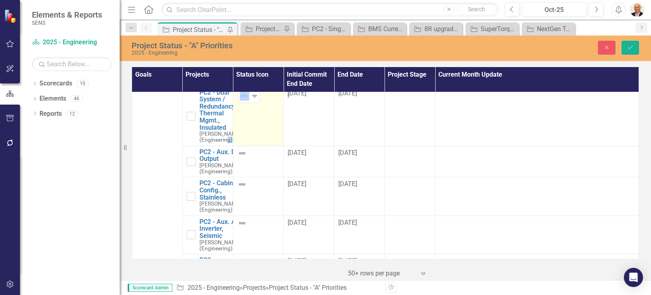
click at [254, 146] on td "Not Defined Expand" at bounding box center [258, 115] width 51 height 59
click at [253, 146] on td "Not Defined Expand" at bounding box center [258, 115] width 51 height 59
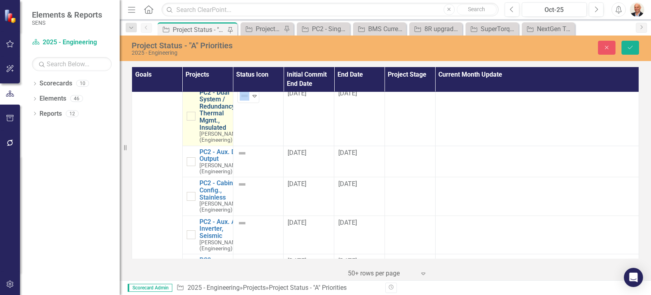
drag, startPoint x: 253, startPoint y: 184, endPoint x: 216, endPoint y: 182, distance: 37.2
click at [216, 131] on link "PC2 - Dual System / Redundancy, Thermal Mgmt., Insulated" at bounding box center [221, 110] width 42 height 42
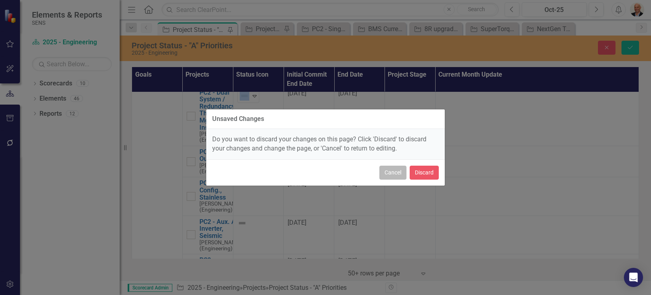
click at [382, 173] on button "Cancel" at bounding box center [393, 173] width 27 height 14
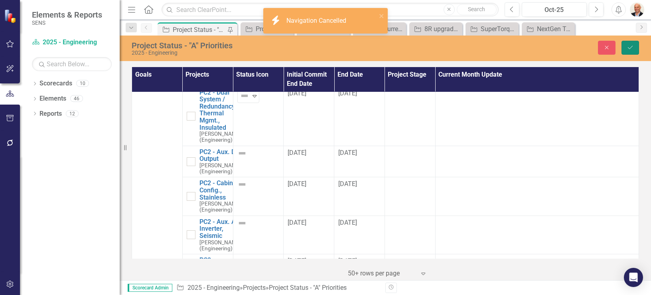
click at [627, 45] on icon "Save" at bounding box center [630, 48] width 7 height 6
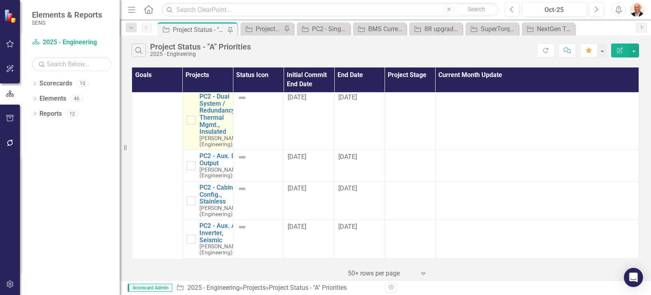
scroll to position [447, 0]
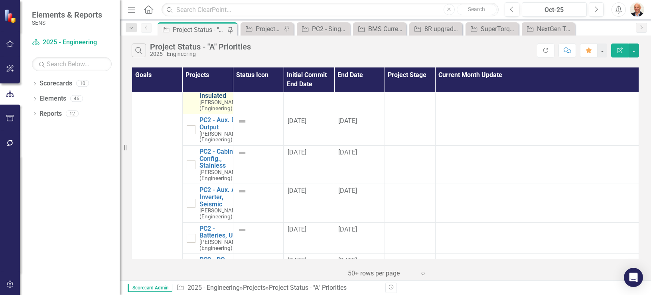
click at [216, 99] on link "PC2 - Dual System / Redundancy, Thermal Mgmt., Insulated" at bounding box center [221, 78] width 42 height 42
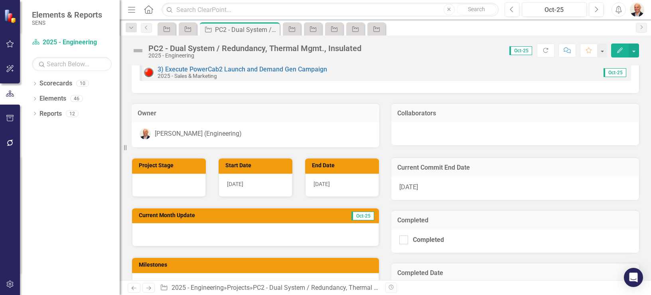
scroll to position [223, 0]
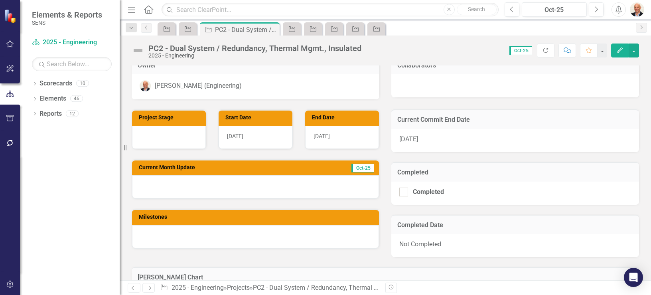
click at [306, 188] on div at bounding box center [255, 186] width 247 height 23
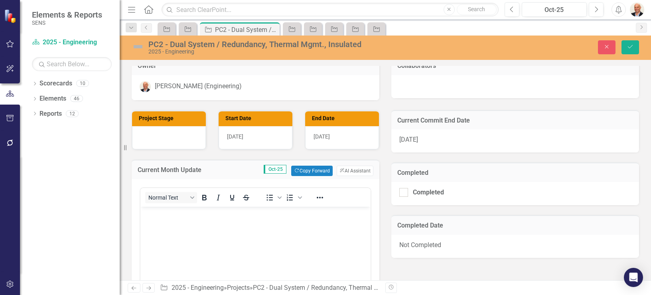
scroll to position [0, 0]
click at [313, 171] on button "Copy Forward Copy Forward" at bounding box center [311, 171] width 41 height 10
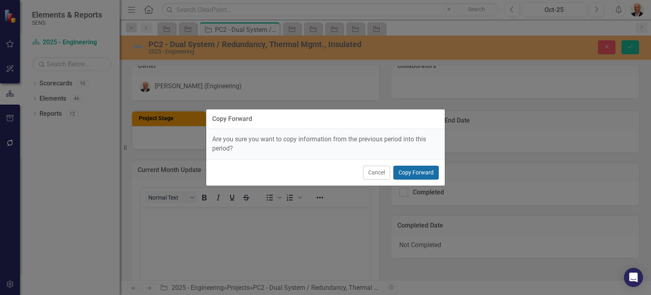
click at [412, 172] on button "Copy Forward" at bounding box center [415, 173] width 45 height 14
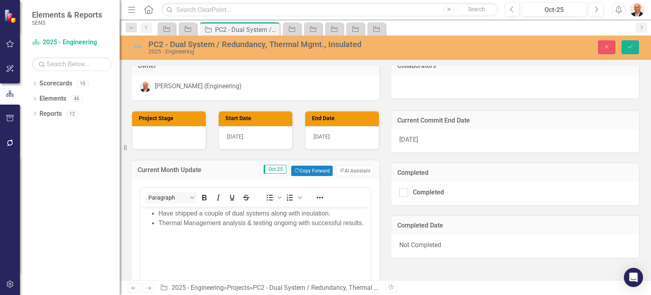
click at [180, 138] on div at bounding box center [169, 137] width 74 height 23
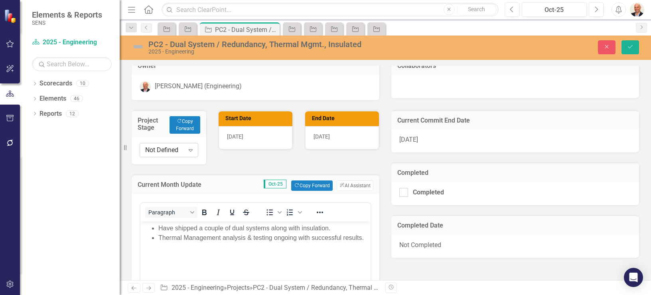
click at [180, 148] on div "Not Defined" at bounding box center [164, 150] width 39 height 9
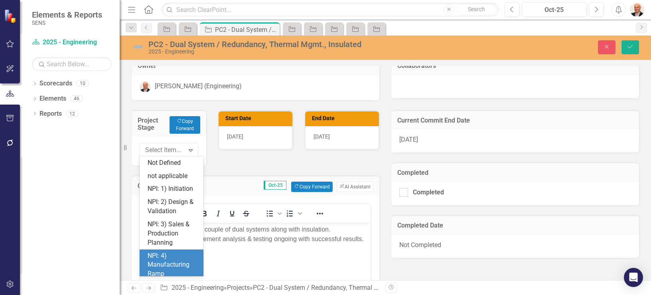
click at [168, 262] on div "NPI: 4) Manufacturing Ramp" at bounding box center [173, 265] width 51 height 28
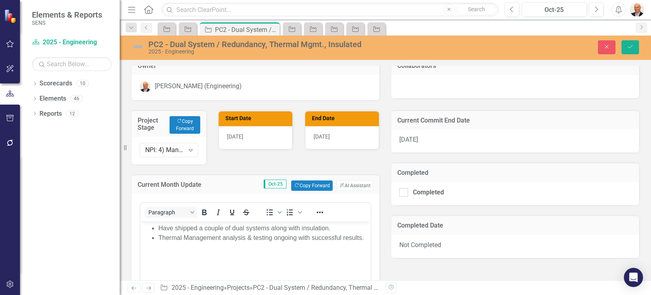
click at [160, 226] on li "Have shipped a couple of dual systems along with insulation." at bounding box center [263, 228] width 210 height 10
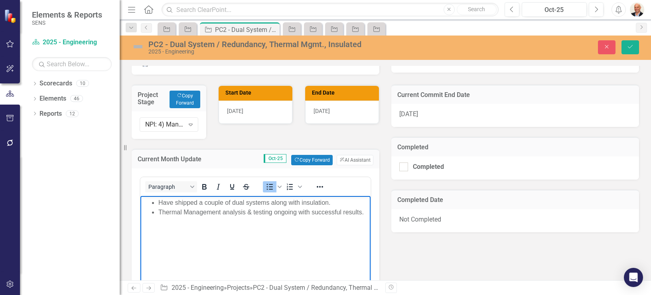
scroll to position [255, 0]
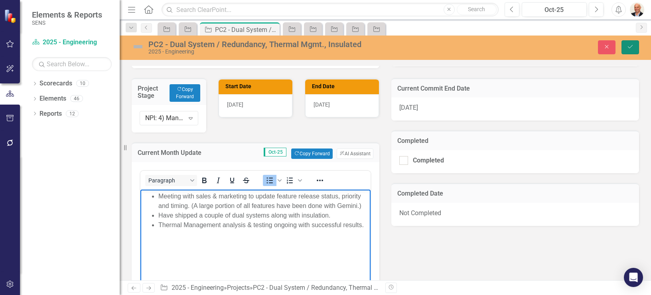
click at [632, 46] on icon "Save" at bounding box center [630, 47] width 7 height 6
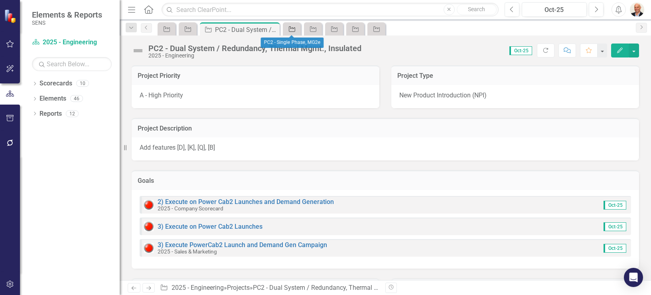
click at [295, 28] on icon "Project" at bounding box center [292, 29] width 8 height 6
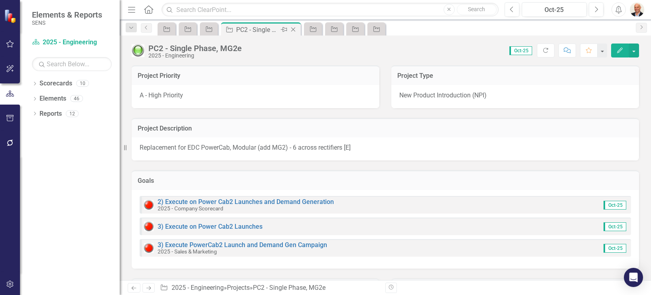
click at [295, 31] on icon at bounding box center [293, 30] width 4 height 4
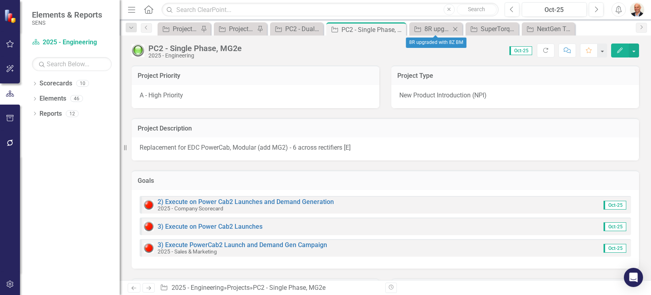
click at [454, 28] on icon "Close" at bounding box center [455, 29] width 8 height 6
click at [490, 27] on icon "Close" at bounding box center [490, 29] width 8 height 6
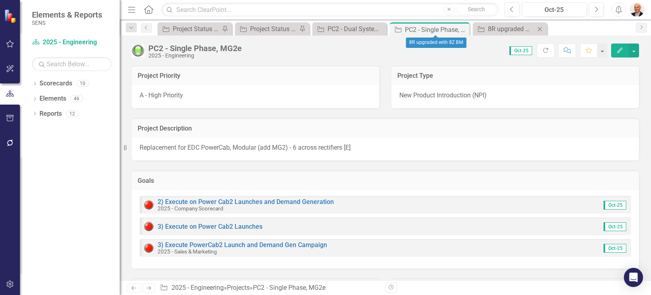
click at [538, 28] on icon "Close" at bounding box center [540, 29] width 8 height 6
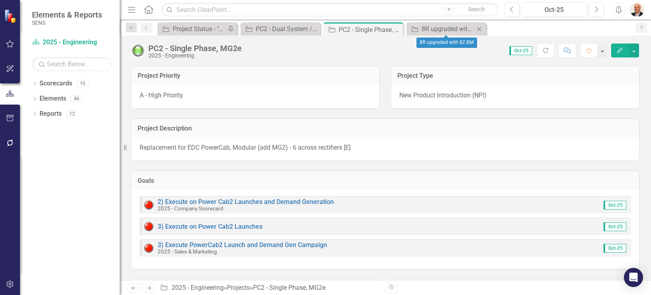
click at [478, 28] on icon "Close" at bounding box center [479, 29] width 8 height 6
click at [397, 30] on icon "Close" at bounding box center [396, 29] width 8 height 6
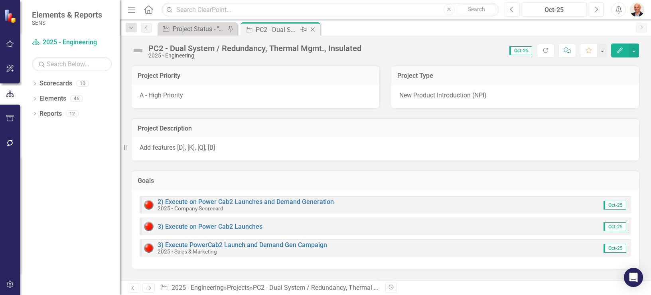
click at [310, 28] on icon "Close" at bounding box center [313, 29] width 8 height 6
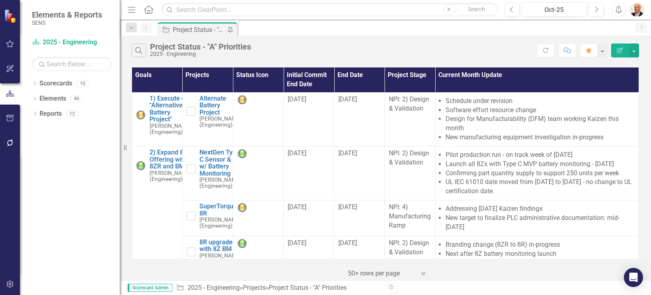
click at [198, 30] on div "Project Status - "A" Priorities" at bounding box center [199, 30] width 53 height 10
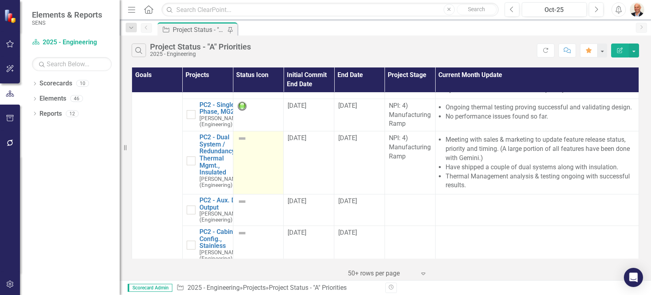
scroll to position [447, 0]
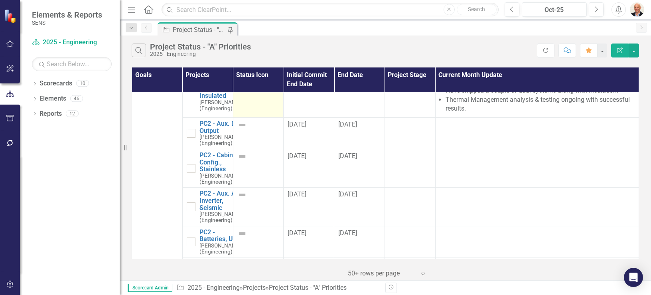
click at [241, 67] on img at bounding box center [242, 62] width 10 height 10
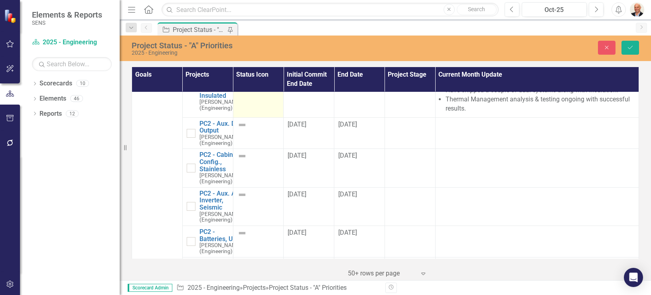
click at [241, 69] on img at bounding box center [245, 64] width 10 height 10
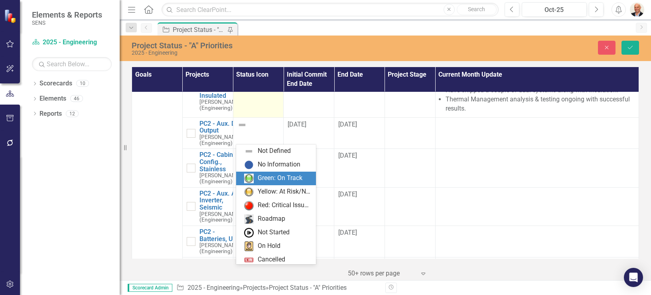
click at [251, 176] on img at bounding box center [249, 179] width 10 height 10
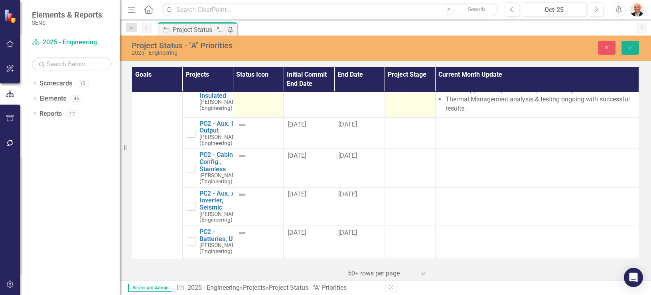
click at [400, 117] on td "NPI: 4) Manufacturing Ramp" at bounding box center [410, 85] width 51 height 63
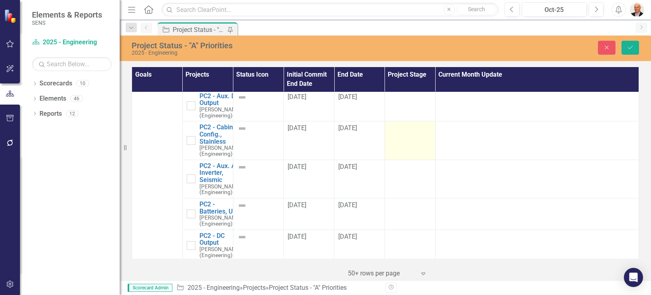
scroll to position [415, 0]
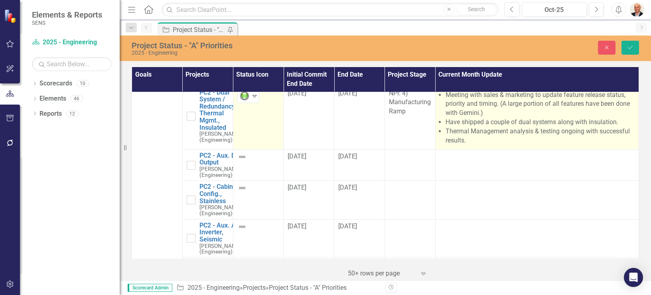
click at [466, 118] on li "Meeting with sales & marketing to update feature release status, priority and t…" at bounding box center [540, 105] width 189 height 28
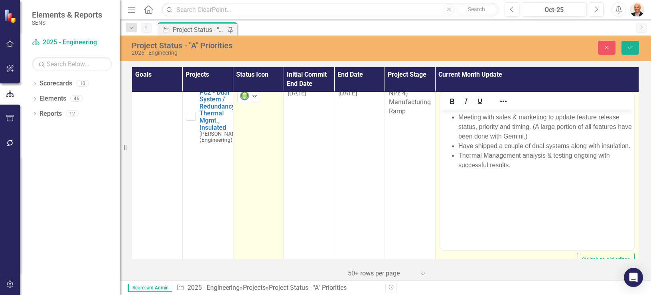
scroll to position [0, 0]
drag, startPoint x: 906, startPoint y: 299, endPoint x: 494, endPoint y: 120, distance: 449.7
click at [492, 119] on li "Meeting with sales & marketing to update feature release status, priority and t…" at bounding box center [545, 126] width 174 height 29
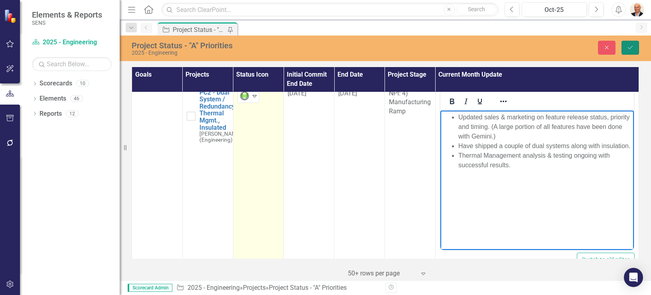
click at [629, 45] on icon "Save" at bounding box center [630, 48] width 7 height 6
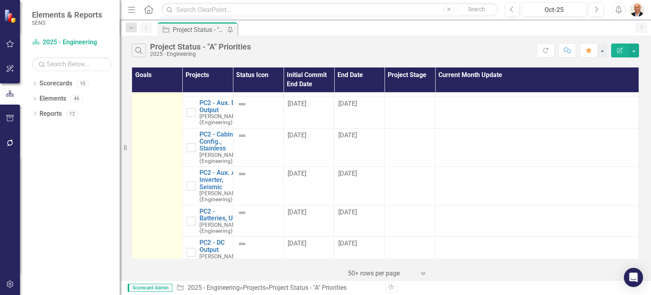
scroll to position [479, 0]
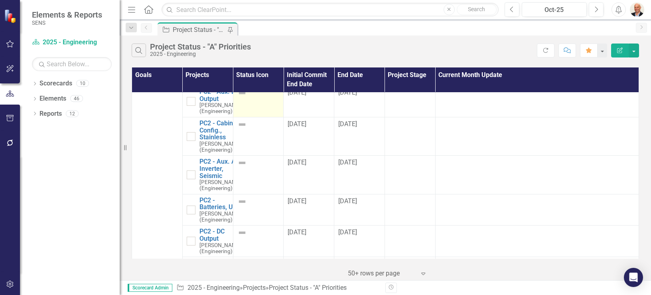
click at [243, 98] on img at bounding box center [242, 93] width 10 height 10
click at [239, 98] on img at bounding box center [242, 93] width 10 height 10
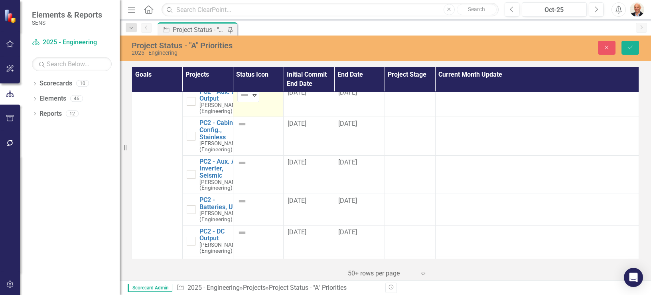
click at [240, 100] on img at bounding box center [245, 95] width 10 height 10
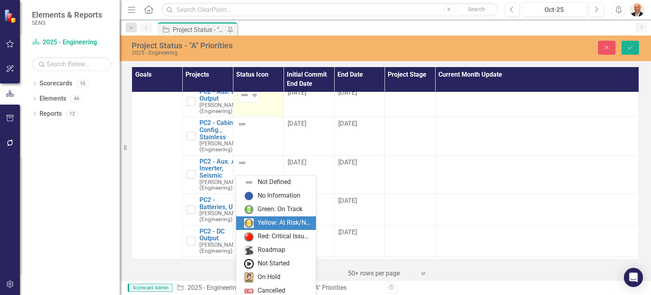
click at [258, 226] on div "Yellow: At Risk/Needs Attention" at bounding box center [284, 222] width 53 height 9
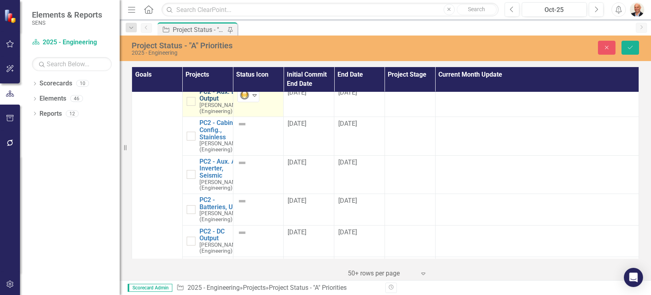
click at [214, 102] on link "PC2 - Aux. DC Output" at bounding box center [221, 95] width 42 height 14
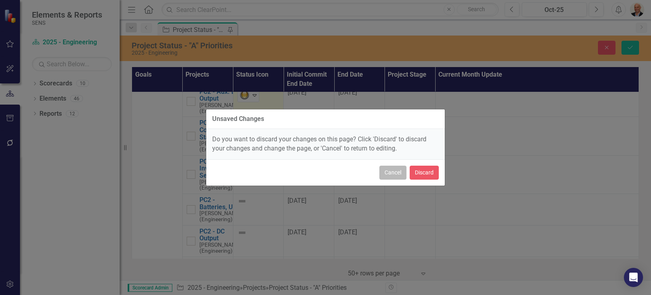
click at [397, 175] on button "Cancel" at bounding box center [393, 173] width 27 height 14
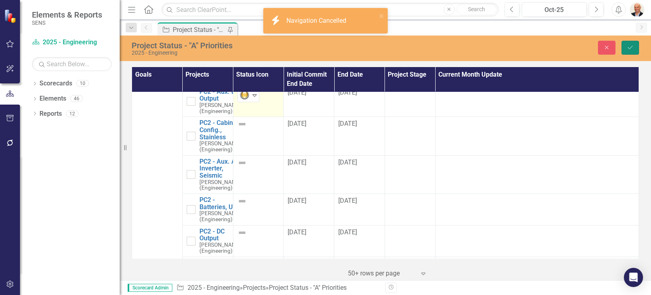
click at [633, 45] on icon "Save" at bounding box center [630, 48] width 7 height 6
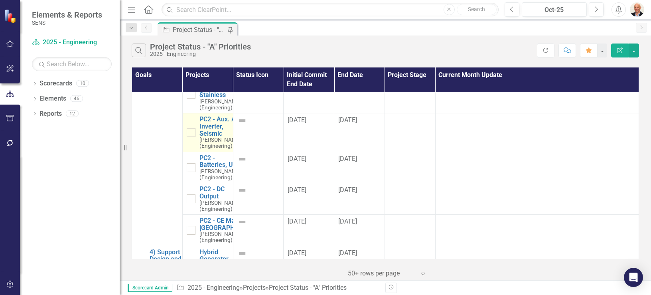
scroll to position [511, 0]
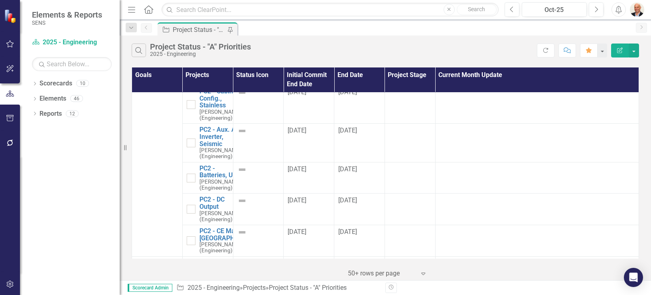
click at [210, 70] on link "PC2 - Aux. DC Output" at bounding box center [221, 63] width 42 height 14
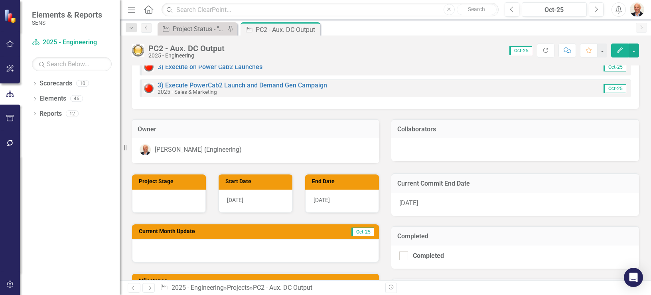
scroll to position [192, 0]
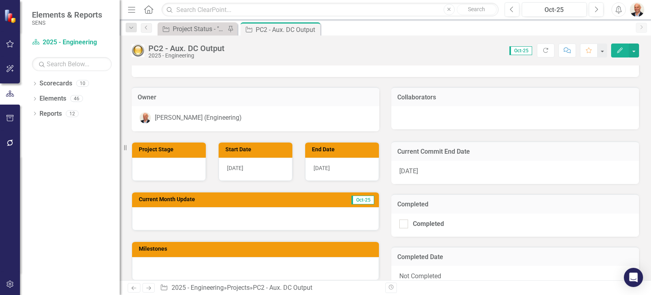
click at [215, 225] on div at bounding box center [255, 218] width 247 height 23
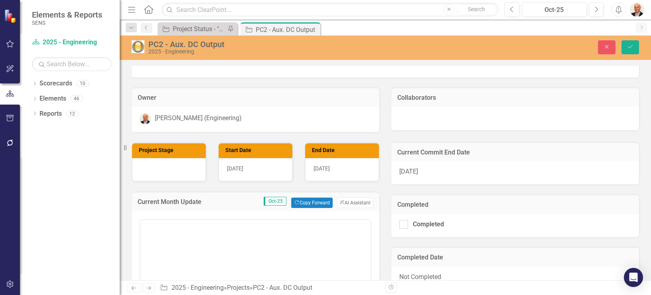
scroll to position [0, 0]
click at [316, 201] on button "Copy Forward Copy Forward" at bounding box center [311, 203] width 41 height 10
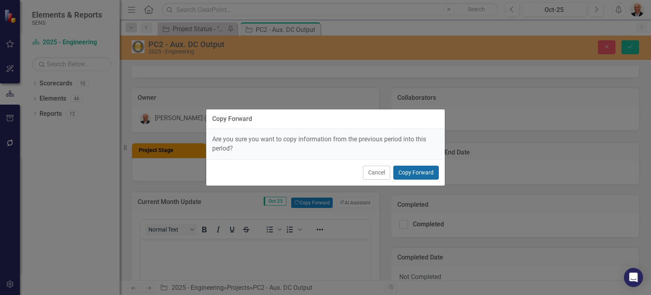
click at [412, 174] on button "Copy Forward" at bounding box center [415, 173] width 45 height 14
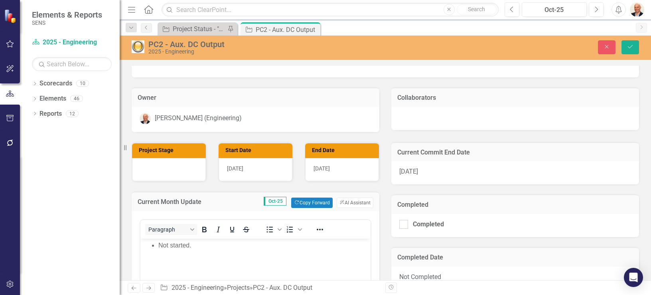
click at [208, 248] on li "Not started." at bounding box center [263, 246] width 210 height 10
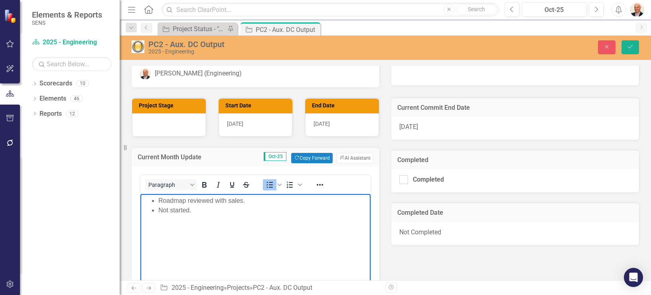
scroll to position [160, 0]
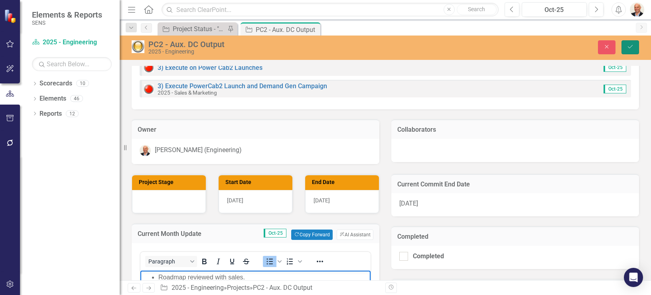
click at [632, 47] on icon "Save" at bounding box center [630, 47] width 7 height 6
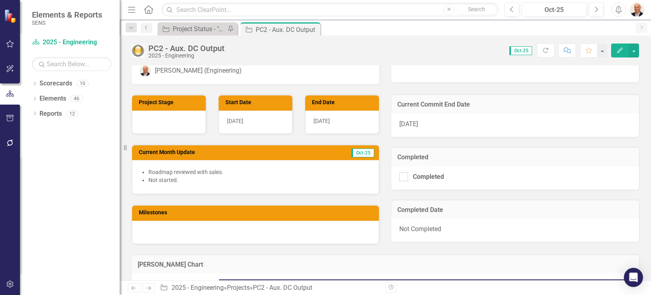
scroll to position [223, 0]
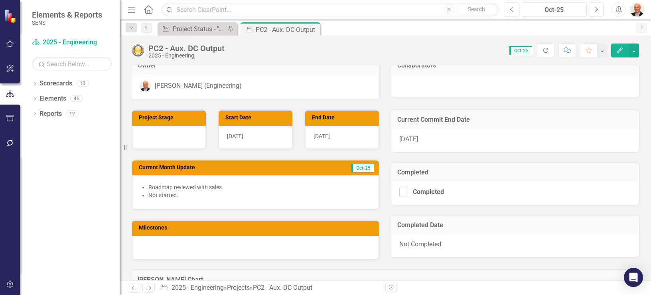
click at [173, 139] on div at bounding box center [169, 137] width 74 height 23
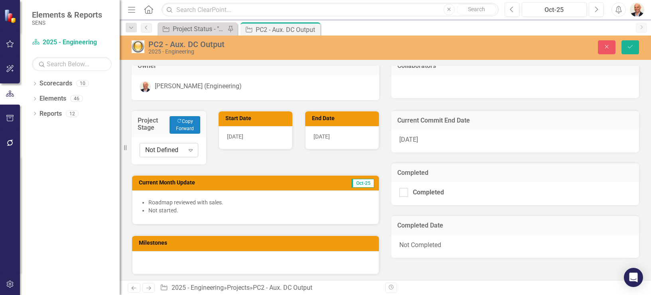
click at [187, 150] on icon "Expand" at bounding box center [191, 150] width 8 height 6
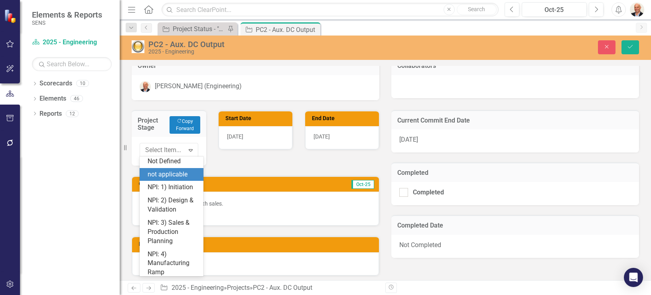
scroll to position [0, 0]
click at [239, 160] on div "Project Stage Copy Forward Copy Forward 12 results available. Use Up and Down t…" at bounding box center [256, 188] width 260 height 176
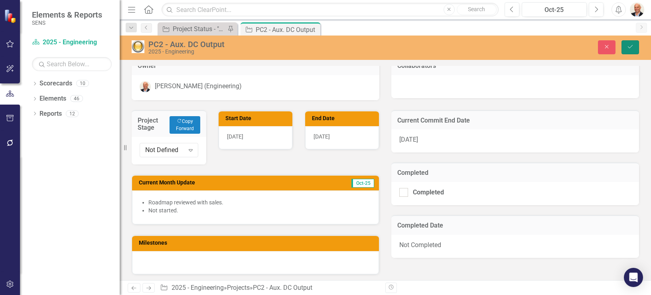
click at [635, 46] on button "Save" at bounding box center [631, 47] width 18 height 14
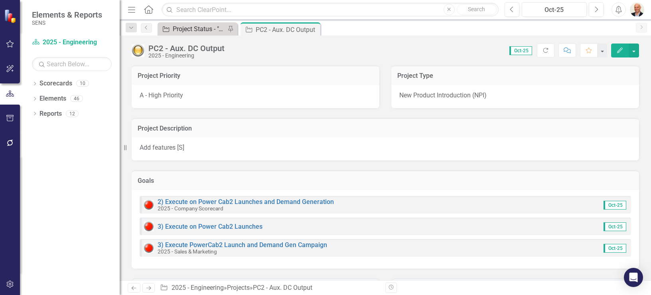
click at [193, 30] on div "Project Status - "A" Priorities" at bounding box center [199, 29] width 53 height 10
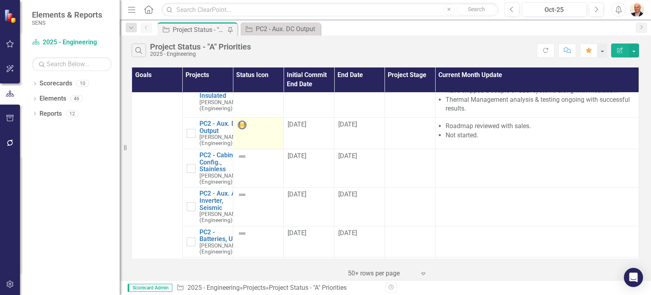
scroll to position [511, 0]
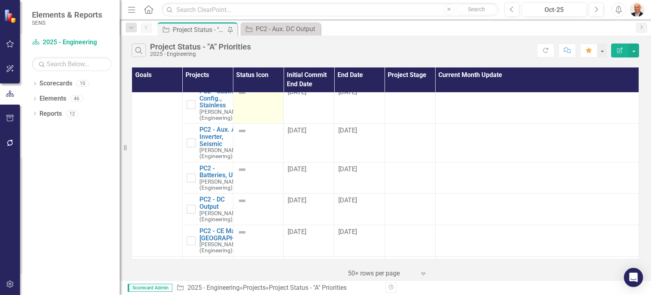
click at [241, 97] on img at bounding box center [242, 93] width 10 height 10
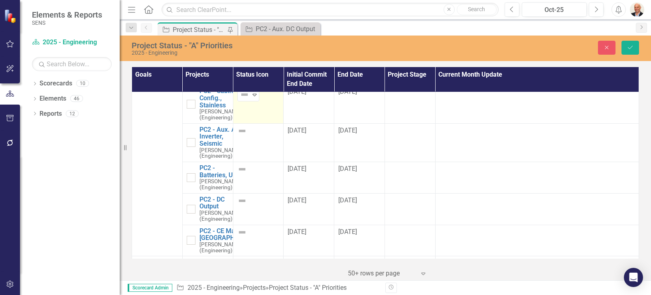
click at [241, 99] on img at bounding box center [245, 95] width 10 height 10
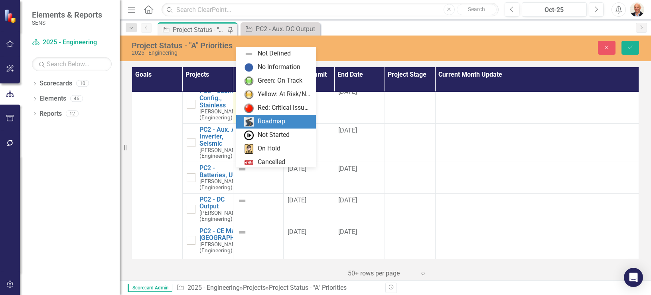
click at [258, 126] on div "Roadmap" at bounding box center [276, 122] width 80 height 14
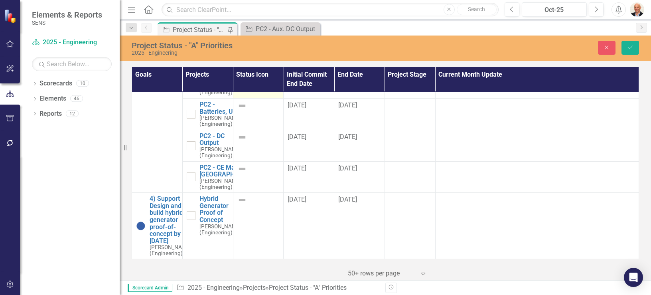
scroll to position [575, 0]
click at [238, 72] on img at bounding box center [242, 67] width 10 height 10
click at [241, 74] on img at bounding box center [245, 69] width 10 height 10
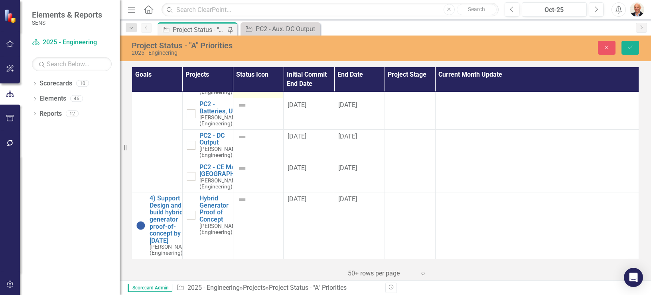
click at [241, 74] on img at bounding box center [245, 69] width 10 height 10
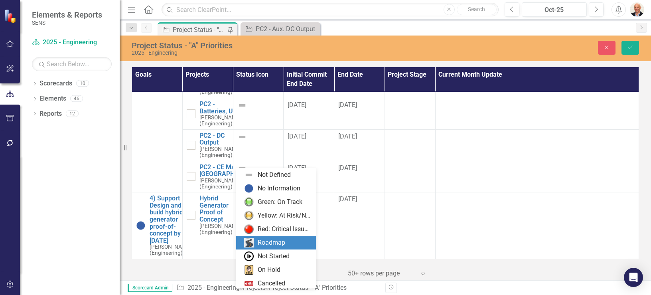
click at [257, 242] on div "Roadmap" at bounding box center [277, 243] width 67 height 10
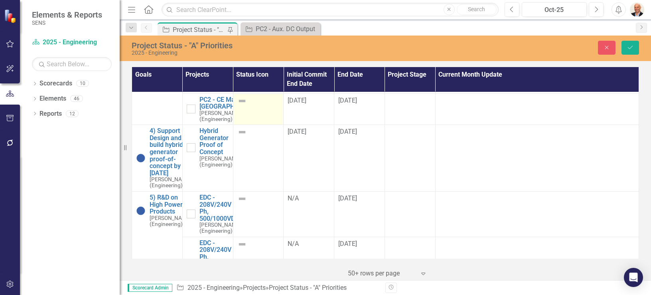
scroll to position [670, 0]
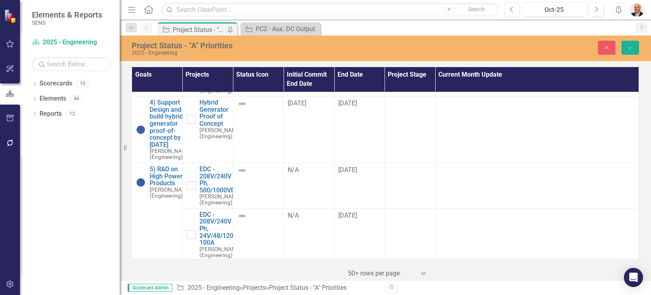
click at [241, 14] on img at bounding box center [242, 10] width 10 height 10
click at [241, 17] on img at bounding box center [245, 12] width 10 height 10
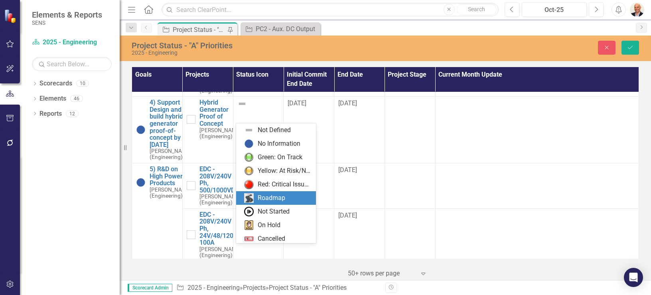
click at [262, 195] on div "Roadmap" at bounding box center [272, 198] width 28 height 9
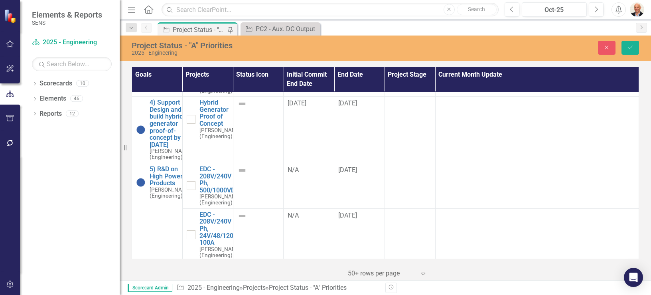
click at [243, 46] on img at bounding box center [242, 41] width 10 height 10
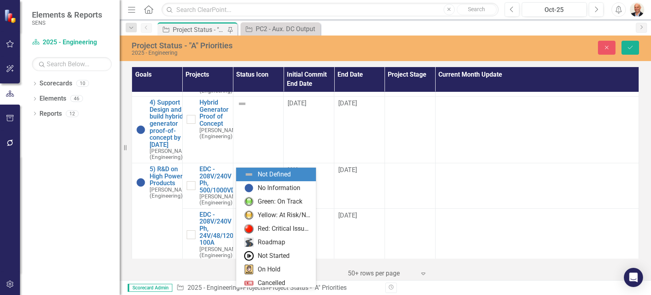
click at [243, 48] on img at bounding box center [245, 43] width 10 height 10
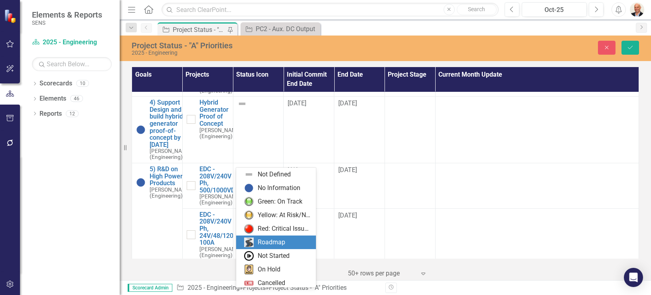
click at [266, 238] on div "Roadmap" at bounding box center [272, 242] width 28 height 9
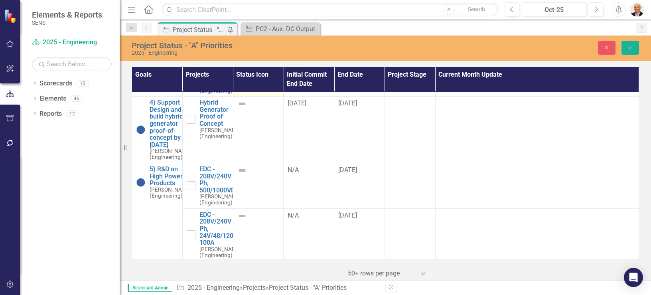
click at [241, 77] on img at bounding box center [242, 73] width 10 height 10
click at [241, 79] on img at bounding box center [245, 75] width 10 height 10
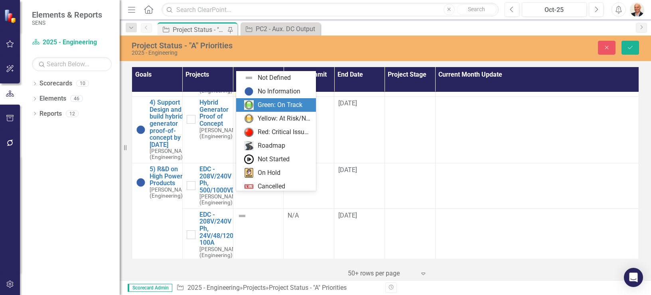
click at [269, 109] on div "Green: On Track" at bounding box center [280, 105] width 45 height 9
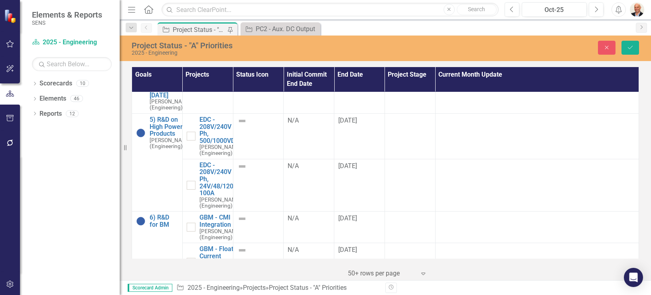
scroll to position [798, 0]
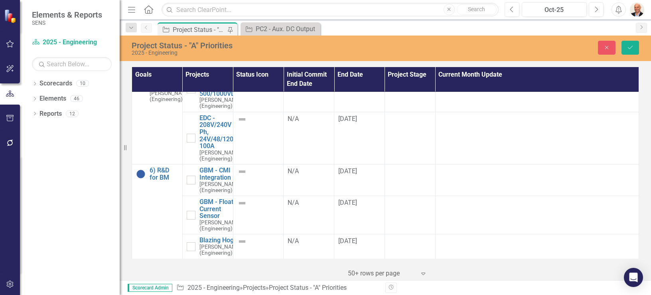
click at [242, 12] on img at bounding box center [242, 7] width 10 height 10
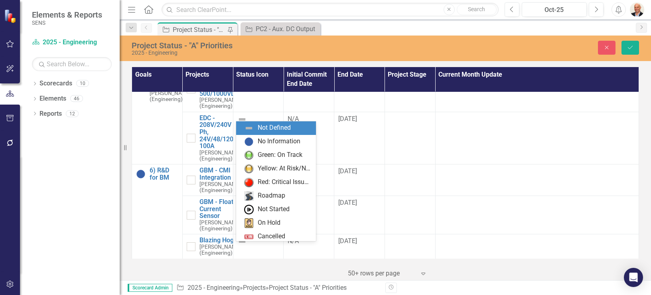
click at [243, 14] on img at bounding box center [245, 10] width 10 height 10
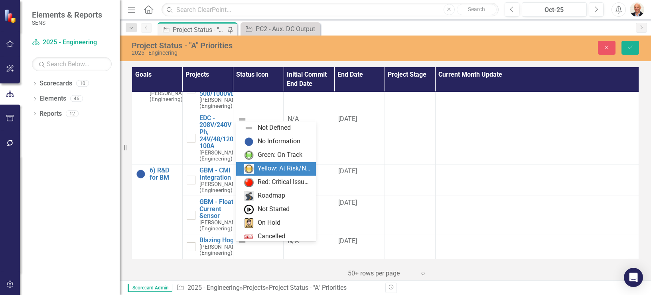
click at [257, 168] on div "Yellow: At Risk/Needs Attention" at bounding box center [277, 169] width 67 height 10
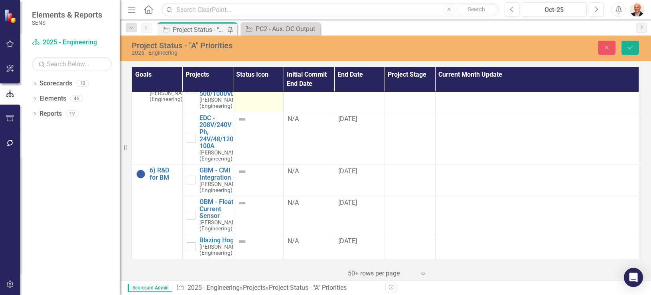
click at [241, 79] on img at bounding box center [242, 74] width 10 height 10
click at [241, 81] on img at bounding box center [245, 76] width 10 height 10
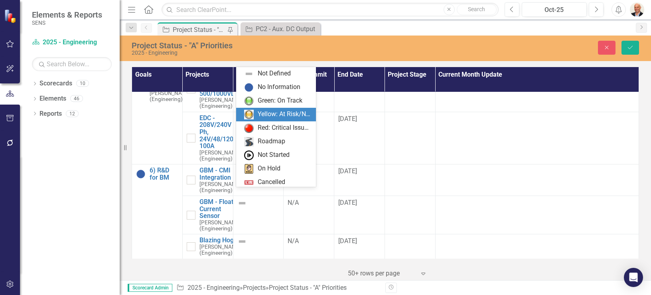
click at [261, 117] on div "Yellow: At Risk/Needs Attention" at bounding box center [284, 114] width 53 height 9
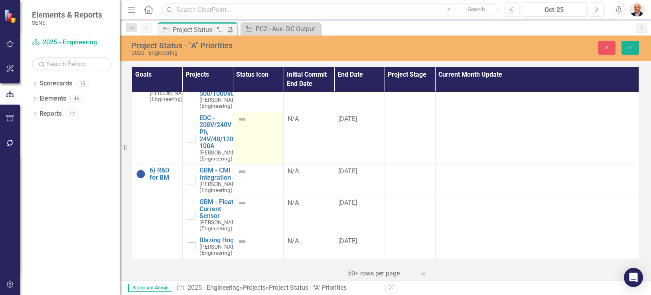
click at [239, 124] on img at bounding box center [242, 120] width 10 height 10
click at [240, 126] on img at bounding box center [245, 122] width 10 height 10
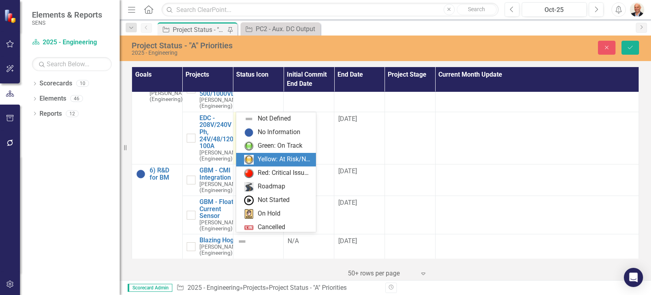
click at [262, 162] on div "Yellow: At Risk/Needs Attention" at bounding box center [284, 159] width 53 height 9
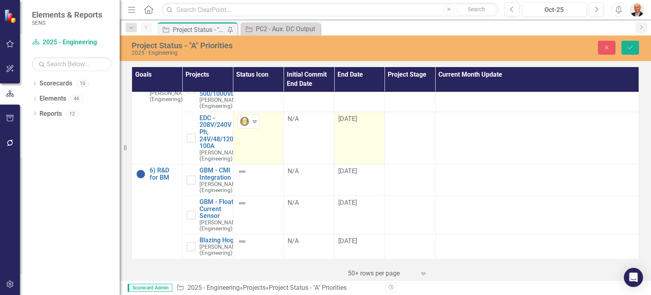
scroll to position [926, 0]
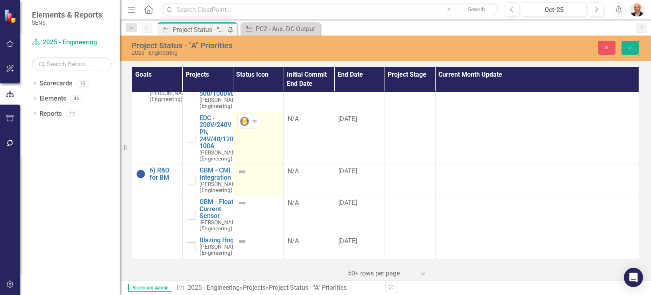
click at [241, 167] on img at bounding box center [242, 172] width 10 height 10
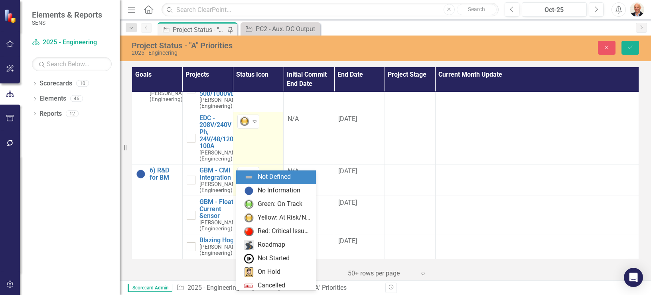
click at [241, 169] on img at bounding box center [245, 174] width 10 height 10
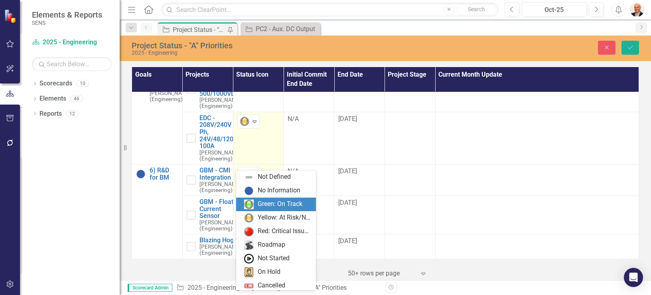
click at [264, 204] on div "Green: On Track" at bounding box center [280, 204] width 45 height 9
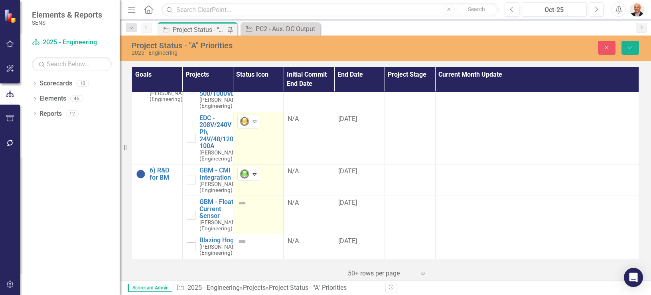
click at [241, 198] on img at bounding box center [242, 203] width 10 height 10
click at [241, 201] on img at bounding box center [245, 206] width 10 height 10
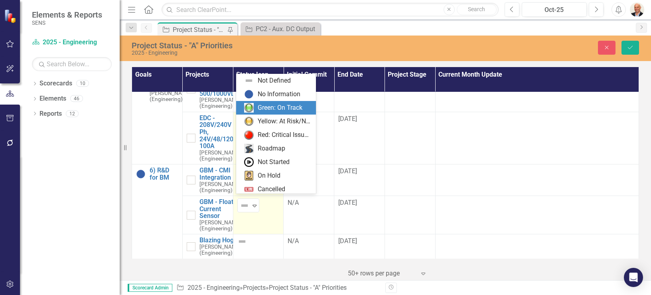
click at [271, 110] on div "Green: On Track" at bounding box center [280, 107] width 45 height 9
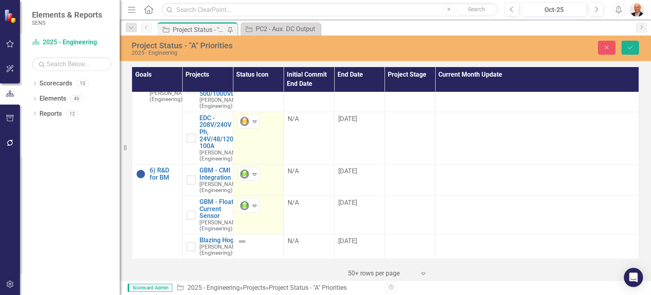
scroll to position [946, 0]
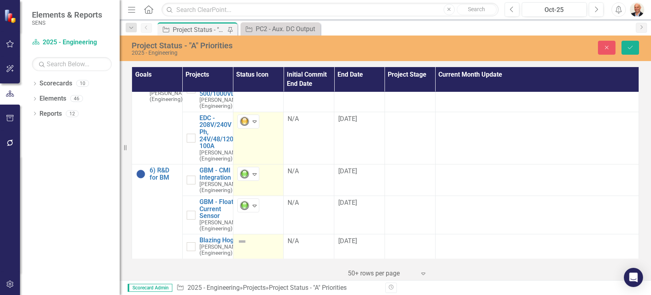
click at [243, 237] on img at bounding box center [242, 242] width 10 height 10
click at [243, 239] on img at bounding box center [245, 244] width 10 height 10
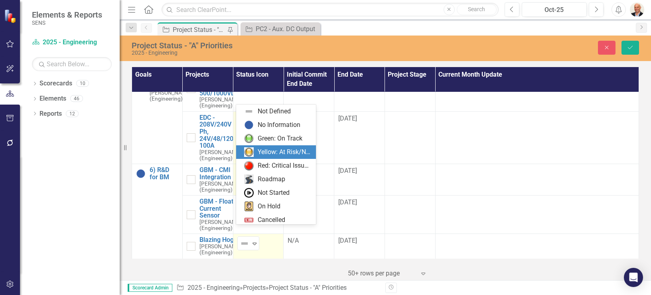
click at [263, 150] on div "Yellow: At Risk/Needs Attention" at bounding box center [284, 152] width 53 height 9
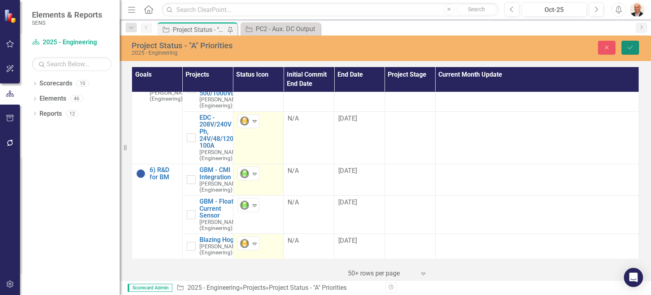
click at [628, 48] on icon "Save" at bounding box center [630, 48] width 7 height 6
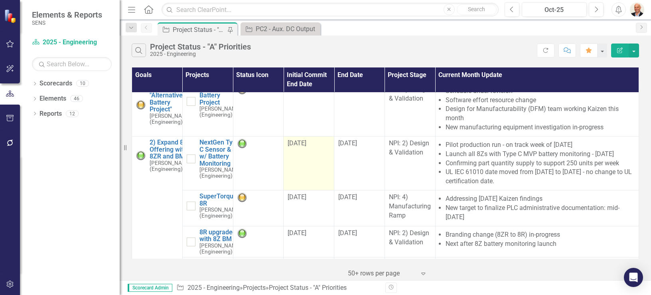
scroll to position [0, 0]
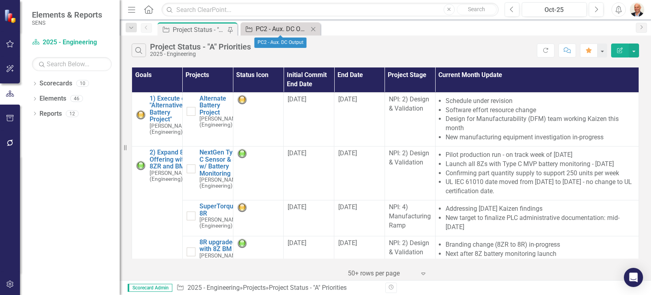
click at [270, 26] on div "PC2 - Aux. DC Output" at bounding box center [282, 29] width 53 height 10
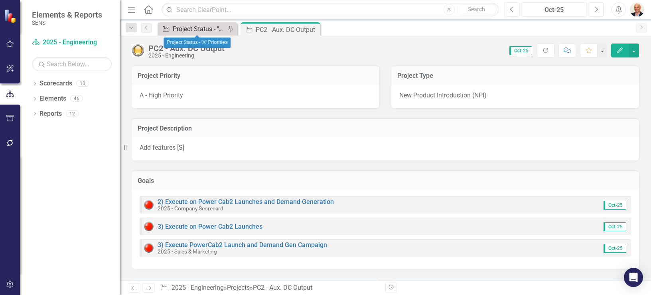
click at [188, 30] on div "Project Status - "A" Priorities" at bounding box center [199, 29] width 53 height 10
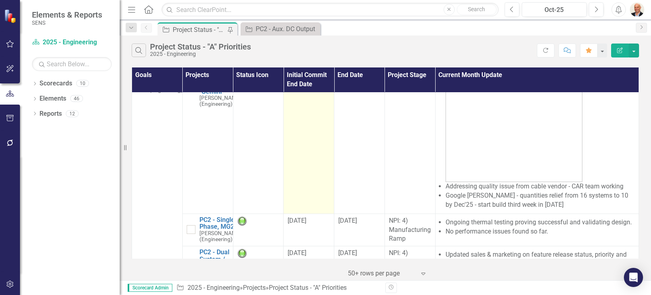
scroll to position [192, 0]
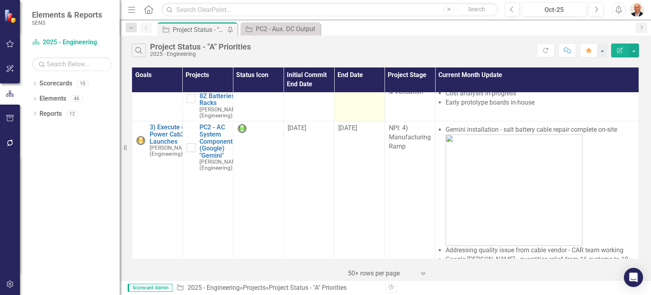
click at [351, 86] on span "[DATE]" at bounding box center [347, 83] width 19 height 8
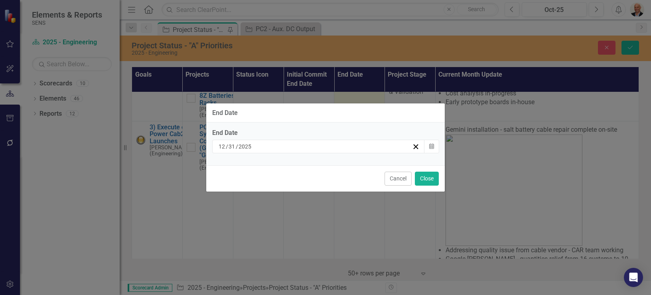
click at [382, 145] on div "12 / 31 / 2025" at bounding box center [314, 146] width 195 height 8
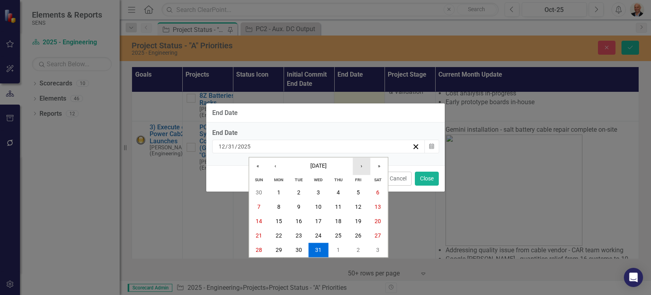
click at [364, 167] on button "›" at bounding box center [362, 166] width 18 height 18
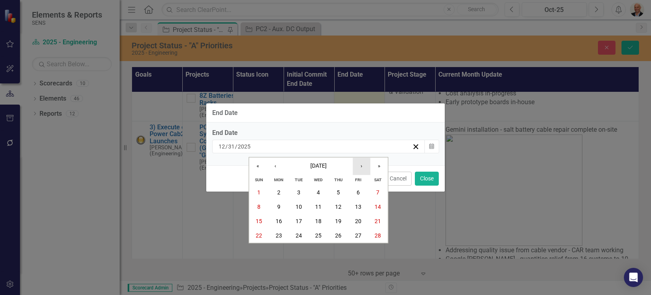
click at [364, 167] on button "›" at bounding box center [362, 166] width 18 height 18
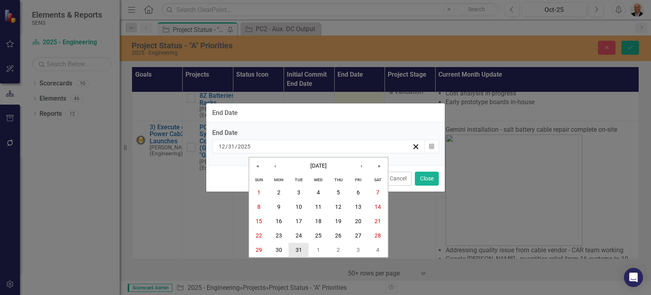
click at [299, 249] on abbr "31" at bounding box center [299, 250] width 6 height 6
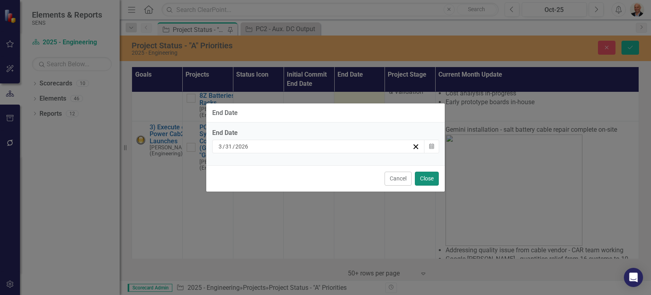
click at [437, 179] on button "Close" at bounding box center [427, 179] width 24 height 14
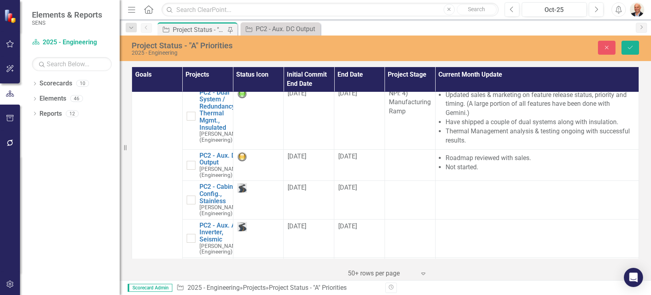
scroll to position [447, 0]
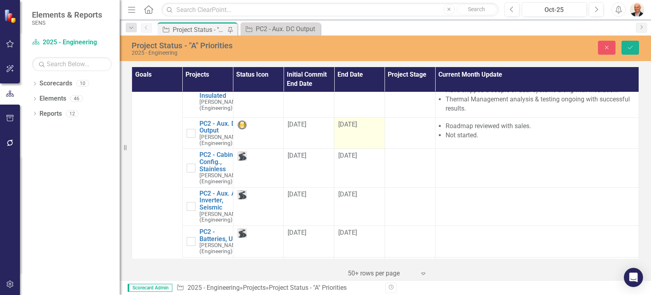
click at [352, 128] on span "11/27/25" at bounding box center [347, 125] width 19 height 8
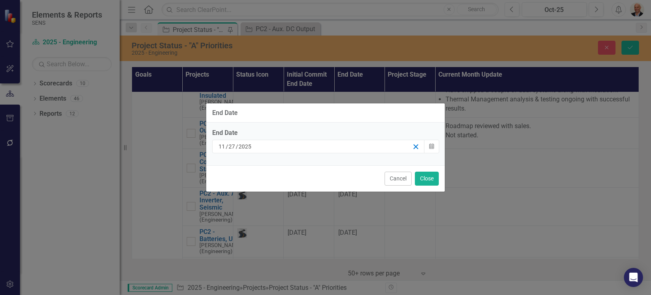
click at [414, 146] on icon "button" at bounding box center [416, 147] width 8 height 8
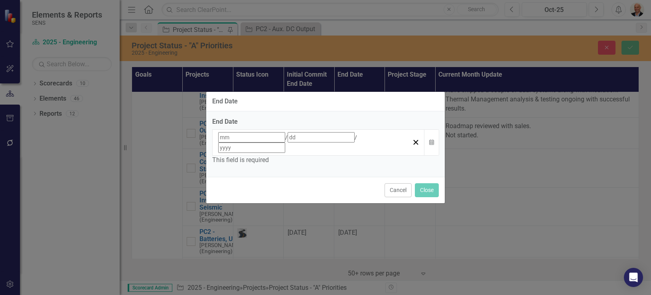
click at [243, 142] on input at bounding box center [251, 147] width 67 height 10
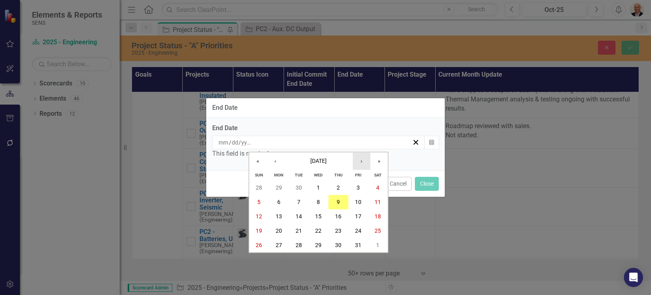
click at [361, 160] on button "›" at bounding box center [362, 161] width 18 height 18
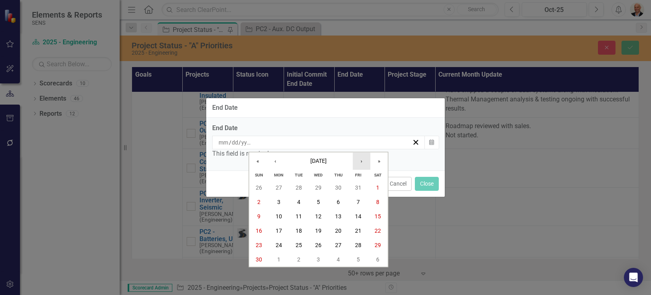
click at [361, 160] on button "›" at bounding box center [362, 161] width 18 height 18
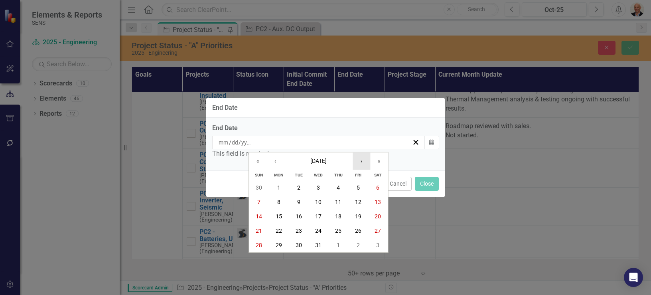
click at [361, 160] on button "›" at bounding box center [362, 161] width 18 height 18
click at [278, 203] on abbr "5" at bounding box center [278, 202] width 3 height 6
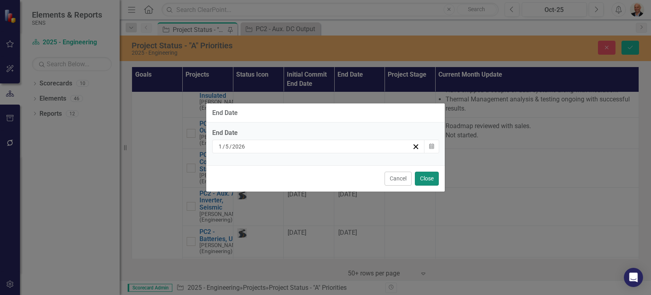
click at [417, 179] on button "Close" at bounding box center [427, 179] width 24 height 14
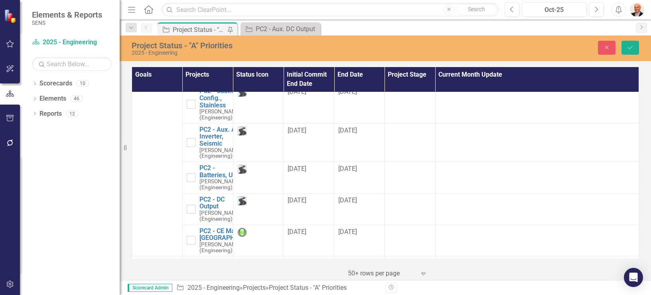
scroll to position [479, 0]
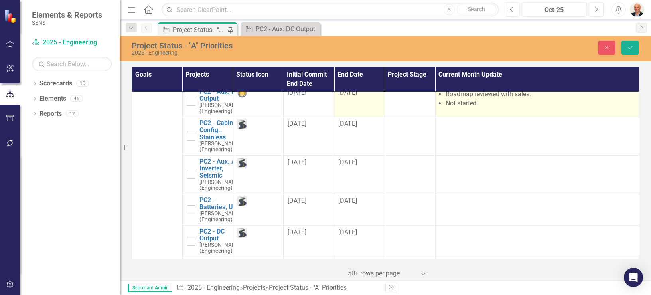
click at [475, 108] on li "Not started." at bounding box center [540, 103] width 189 height 9
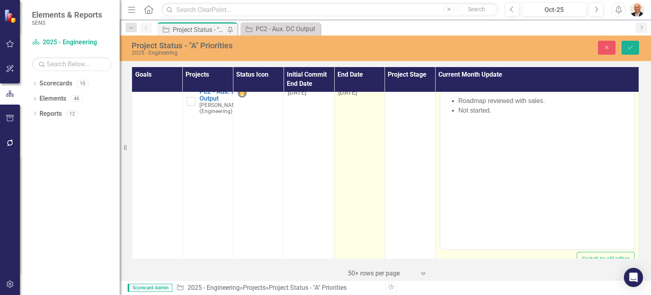
scroll to position [0, 0]
click at [499, 124] on li "Not started." at bounding box center [545, 126] width 174 height 10
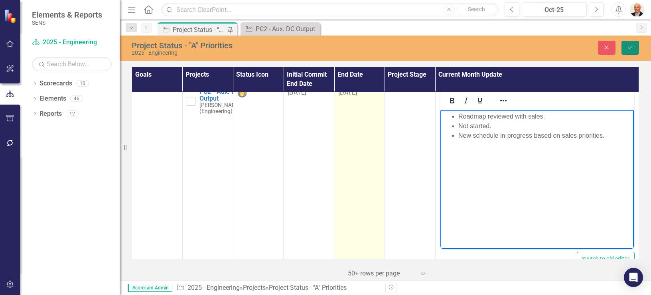
click at [631, 44] on button "Save" at bounding box center [631, 48] width 18 height 14
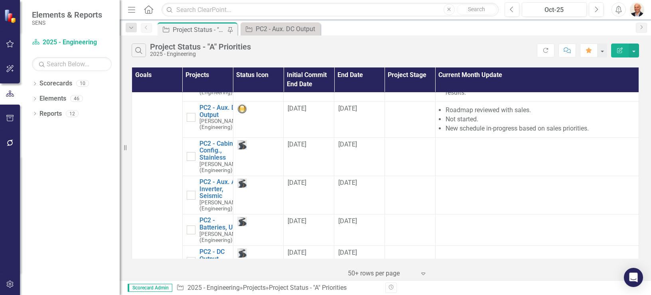
scroll to position [479, 0]
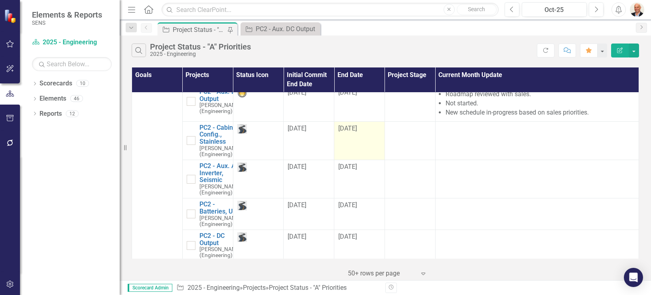
click at [358, 133] on div "[DATE]" at bounding box center [359, 128] width 42 height 9
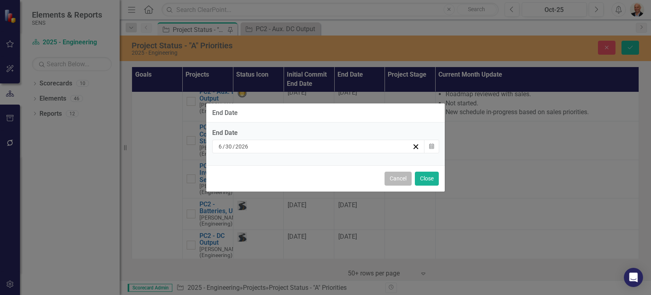
click at [386, 180] on button "Cancel" at bounding box center [398, 179] width 27 height 14
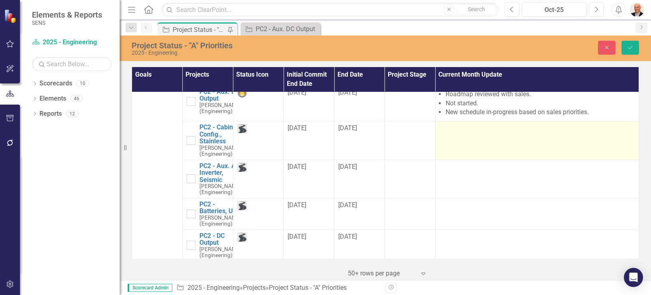
click at [452, 160] on td at bounding box center [537, 140] width 204 height 38
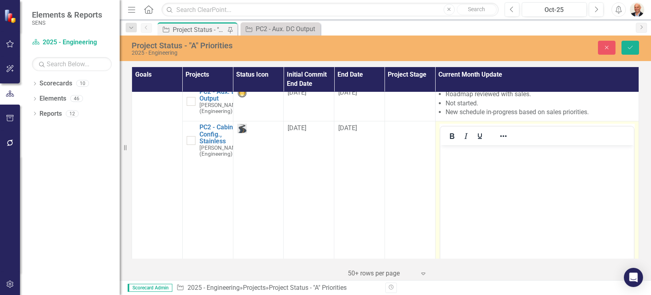
scroll to position [0, 0]
click at [553, 160] on body "Rich Text Area. Press ALT-0 for help." at bounding box center [537, 205] width 194 height 120
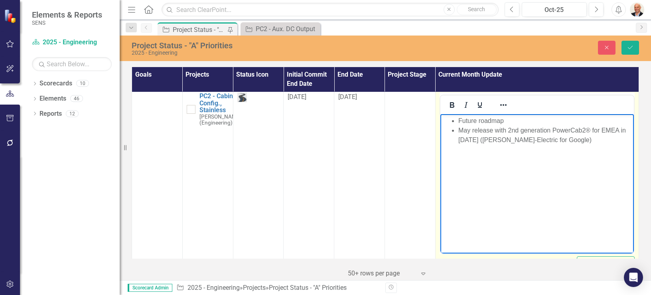
scroll to position [543, 0]
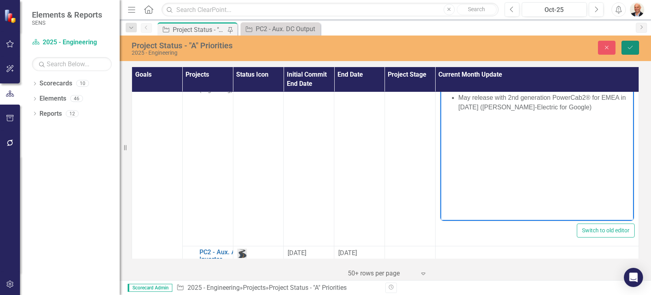
click at [631, 43] on button "Save" at bounding box center [631, 48] width 18 height 14
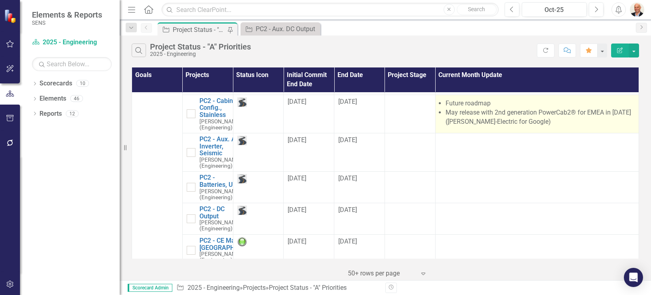
scroll to position [575, 0]
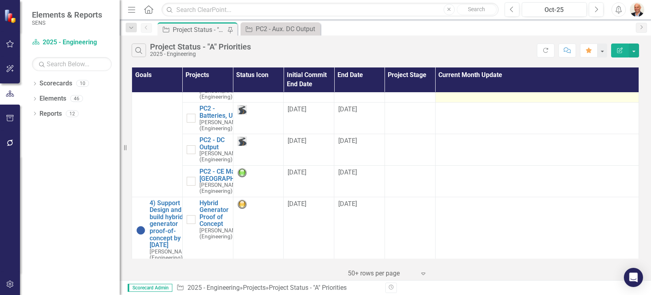
click at [511, 103] on td at bounding box center [537, 83] width 204 height 38
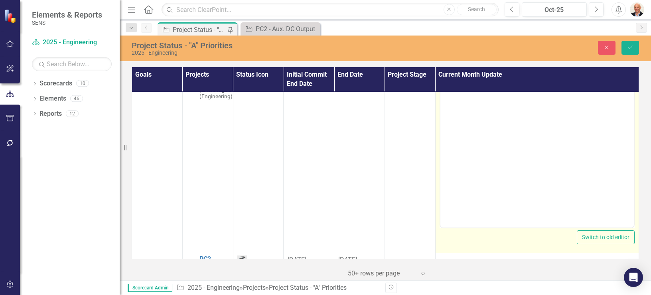
scroll to position [0, 0]
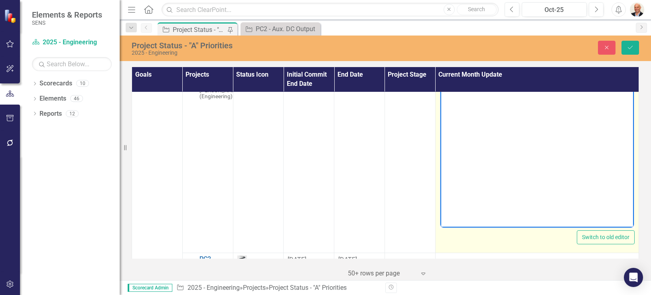
click at [513, 93] on p "Rich Text Area. Press ALT-0 for help." at bounding box center [537, 95] width 190 height 10
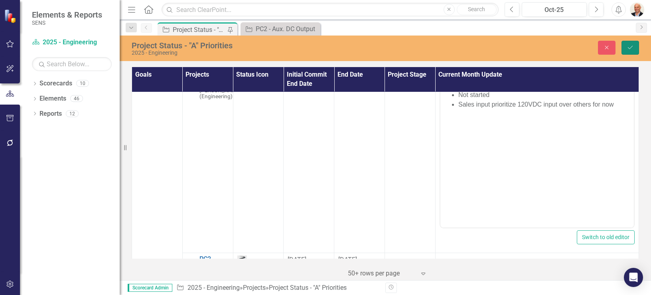
click at [629, 45] on icon "Save" at bounding box center [630, 48] width 7 height 6
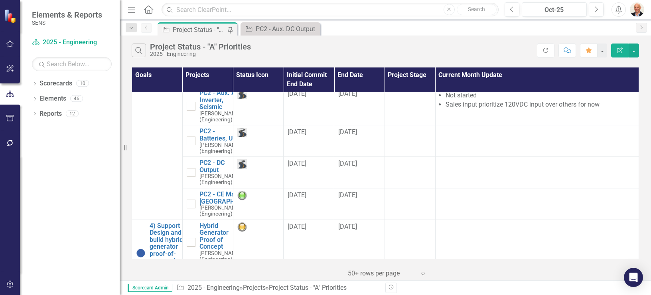
scroll to position [607, 0]
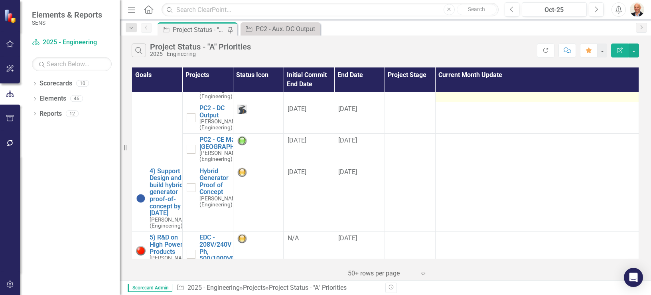
click at [487, 102] on td at bounding box center [537, 87] width 204 height 32
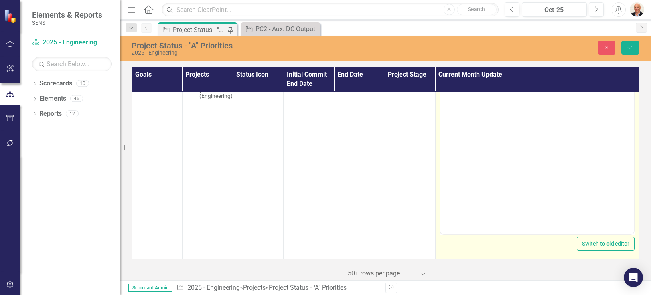
scroll to position [0, 0]
click at [493, 100] on p "Rich Text Area. Press ALT-0 for help." at bounding box center [537, 101] width 190 height 10
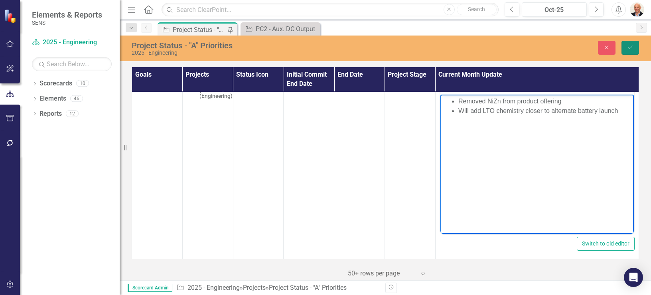
click at [626, 45] on button "Save" at bounding box center [631, 48] width 18 height 14
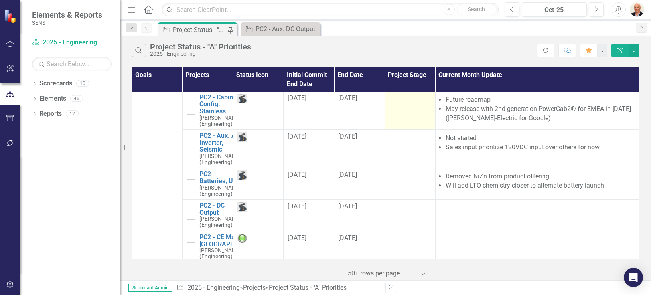
scroll to position [511, 0]
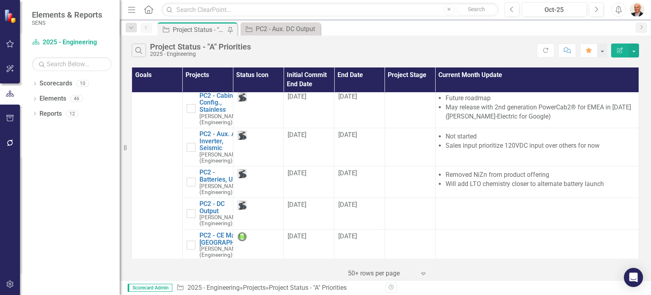
click at [413, 90] on td at bounding box center [410, 72] width 51 height 36
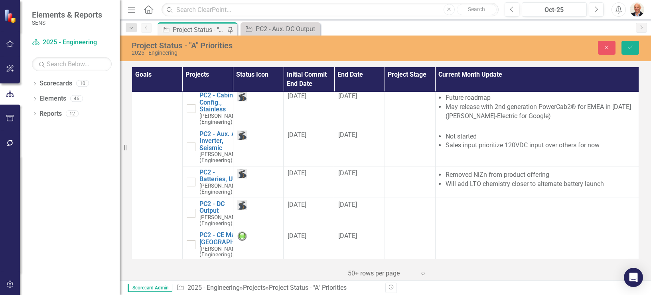
drag, startPoint x: 413, startPoint y: 143, endPoint x: 411, endPoint y: 152, distance: 9.2
click at [411, 89] on td "Not Defined Expand" at bounding box center [410, 71] width 51 height 36
drag, startPoint x: 411, startPoint y: 152, endPoint x: 409, endPoint y: 139, distance: 12.9
click at [409, 68] on div "Not Defined" at bounding box center [406, 63] width 22 height 9
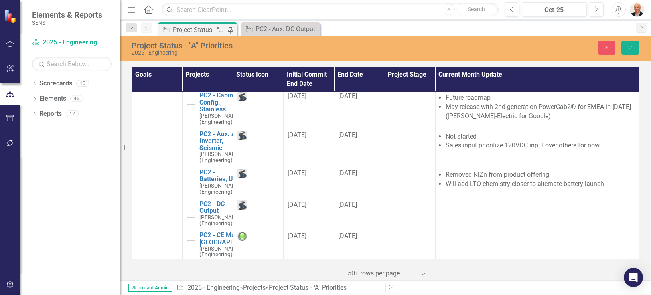
click at [415, 128] on td at bounding box center [410, 108] width 51 height 38
drag, startPoint x: 415, startPoint y: 188, endPoint x: 406, endPoint y: 174, distance: 16.3
click at [406, 104] on div "Not Defined" at bounding box center [406, 99] width 22 height 9
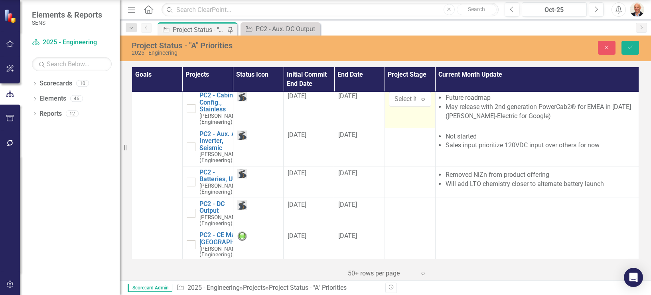
scroll to position [6, 0]
click at [409, 140] on div at bounding box center [410, 135] width 42 height 10
click at [409, 142] on div "Not Defined" at bounding box center [406, 137] width 22 height 9
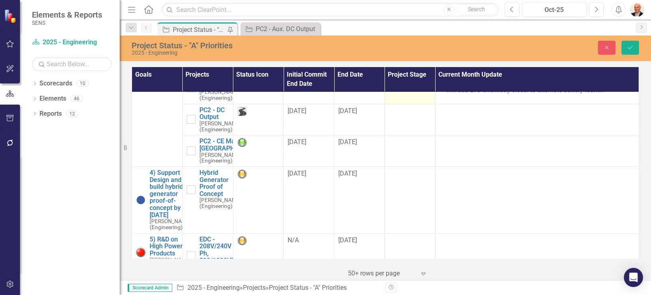
scroll to position [607, 0]
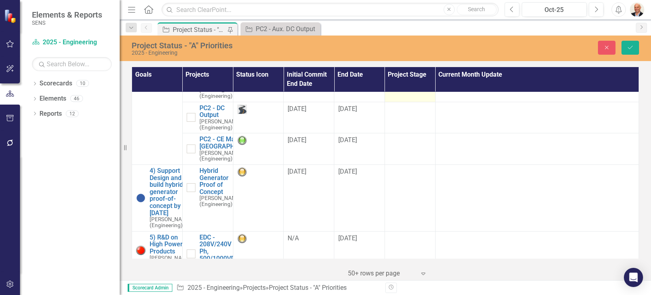
click at [407, 102] on td at bounding box center [410, 86] width 51 height 32
drag, startPoint x: 407, startPoint y: 198, endPoint x: 407, endPoint y: 187, distance: 10.8
click at [407, 87] on div "Not Defined Expand" at bounding box center [410, 80] width 42 height 14
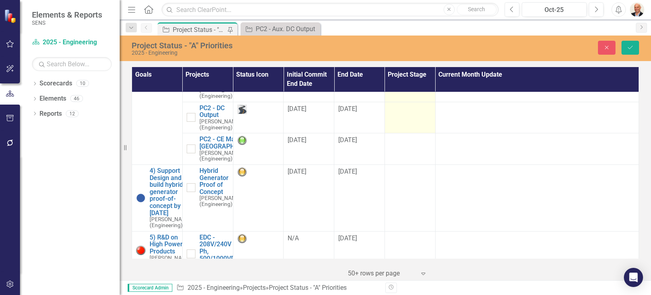
click at [412, 114] on div at bounding box center [410, 110] width 42 height 10
click at [413, 116] on div "Not Defined" at bounding box center [406, 111] width 22 height 9
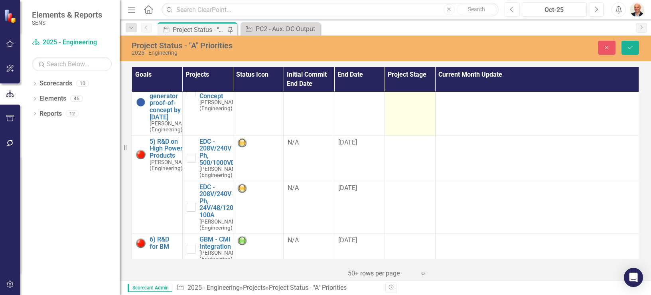
scroll to position [734, 0]
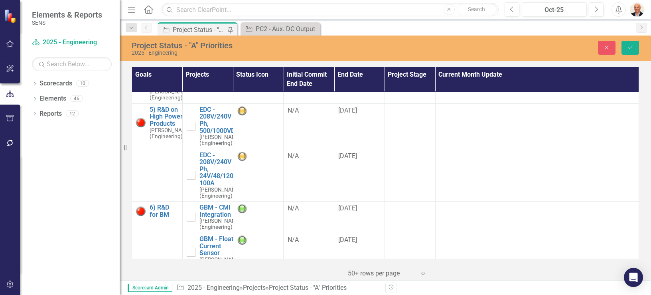
click at [413, 37] on td at bounding box center [410, 22] width 51 height 32
click at [408, 20] on div "Not Defined" at bounding box center [406, 15] width 22 height 9
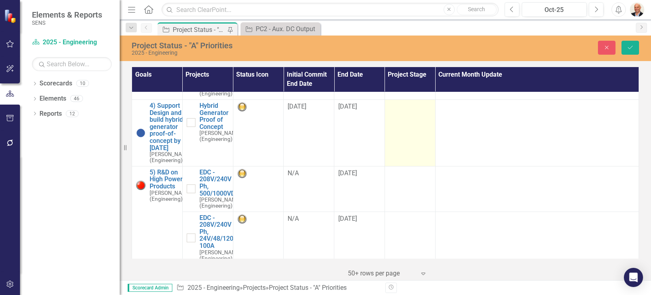
scroll to position [670, 0]
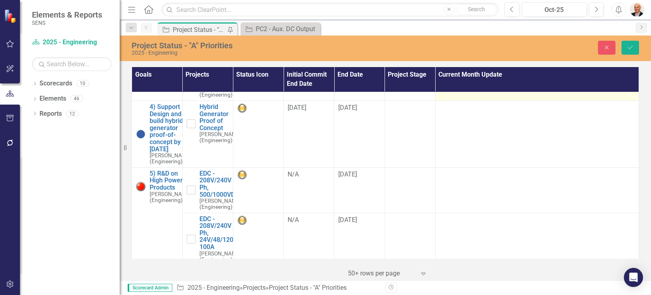
click at [466, 101] on td at bounding box center [537, 85] width 204 height 32
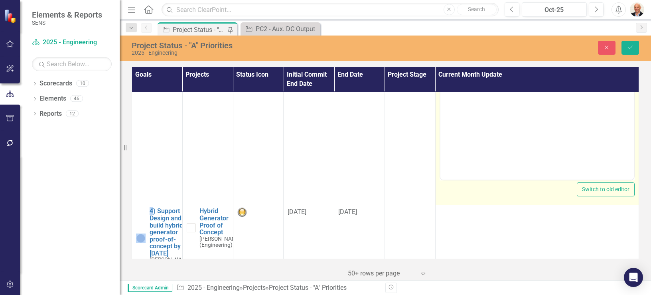
scroll to position [710, 0]
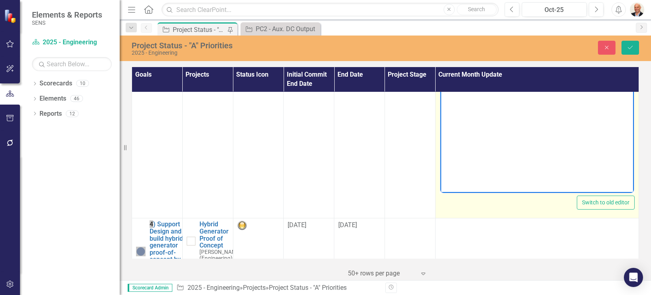
click at [510, 87] on body "Rich Text Area. Press ALT-0 for help." at bounding box center [537, 113] width 194 height 120
click at [550, 71] on li "Certification ETA end of [DATE]" at bounding box center [545, 70] width 174 height 10
click at [461, 69] on li "Certification ETA end of [DATE]" at bounding box center [545, 70] width 174 height 10
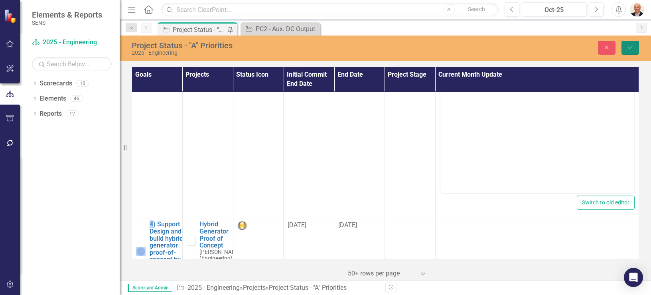
click at [633, 49] on icon "Save" at bounding box center [630, 48] width 7 height 6
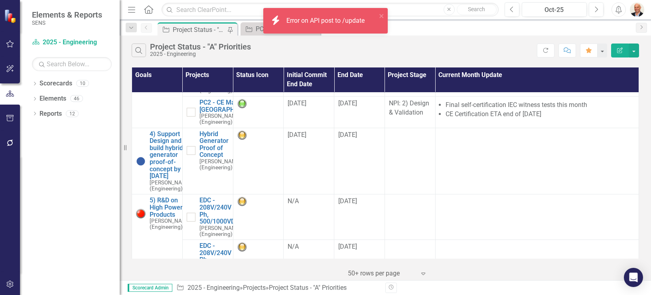
scroll to position [702, 0]
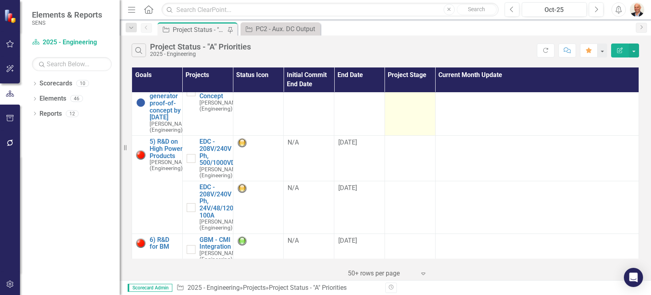
click at [409, 136] on td at bounding box center [410, 102] width 51 height 67
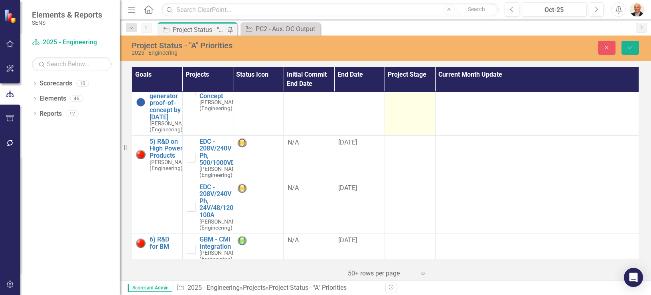
click at [410, 83] on div "Not Defined" at bounding box center [406, 78] width 22 height 9
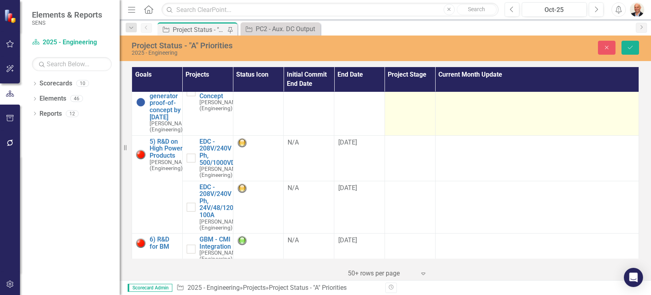
click at [473, 136] on td at bounding box center [537, 102] width 204 height 67
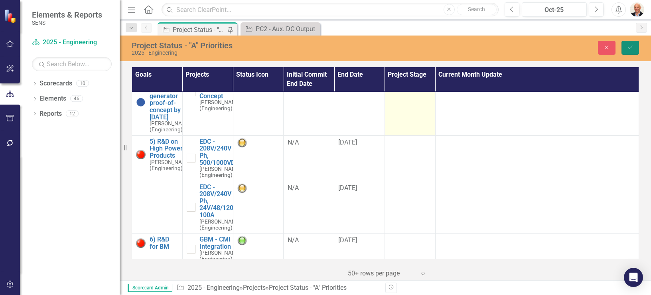
click at [626, 49] on button "Save" at bounding box center [631, 48] width 18 height 14
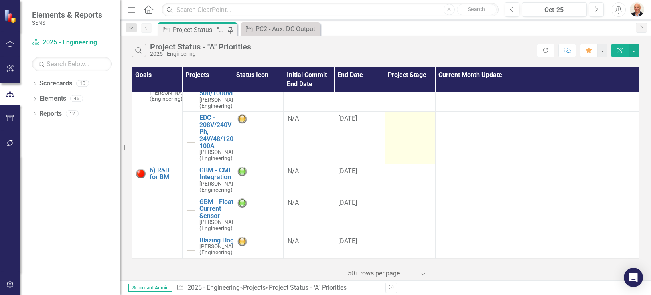
scroll to position [798, 0]
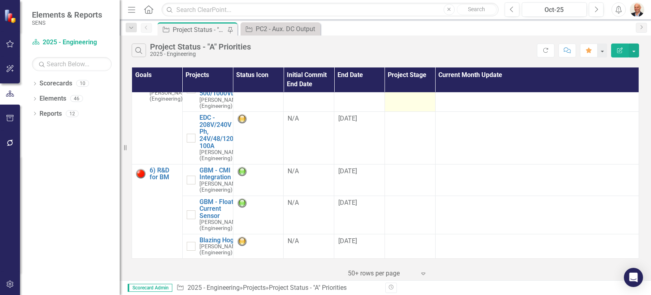
click at [400, 112] on td at bounding box center [410, 88] width 51 height 45
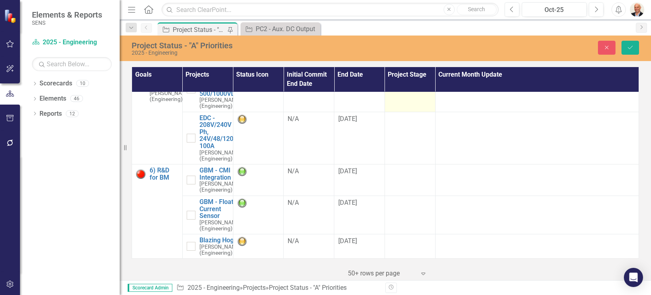
click at [406, 81] on div "Not Defined" at bounding box center [406, 75] width 22 height 9
click at [413, 164] on td at bounding box center [410, 138] width 51 height 53
click at [408, 126] on div "Not Defined" at bounding box center [406, 121] width 22 height 9
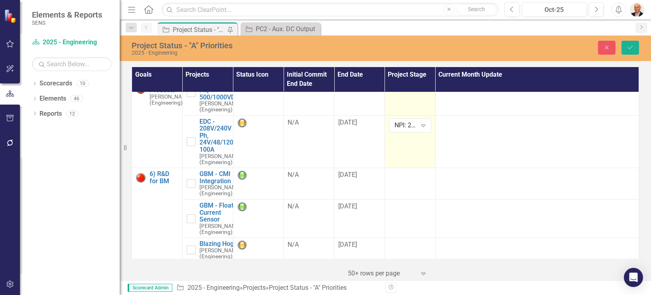
scroll to position [766, 0]
click at [464, 72] on td at bounding box center [537, 38] width 204 height 67
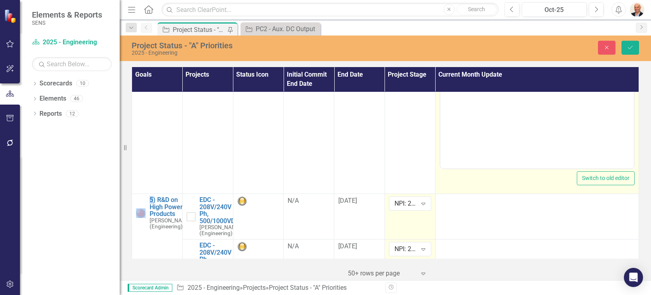
scroll to position [0, 0]
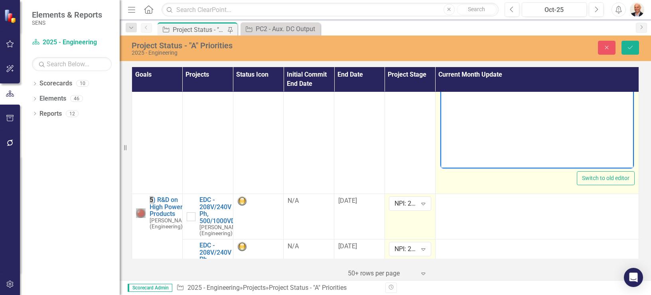
drag, startPoint x: 904, startPoint y: 180, endPoint x: 489, endPoint y: 35, distance: 439.6
click at [489, 35] on p "Rich Text Area. Press ALT-0 for help." at bounding box center [537, 36] width 190 height 10
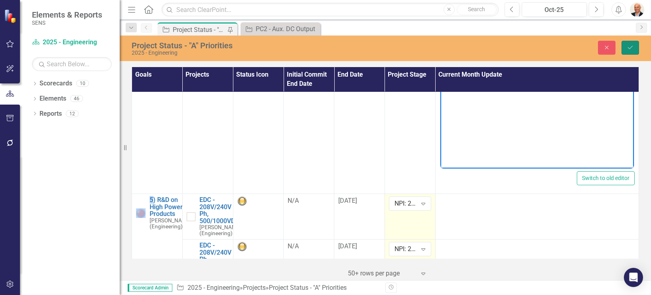
click at [628, 45] on icon "Save" at bounding box center [630, 48] width 7 height 6
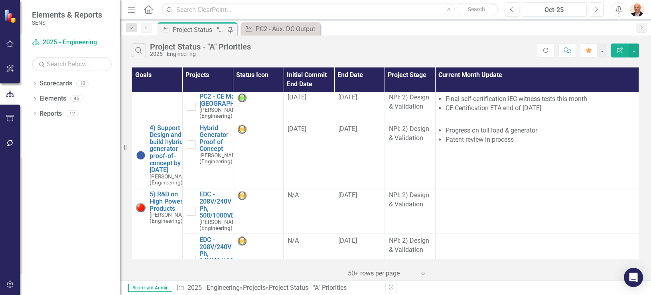
scroll to position [670, 0]
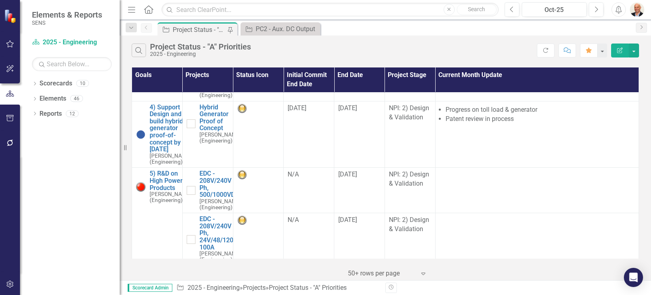
click at [463, 70] on td at bounding box center [537, 54] width 204 height 32
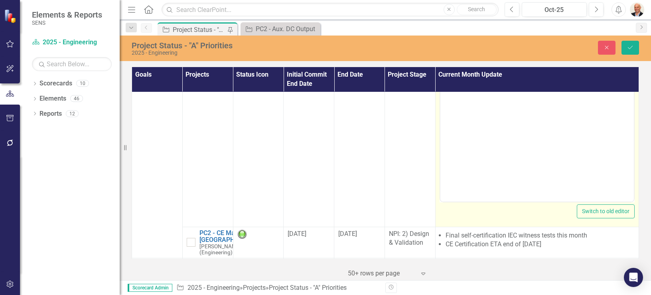
scroll to position [0, 0]
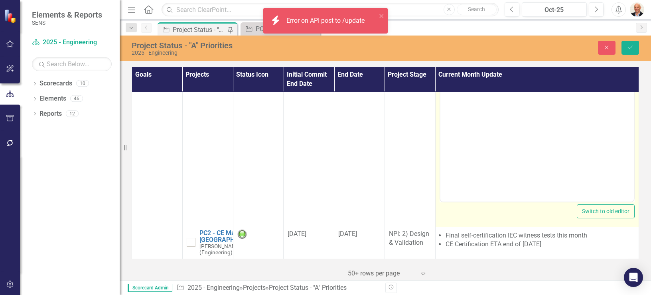
click at [490, 72] on p "Rich Text Area. Press ALT-0 for help." at bounding box center [537, 69] width 190 height 10
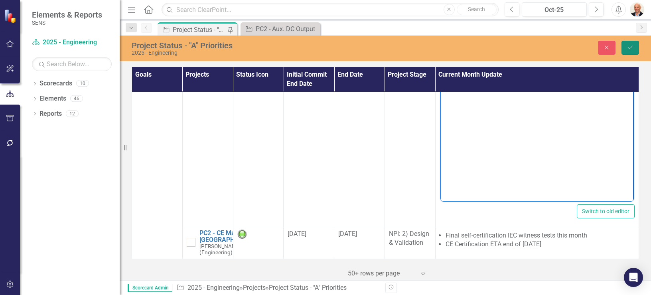
click at [625, 42] on button "Save" at bounding box center [631, 48] width 18 height 14
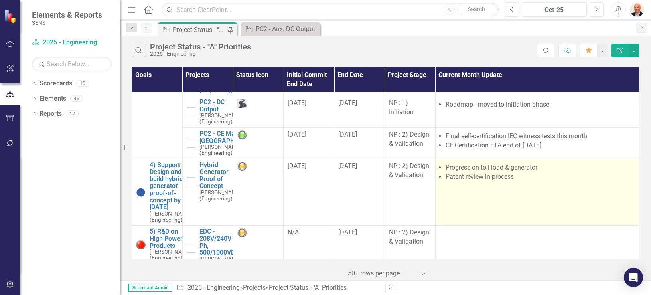
scroll to position [607, 0]
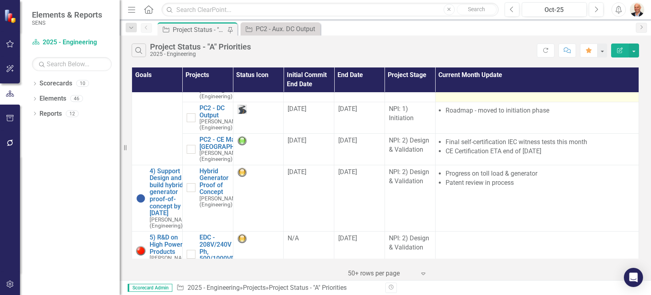
click at [520, 102] on td "Removed NiZn from product offering Will add LTO chemistry closer to alternate b…" at bounding box center [537, 87] width 204 height 32
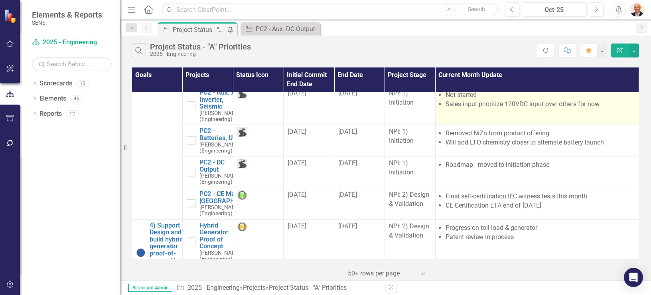
scroll to position [543, 0]
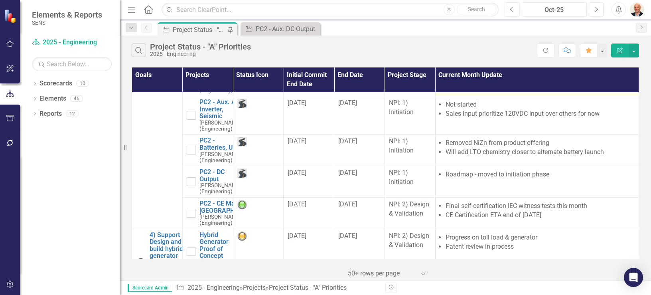
click at [506, 96] on td "Future roadmap May release with 2nd generation PowerCab2® for EMEA in [DATE] ([…" at bounding box center [537, 76] width 204 height 38
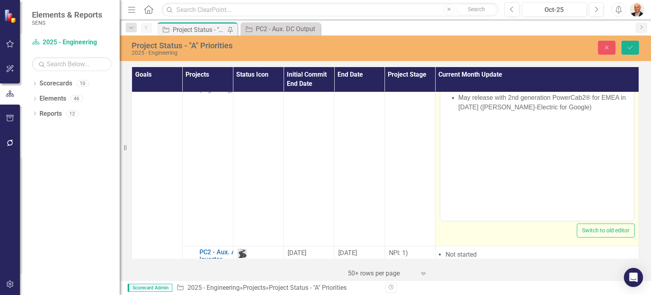
scroll to position [0, 0]
click at [571, 106] on li "May release with 2nd generation PowerCab2® for EMEA in [DATE] ([PERSON_NAME]-El…" at bounding box center [545, 102] width 174 height 19
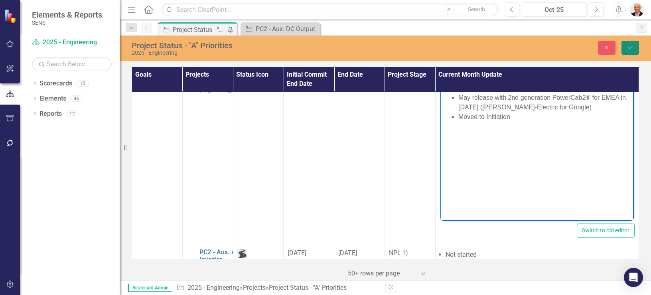
click at [631, 46] on icon "Save" at bounding box center [630, 48] width 7 height 6
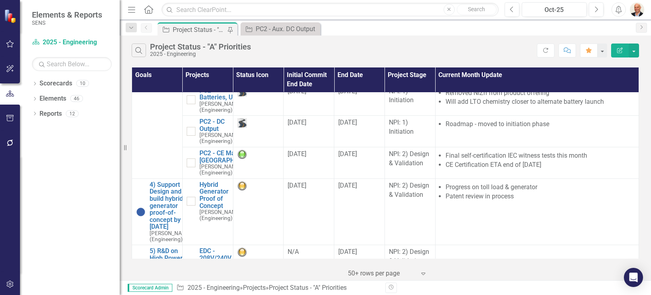
scroll to position [607, 0]
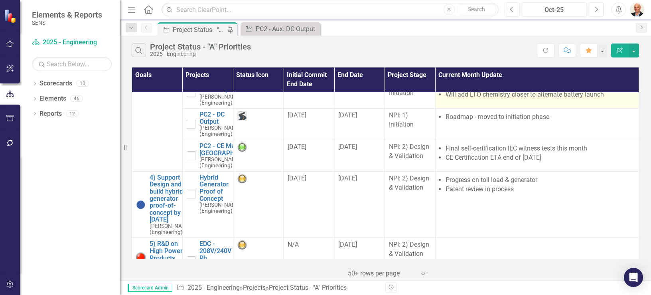
click at [502, 99] on li "Will add LTO chemistry closer to alternate battery launch" at bounding box center [540, 94] width 189 height 9
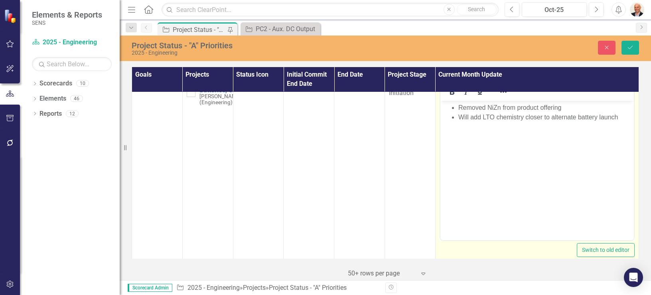
scroll to position [0, 0]
click at [624, 117] on li "Will add LTO chemistry closer to alternate battery launch" at bounding box center [545, 117] width 174 height 10
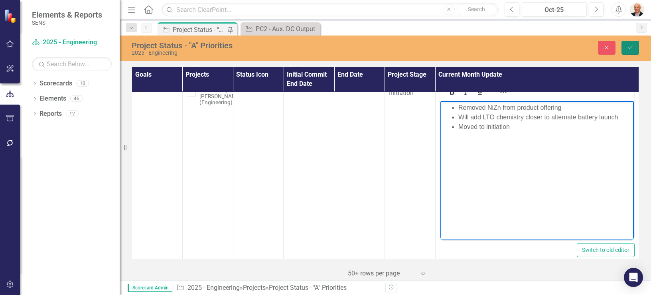
click at [631, 45] on icon "Save" at bounding box center [630, 48] width 7 height 6
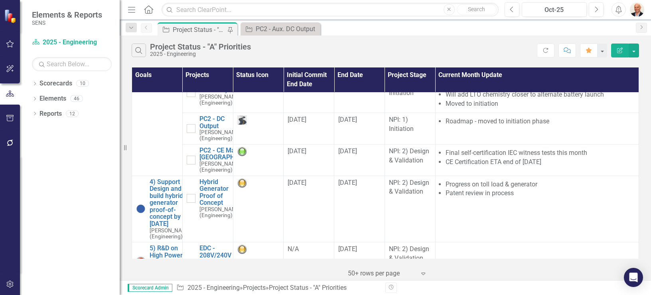
scroll to position [670, 0]
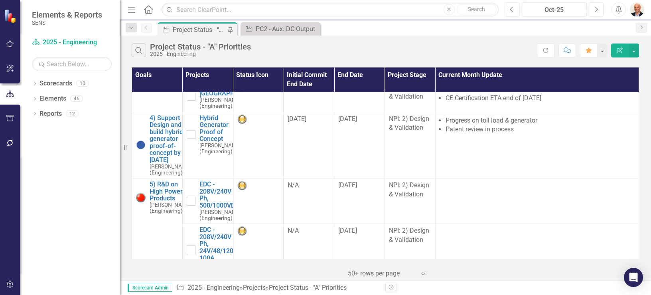
click at [512, 81] on td "Roadmap - moved to initiation phase" at bounding box center [537, 65] width 204 height 32
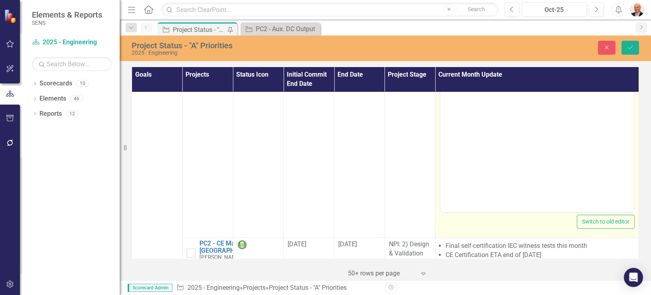
scroll to position [0, 0]
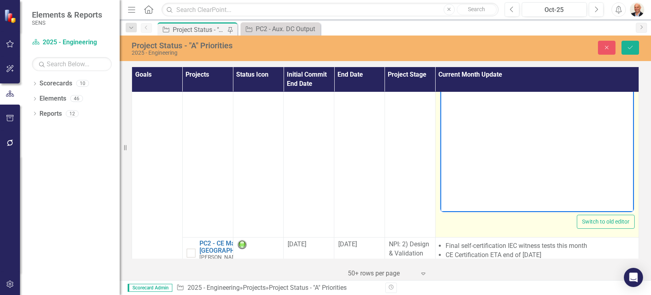
drag, startPoint x: 953, startPoint y: 247, endPoint x: 575, endPoint y: 80, distance: 412.4
click at [575, 80] on li "Roadmap - moved to initiation phase" at bounding box center [545, 80] width 174 height 10
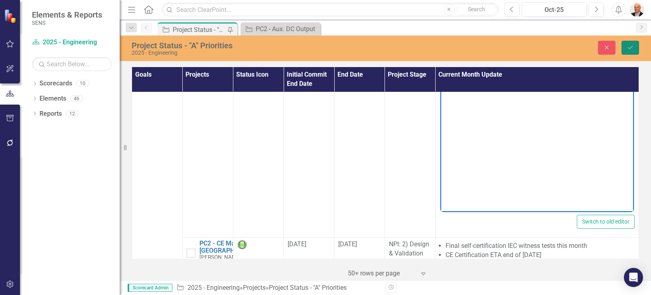
click at [629, 50] on icon "Save" at bounding box center [630, 48] width 7 height 6
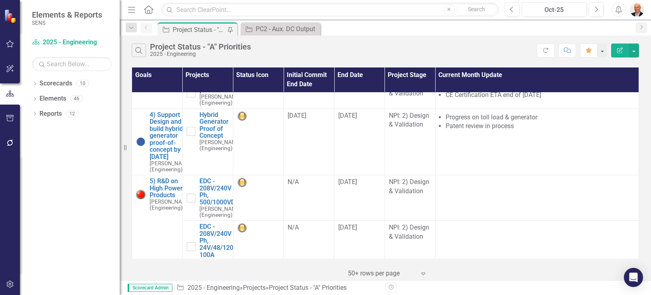
scroll to position [702, 0]
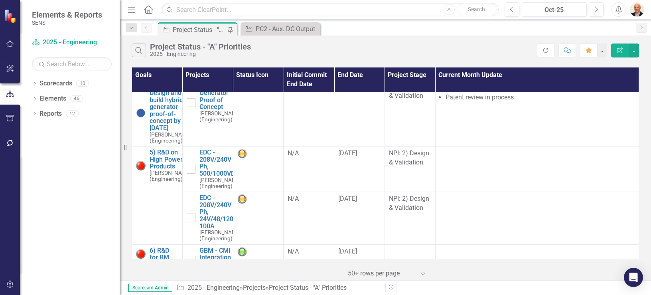
click at [362, 60] on div "[DATE]" at bounding box center [359, 55] width 42 height 9
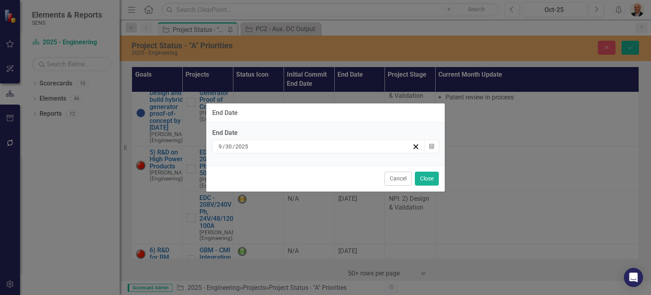
click at [389, 148] on div "[DATE]" at bounding box center [314, 146] width 195 height 8
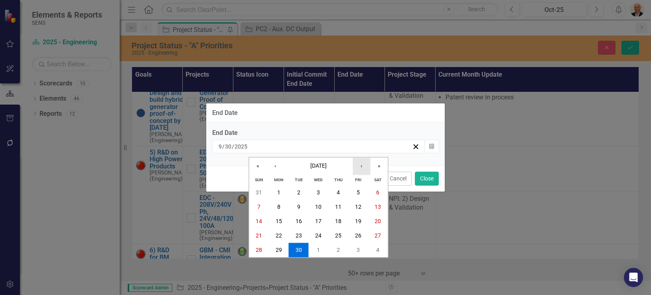
click at [367, 169] on button "›" at bounding box center [362, 166] width 18 height 18
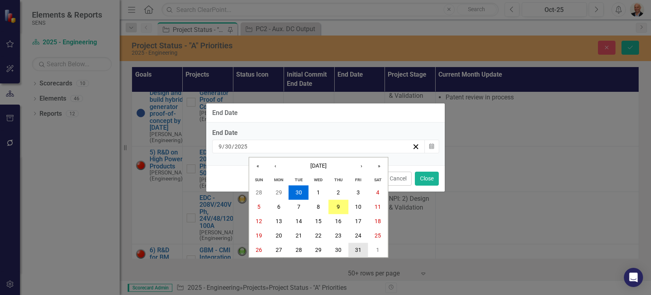
click at [357, 250] on abbr "31" at bounding box center [358, 250] width 6 height 6
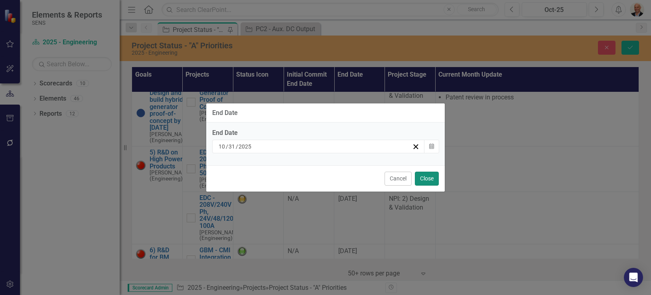
click at [421, 181] on button "Close" at bounding box center [427, 179] width 24 height 14
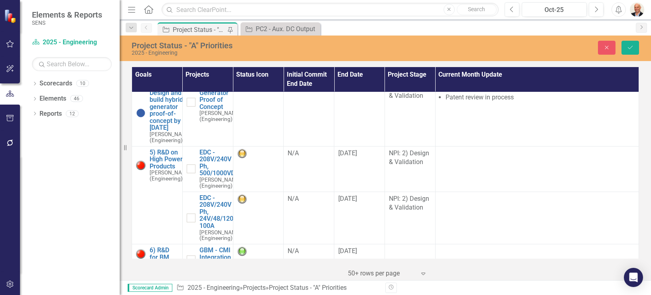
click at [536, 80] on td "Final self-certification IEC witness tests this month CE Certification ETA end …" at bounding box center [537, 64] width 204 height 32
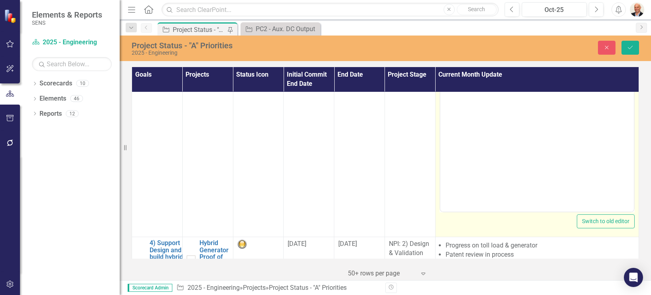
scroll to position [0, 0]
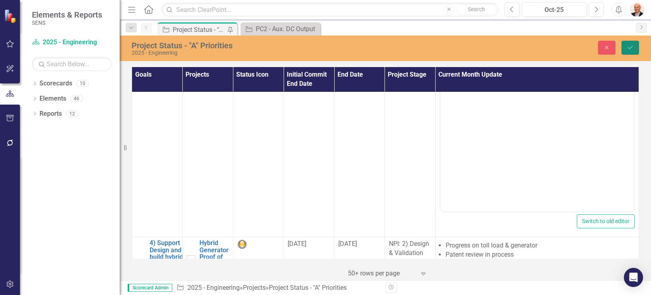
click at [630, 48] on icon "Save" at bounding box center [630, 48] width 7 height 6
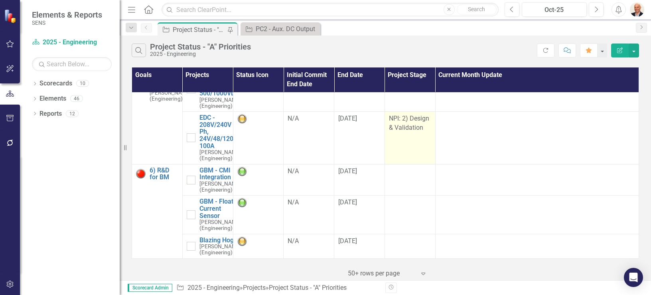
scroll to position [830, 0]
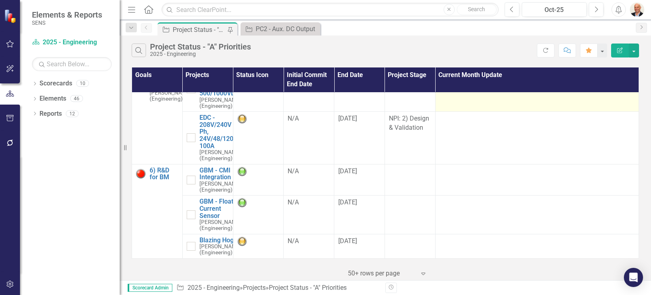
click at [471, 112] on td at bounding box center [537, 88] width 204 height 45
click at [468, 112] on td at bounding box center [537, 88] width 204 height 45
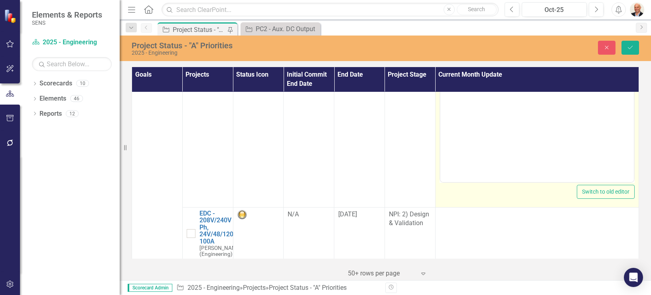
scroll to position [0, 0]
click at [472, 53] on p "Rich Text Area. Press ALT-0 for help." at bounding box center [537, 49] width 190 height 10
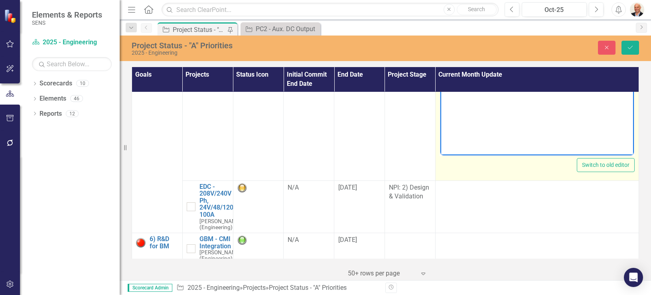
scroll to position [830, 0]
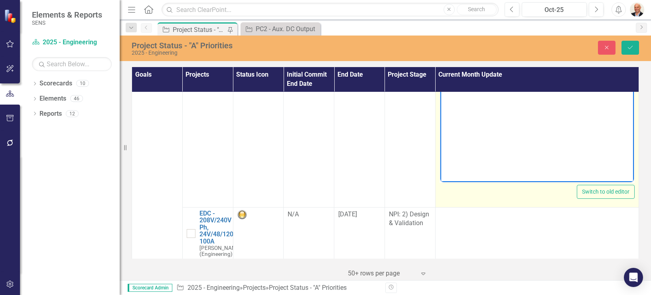
click at [611, 60] on li "New target for High Power / Bi-Directional EDC implementation into SENS product…" at bounding box center [545, 53] width 174 height 19
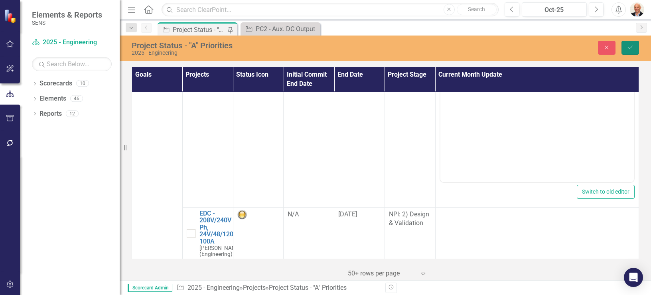
click at [634, 45] on icon "Save" at bounding box center [630, 48] width 7 height 6
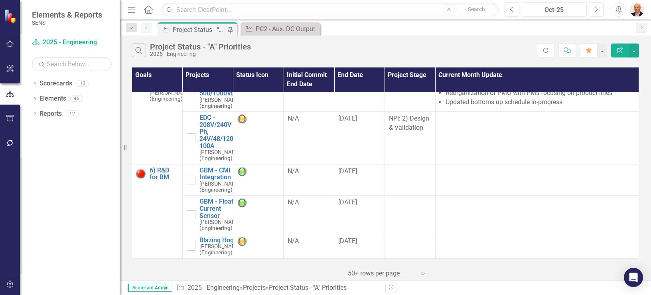
scroll to position [862, 0]
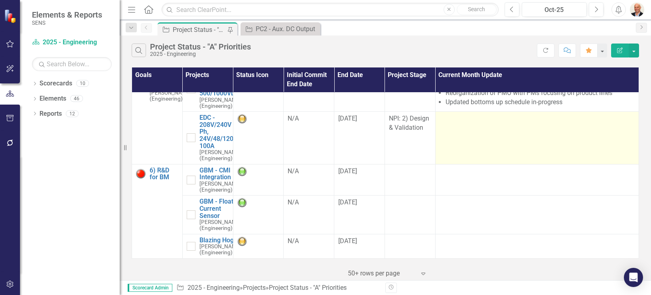
click at [483, 164] on td at bounding box center [537, 138] width 204 height 53
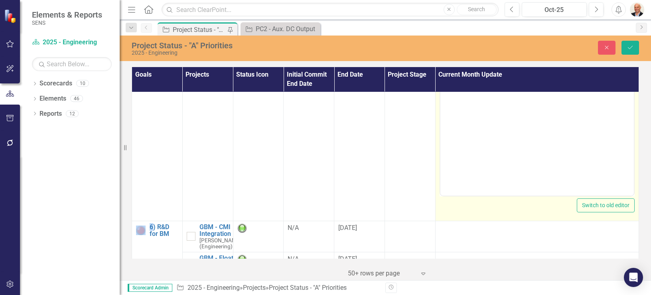
scroll to position [0, 0]
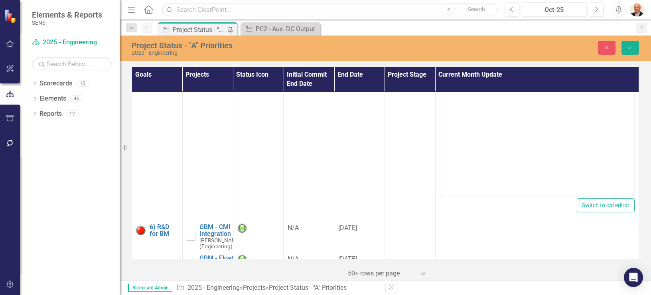
drag, startPoint x: 483, startPoint y: 168, endPoint x: 541, endPoint y: 153, distance: 60.1
click at [541, 27] on li "Updated bottoms up schedule in-progress" at bounding box center [540, 22] width 189 height 9
drag, startPoint x: 567, startPoint y: 157, endPoint x: 443, endPoint y: 129, distance: 128.2
click at [446, 27] on ul "New target for High Power / Bi-Directional EDC implementation into SENS product…" at bounding box center [540, 9] width 189 height 36
copy ul "New target for High Power / Bi-Directional EDC implementation into SENS product…"
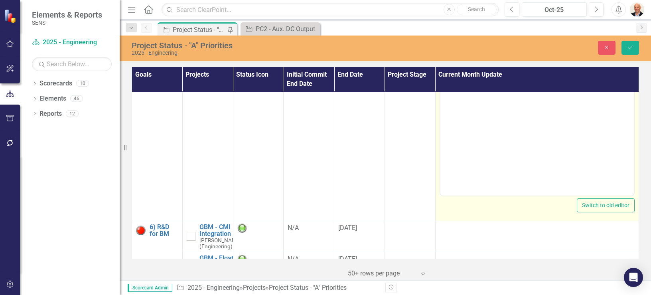
click at [492, 75] on body "Rich Text Area. Press ALT-0 for help." at bounding box center [537, 116] width 194 height 120
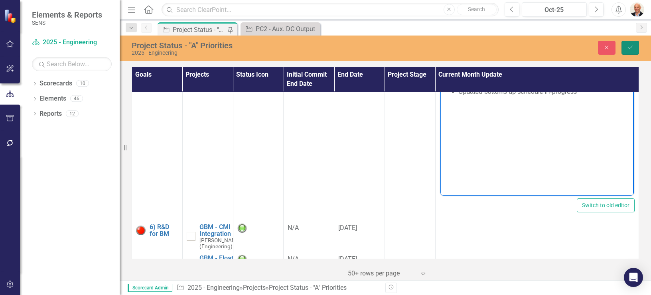
click at [629, 47] on icon "Save" at bounding box center [630, 48] width 7 height 6
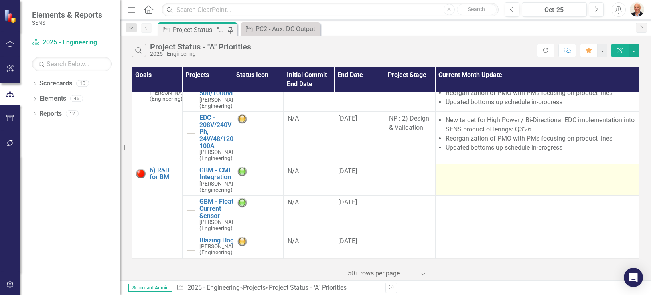
scroll to position [850, 0]
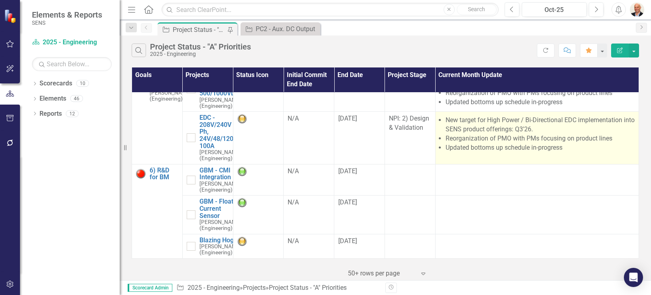
click at [530, 143] on li "Reorganization of PMO with PMs focusing on product lines" at bounding box center [540, 138] width 189 height 9
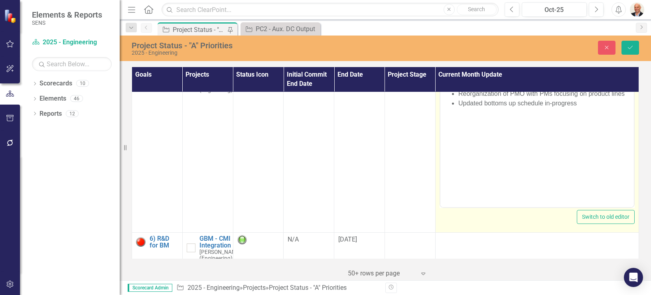
scroll to position [0, 0]
drag, startPoint x: 970, startPoint y: 267, endPoint x: 528, endPoint y: 91, distance: 475.8
click at [528, 91] on li "Reorganization of PMO with PMs focusing on product lines" at bounding box center [545, 94] width 174 height 10
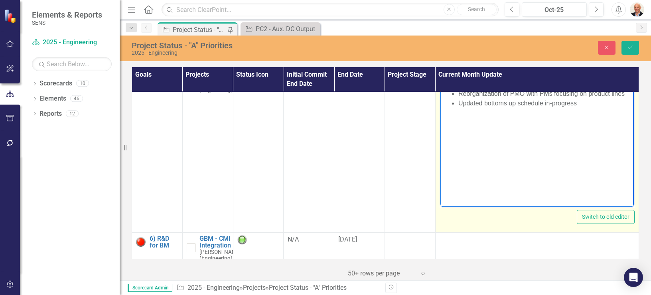
click at [591, 83] on li "New target for High Power / Bi-Directional EDC implementation into SENS product…" at bounding box center [545, 78] width 174 height 19
drag, startPoint x: 501, startPoint y: 74, endPoint x: 596, endPoint y: 74, distance: 95.0
click at [596, 74] on li "New target for High Power / Bi-Directional EDC implementation into SENS product…" at bounding box center [545, 78] width 174 height 19
click at [459, 85] on li "New target for implementation into SENS product offerings: Q1'26." at bounding box center [545, 78] width 174 height 19
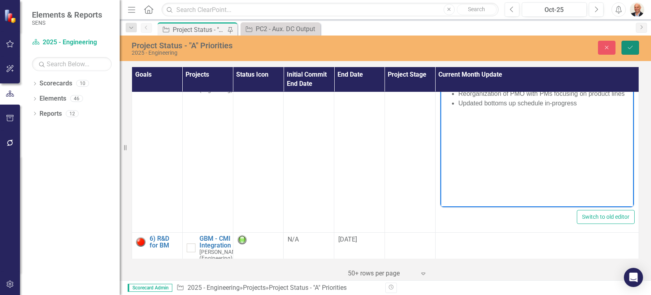
click at [630, 47] on icon "Save" at bounding box center [630, 48] width 7 height 6
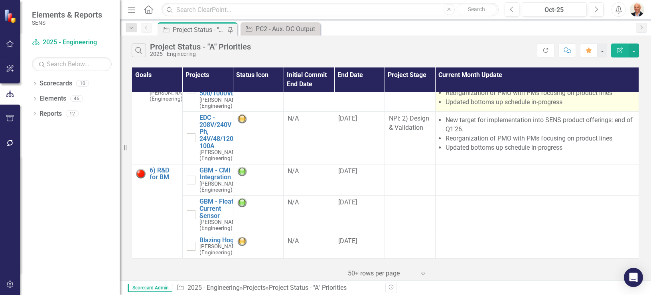
scroll to position [798, 0]
click at [524, 89] on li "New target for High Power / Bi-Directional EDC implementation into SENS product…" at bounding box center [540, 79] width 189 height 18
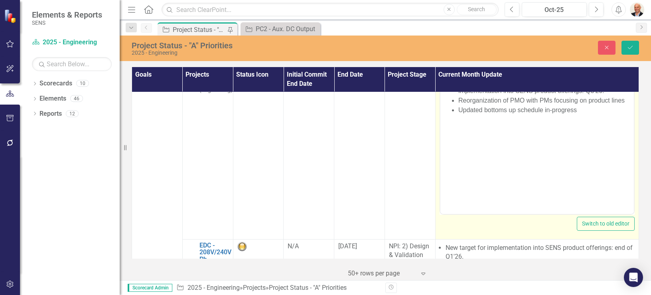
scroll to position [0, 0]
drag, startPoint x: 964, startPoint y: 279, endPoint x: 541, endPoint y: 91, distance: 463.3
click at [541, 91] on li "New target for High Power / Bi-Directional EDC implementation into SENS product…" at bounding box center [545, 85] width 174 height 19
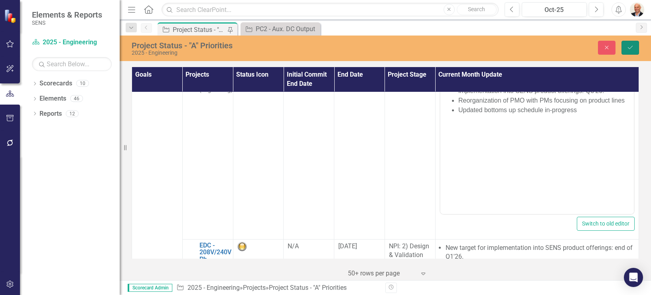
click at [623, 46] on button "Save" at bounding box center [631, 48] width 18 height 14
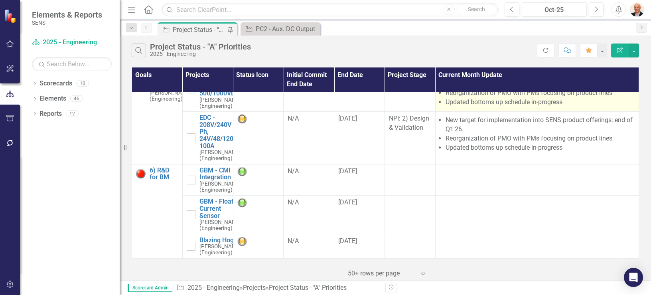
scroll to position [946, 0]
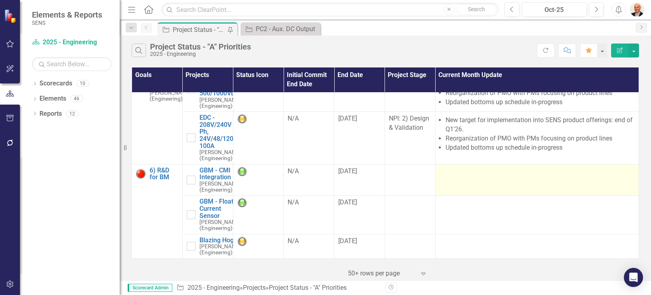
click at [483, 164] on td at bounding box center [537, 180] width 204 height 32
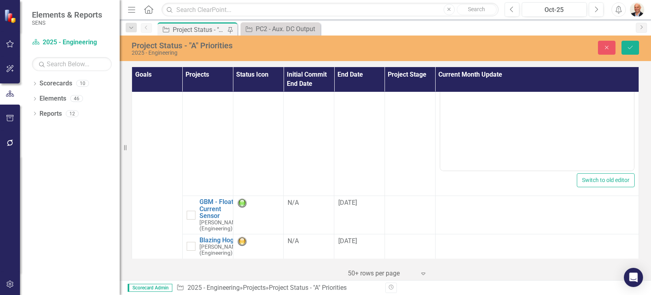
scroll to position [0, 0]
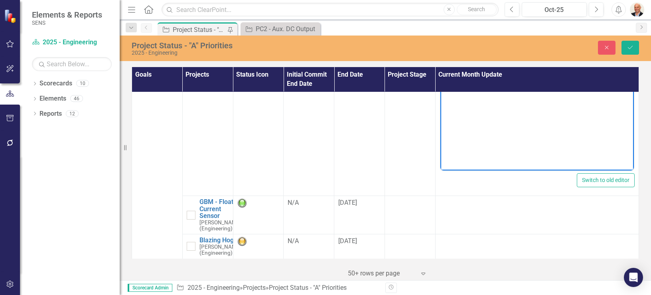
click at [528, 67] on body "Rich Text Area. Press ALT-0 for help." at bounding box center [537, 91] width 194 height 120
drag, startPoint x: 599, startPoint y: 38, endPoint x: 425, endPoint y: 36, distance: 174.0
click at [440, 36] on html "User manual updates in-process (lower priority)" at bounding box center [537, 91] width 194 height 120
copy li "User manual updates in-process (lower priority)"
click at [632, 49] on icon "Save" at bounding box center [630, 48] width 7 height 6
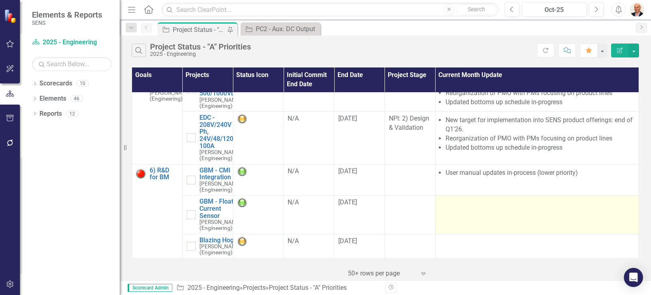
scroll to position [946, 0]
click at [516, 196] on td at bounding box center [537, 215] width 204 height 38
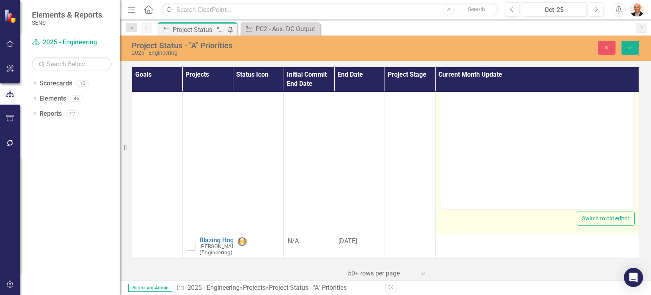
scroll to position [0, 0]
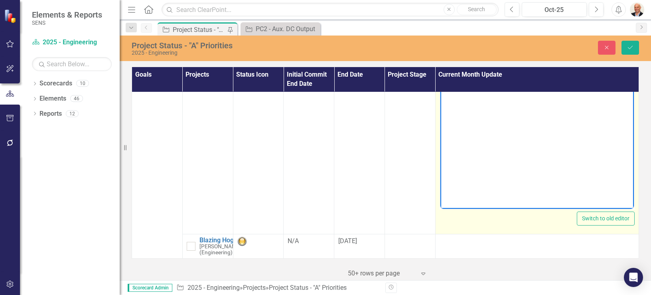
click at [517, 80] on p "Rich Text Area. Press ALT-0 for help." at bounding box center [537, 76] width 190 height 10
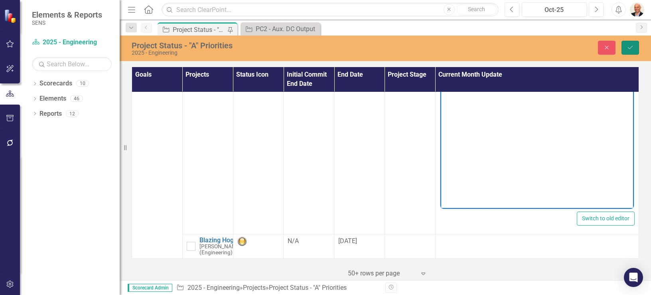
click at [627, 43] on button "Save" at bounding box center [631, 48] width 18 height 14
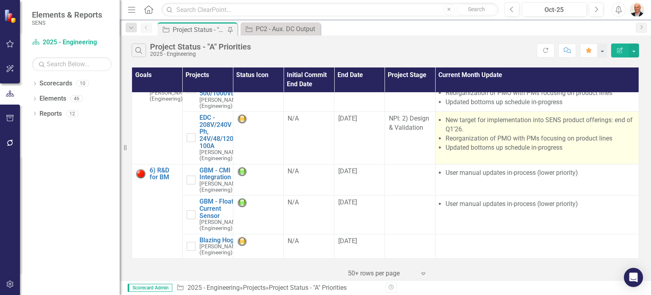
scroll to position [946, 0]
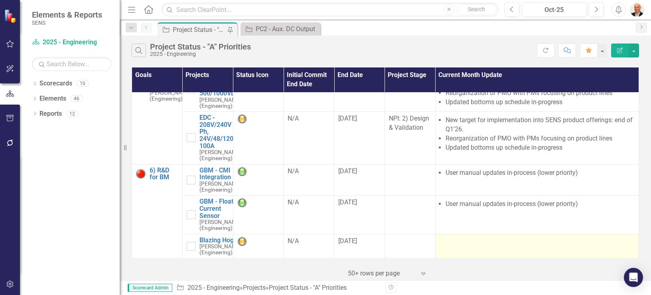
click at [480, 237] on div at bounding box center [537, 242] width 195 height 10
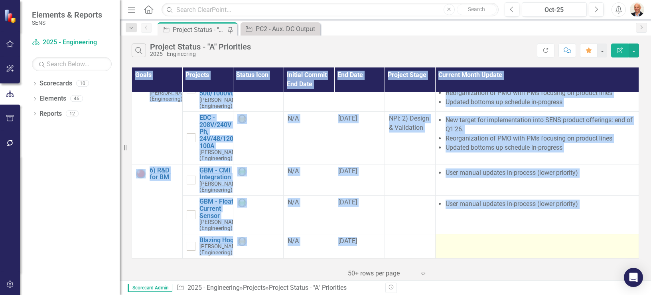
click at [480, 237] on div at bounding box center [537, 242] width 195 height 10
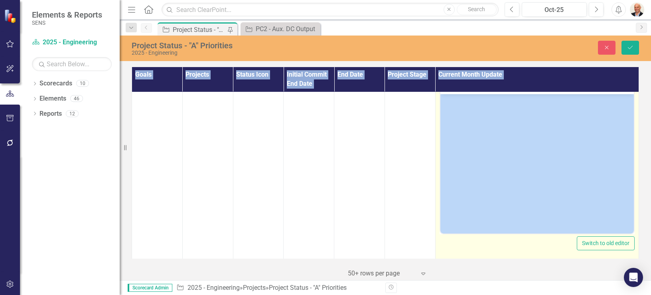
scroll to position [0, 0]
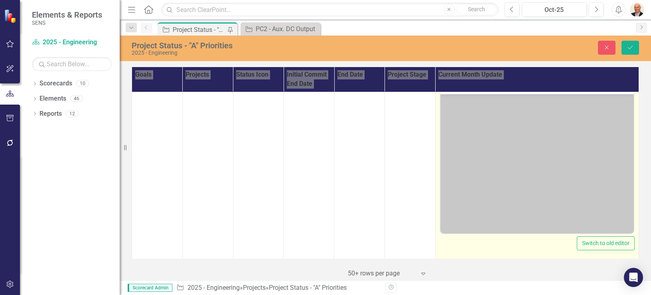
click at [505, 103] on p "Rich Text Area. Press ALT-0 for help." at bounding box center [537, 101] width 190 height 10
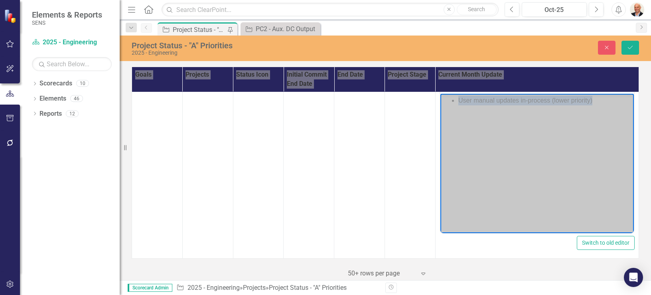
scroll to position [1097, 0]
drag, startPoint x: 596, startPoint y: 102, endPoint x: 459, endPoint y: 151, distance: 146.0
click at [459, 151] on body "User manual updates in-process (lower priority)" at bounding box center [537, 154] width 194 height 120
click at [527, 101] on li "New full-stack resources ramping up" at bounding box center [545, 101] width 174 height 10
click at [500, 102] on li "New full-stack resources ramping up" at bounding box center [545, 101] width 174 height 10
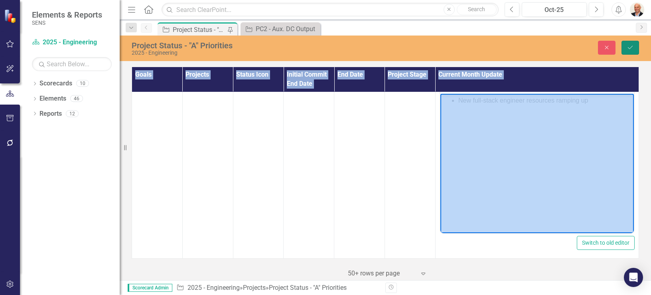
click at [633, 45] on icon "Save" at bounding box center [630, 48] width 7 height 6
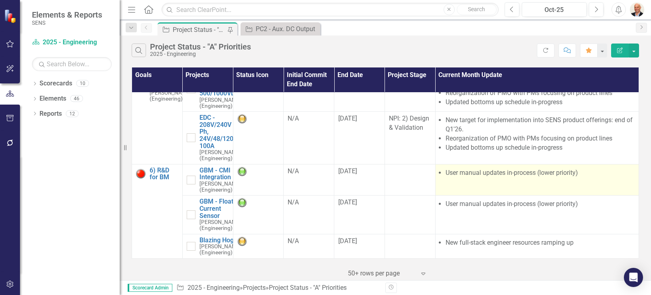
scroll to position [914, 0]
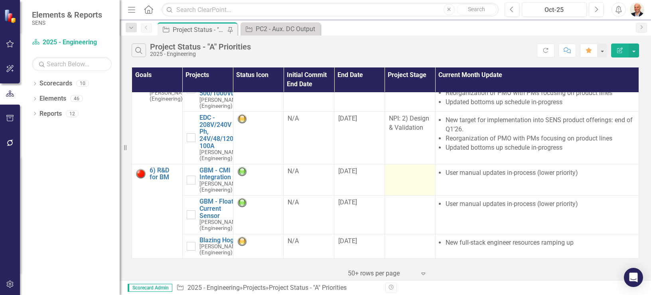
click at [413, 180] on td at bounding box center [410, 180] width 51 height 32
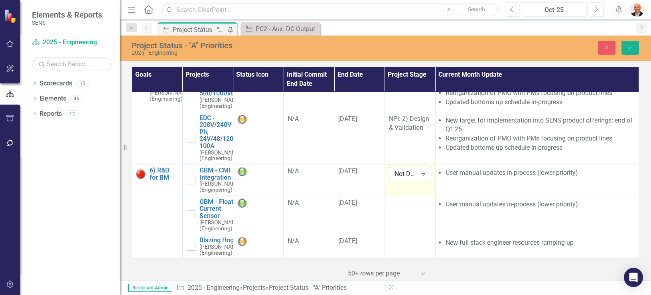
click at [416, 179] on div "Expand" at bounding box center [423, 174] width 14 height 13
click at [405, 208] on div at bounding box center [410, 203] width 42 height 10
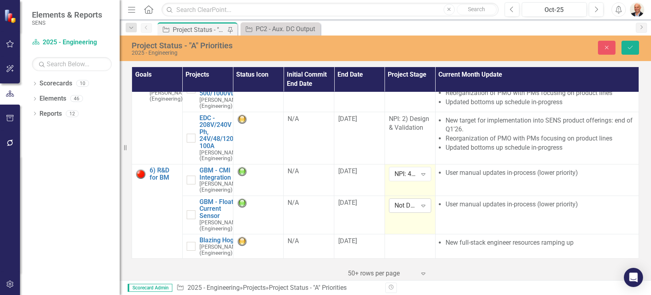
click at [405, 210] on div "Not Defined" at bounding box center [406, 205] width 22 height 9
click at [415, 236] on td at bounding box center [410, 246] width 51 height 24
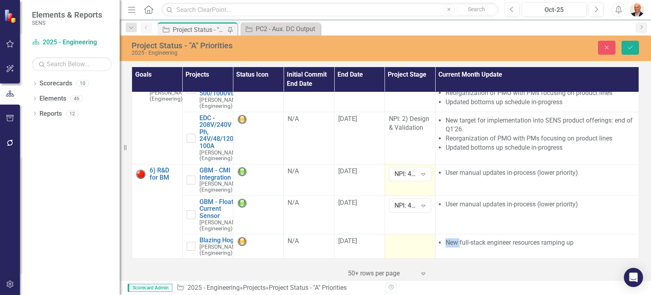
click at [415, 236] on td at bounding box center [410, 246] width 51 height 24
drag, startPoint x: 415, startPoint y: 236, endPoint x: 412, endPoint y: 232, distance: 4.6
click at [412, 239] on div "Not Defined" at bounding box center [406, 243] width 22 height 9
click at [631, 43] on button "Save" at bounding box center [631, 48] width 18 height 14
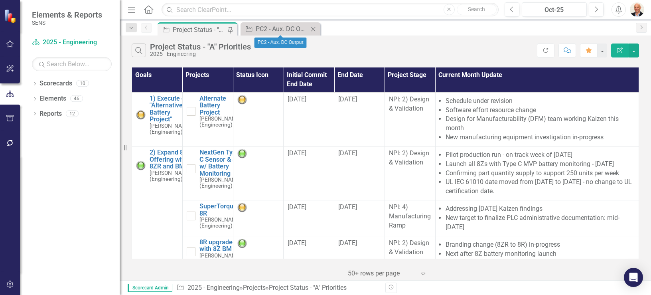
click at [314, 26] on icon "Close" at bounding box center [313, 29] width 8 height 6
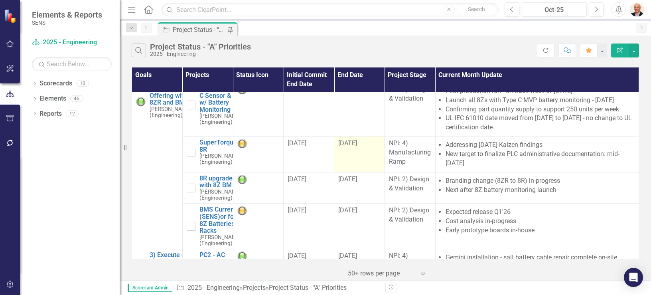
scroll to position [0, 0]
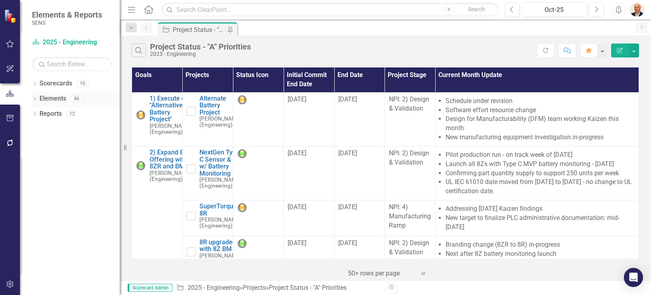
click at [35, 97] on icon "Dropdown" at bounding box center [35, 99] width 6 height 4
click at [30, 142] on icon "Dropdown" at bounding box center [27, 144] width 6 height 4
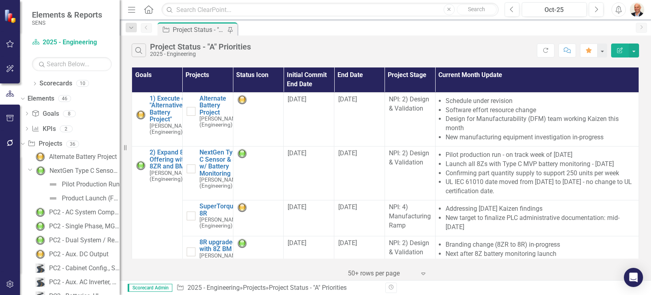
click at [32, 169] on icon at bounding box center [30, 170] width 4 height 2
click at [34, 169] on icon "Dropdown" at bounding box center [31, 170] width 6 height 5
click at [32, 169] on icon at bounding box center [30, 170] width 4 height 2
click at [24, 144] on icon "Dropdown" at bounding box center [22, 144] width 4 height 6
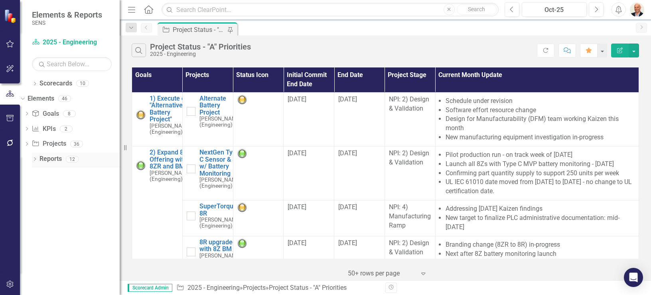
click at [34, 158] on icon "Dropdown" at bounding box center [35, 160] width 6 height 4
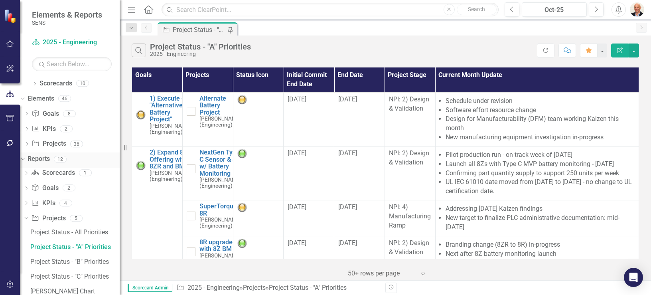
scroll to position [16, 0]
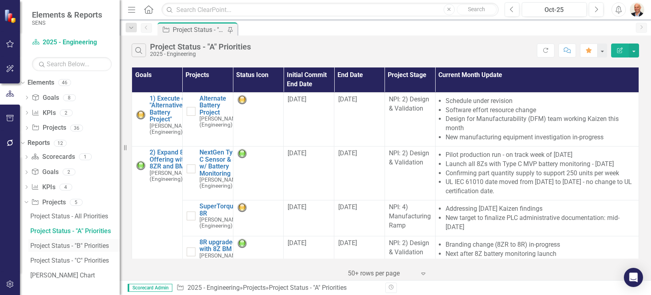
click at [79, 244] on div "Project Status - "B" Priorities" at bounding box center [74, 245] width 89 height 7
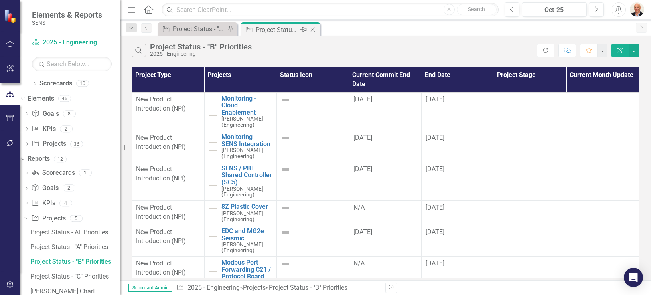
click at [312, 30] on icon "Close" at bounding box center [313, 29] width 8 height 6
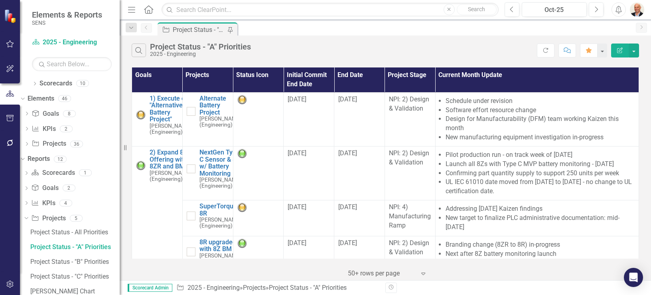
click at [187, 29] on div "Project Status - "A" Priorities" at bounding box center [199, 30] width 53 height 10
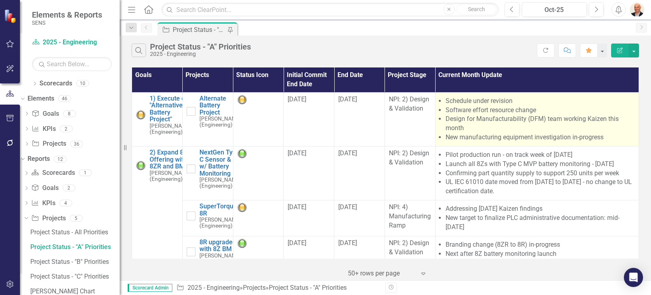
drag, startPoint x: 544, startPoint y: 107, endPoint x: 545, endPoint y: 102, distance: 5.2
click at [544, 107] on li "Software effort resource change" at bounding box center [540, 110] width 189 height 9
